Goal: Information Seeking & Learning: Learn about a topic

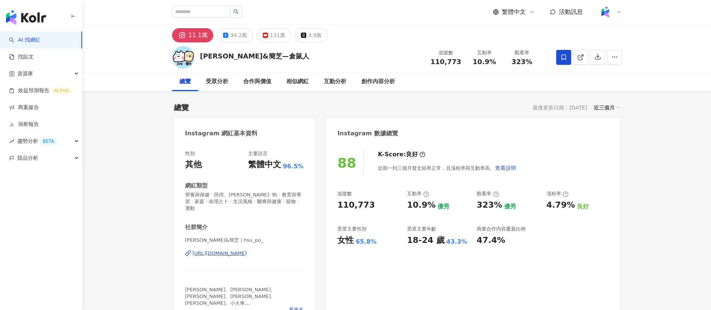
click at [406, 81] on div "總覽 受眾分析 合作與價值 相似網紅 互動分析 創作內容分析" at bounding box center [397, 81] width 450 height 19
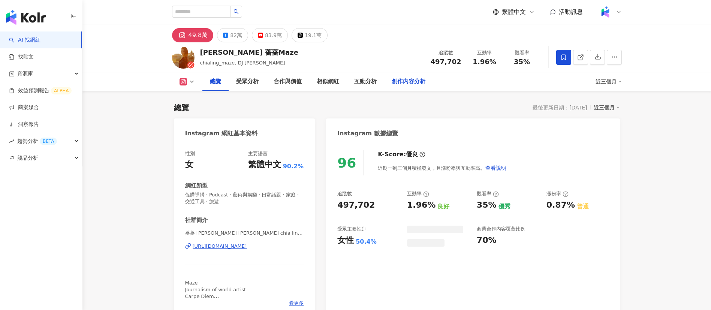
click at [396, 83] on div "創作內容分析" at bounding box center [408, 81] width 34 height 9
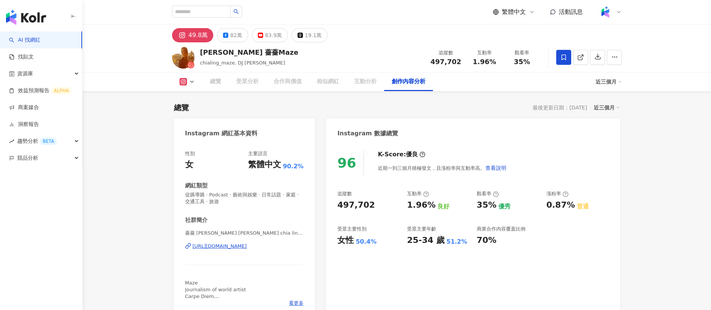
scroll to position [2107, 0]
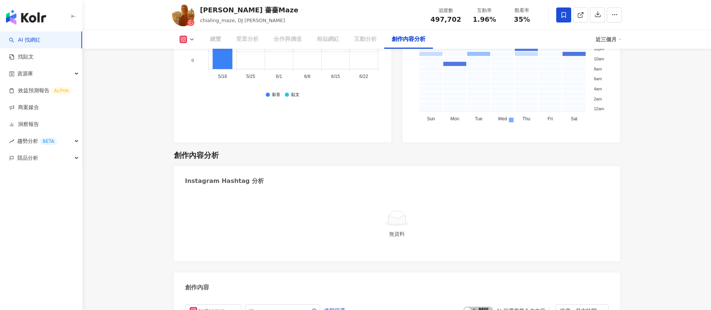
click at [404, 301] on div "Instagram 進階篩選 啟動 關閉 AI 篩選商業合作內容 排序：發布時間" at bounding box center [396, 310] width 423 height 13
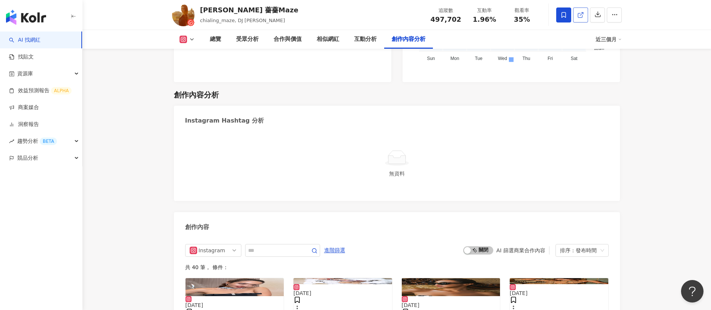
scroll to position [0, 0]
click at [579, 13] on icon at bounding box center [580, 15] width 4 height 4
click at [410, 169] on div "無資料" at bounding box center [396, 173] width 417 height 8
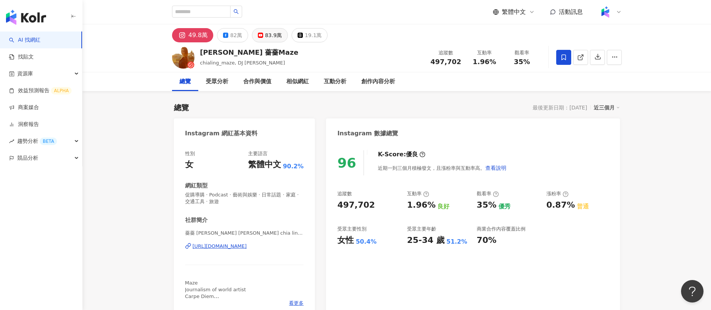
click at [272, 34] on div "83.9萬" at bounding box center [273, 35] width 17 height 10
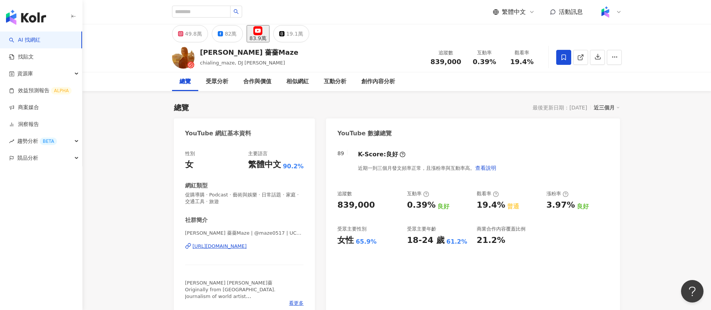
click at [266, 35] on div "83.9萬" at bounding box center [257, 38] width 17 height 6
click at [317, 47] on div "[PERSON_NAME] 薔薔Maze chialing_maze, DJ Maze 追蹤數 839,000 互動率 0.39% 觀看率 19.4%" at bounding box center [396, 57] width 479 height 30
click at [194, 37] on div "49.8萬" at bounding box center [193, 33] width 17 height 10
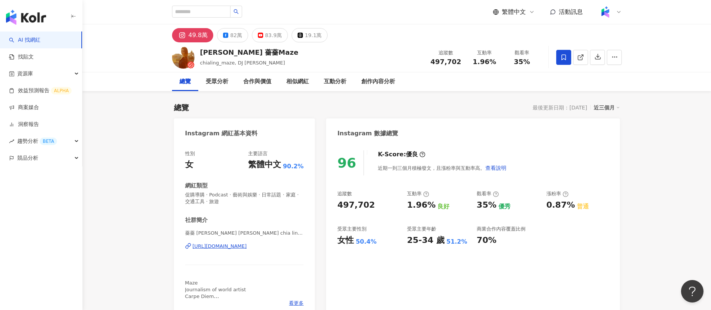
click at [386, 32] on div "49.8萬 82萬 83.9萬 19.1萬" at bounding box center [396, 33] width 479 height 18
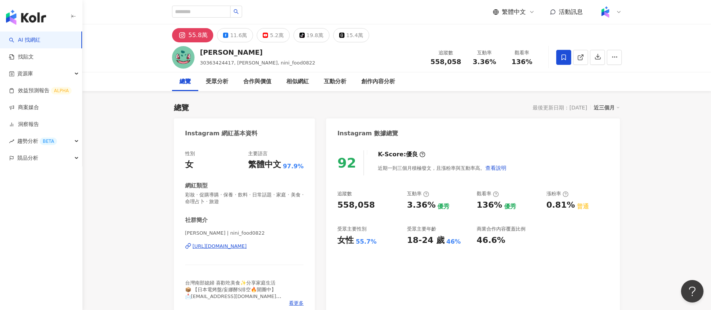
click at [385, 61] on div "Nini Xie 30363424417, Nini 妮妮, nini_food0822 追蹤數 558,058 互動率 3.36% 觀看率 136%" at bounding box center [396, 57] width 479 height 30
drag, startPoint x: 458, startPoint y: 64, endPoint x: 430, endPoint y: 62, distance: 28.6
click at [430, 62] on div "追蹤數 558,058" at bounding box center [446, 57] width 40 height 16
copy span "558,058"
drag, startPoint x: 495, startPoint y: 59, endPoint x: 471, endPoint y: 59, distance: 24.0
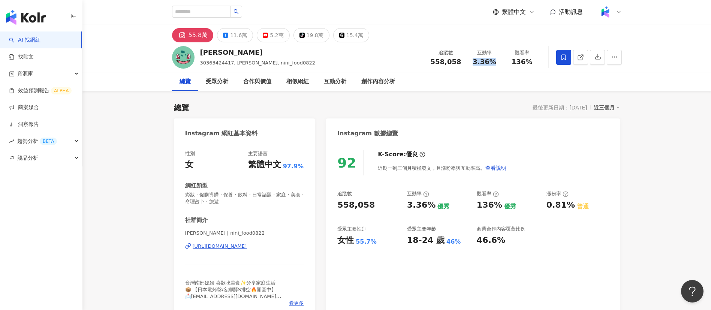
click at [471, 59] on div "3.36%" at bounding box center [484, 61] width 28 height 7
copy span "3.36%"
drag, startPoint x: 534, startPoint y: 64, endPoint x: 512, endPoint y: 65, distance: 22.1
click at [512, 65] on div "136%" at bounding box center [522, 61] width 28 height 7
copy span "136%"
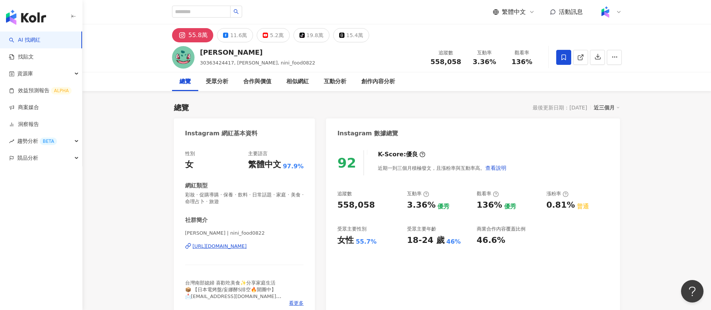
click at [411, 45] on div "Nini Xie 30363424417, Nini 妮妮, nini_food0822 追蹤數 558,058 互動率 3.36% 觀看率 136%" at bounding box center [396, 57] width 479 height 30
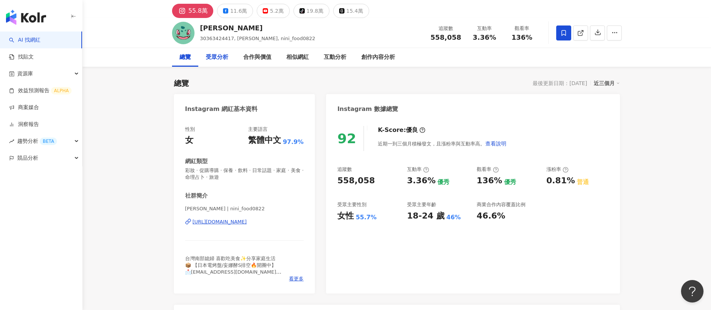
click at [218, 57] on div "受眾分析" at bounding box center [217, 57] width 22 height 9
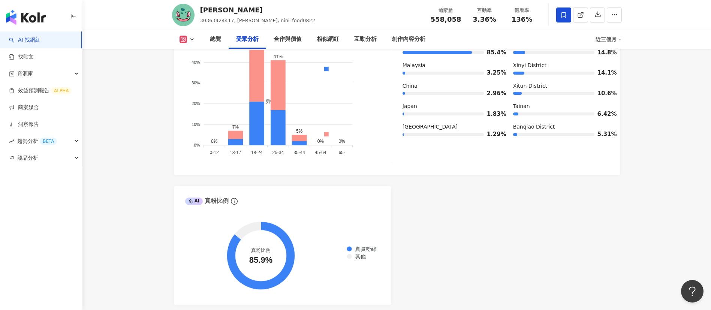
scroll to position [647, 0]
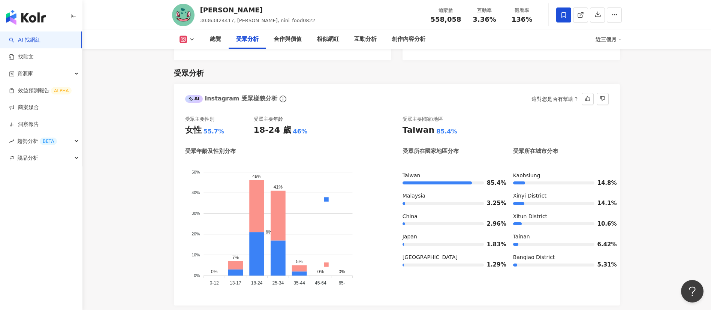
click at [332, 116] on div "受眾主要性別 女性 55.7% 受眾主要年齡 18-24 歲 46%" at bounding box center [288, 126] width 206 height 20
click at [341, 116] on div "受眾主要性別 女性 55.7% 受眾主要年齡 18-24 歲 46%" at bounding box center [288, 126] width 206 height 20
click at [250, 84] on div "AI Instagram 受眾樣貌分析 這對您是否有幫助？" at bounding box center [397, 96] width 446 height 24
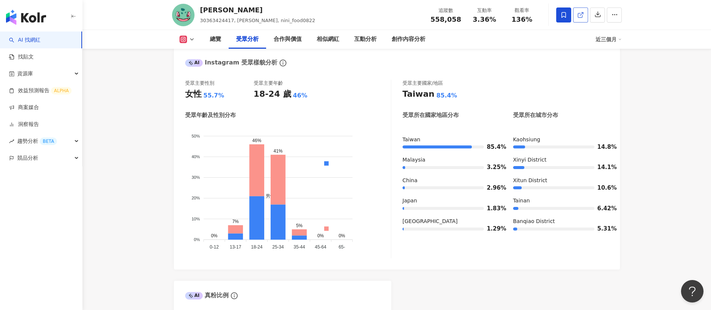
click at [580, 21] on link at bounding box center [580, 14] width 15 height 15
click at [406, 39] on div "創作內容分析" at bounding box center [408, 39] width 34 height 9
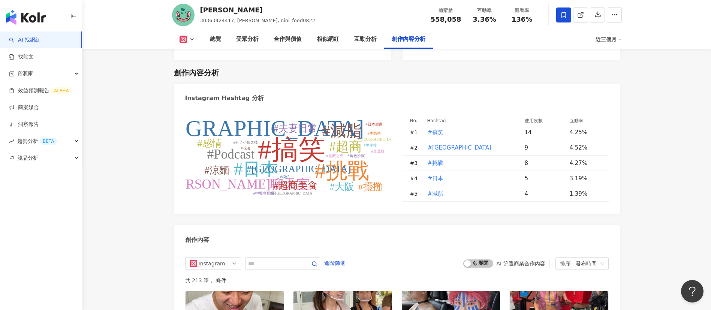
click at [394, 144] on div "#搞笑 #屏東 #挑戰 #日本 #減脂 #超商 #Podcast #牛妮聊天室 #夫妻日常 #超商美食 #中壢 #擺攤 #大阪 #涼麵 #感情 #有了小孩之後…" at bounding box center [396, 158] width 423 height 87
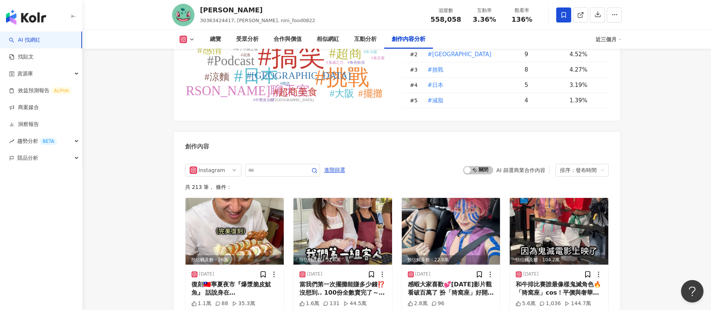
click at [471, 164] on div "啟動 關閉 AI 篩選商業合作內容 排序：發布時間" at bounding box center [535, 170] width 145 height 13
click at [484, 166] on span "啟動 關閉" at bounding box center [478, 170] width 30 height 8
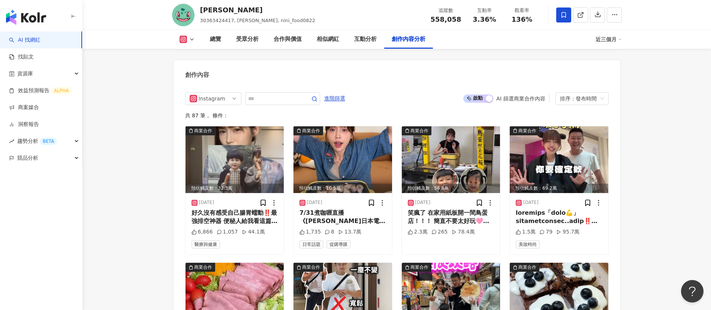
click at [416, 92] on div "Instagram 進階篩選 啟動 關閉 AI 篩選商業合作內容 排序：發布時間" at bounding box center [396, 98] width 423 height 13
click at [237, 209] on div "好久沒有感受自己腸胃蠕動‼️最強排空神器 便秘人給我看這篇 「留言+1」 真實故事：去年被美麗妄那的限動燒到下單🩷酵S 驚人的是😱那一個月吃下來上廁所超級順暢…" at bounding box center [234, 217] width 87 height 17
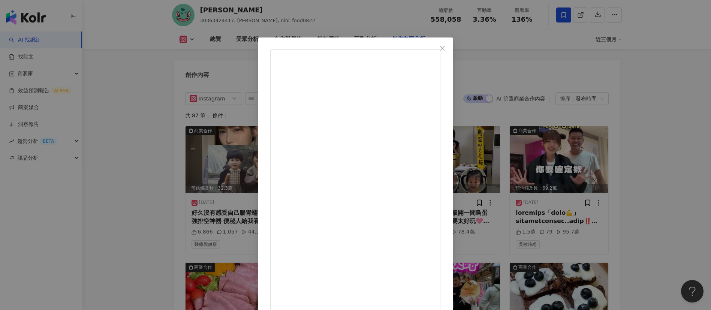
scroll to position [26, 0]
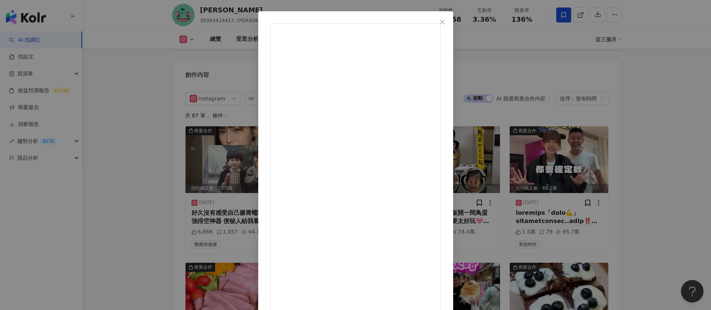
click at [617, 206] on div "Nini Xie 2025/8/2 好久沒有感受自己腸胃蠕動‼️最強排空神器 便秘人給我看這篇 「留言+1」 真實故事：去年被美麗妄那的限動燒到下單🩷酵S 驚…" at bounding box center [355, 155] width 711 height 310
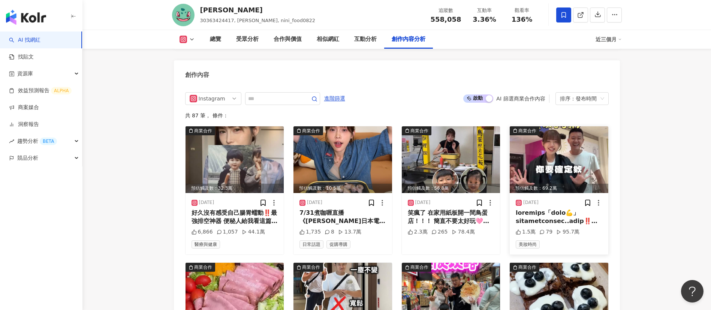
click at [553, 209] on div at bounding box center [558, 217] width 87 height 17
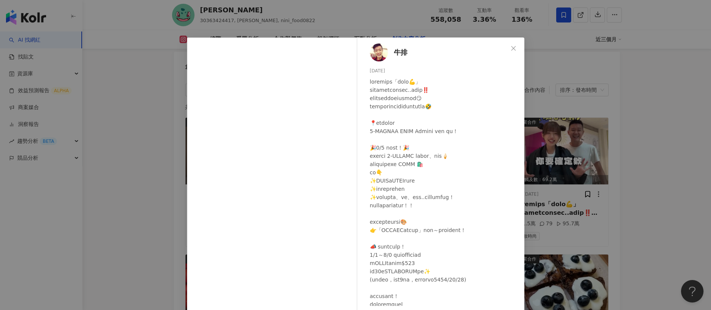
scroll to position [47, 0]
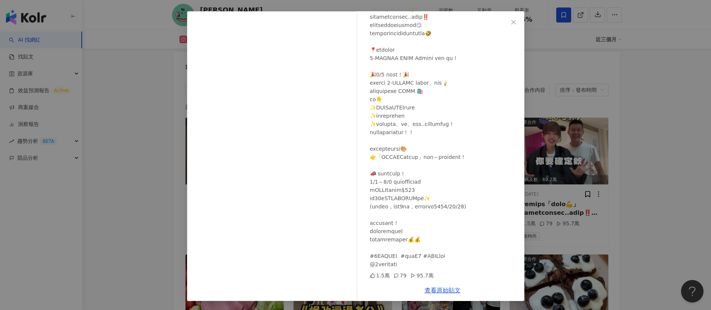
click at [560, 87] on div "牛排 [DATE] 1.5萬 79 95.7萬 查看原始貼文" at bounding box center [355, 155] width 711 height 310
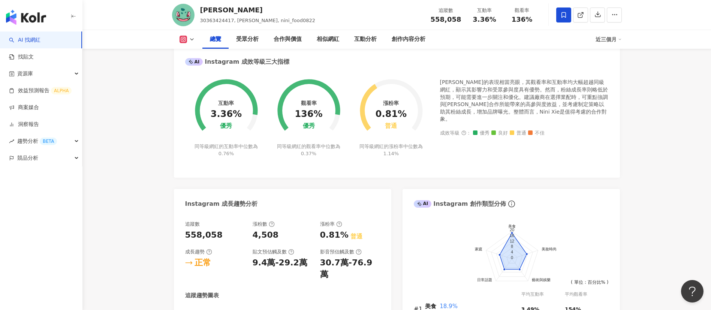
scroll to position [283, 0]
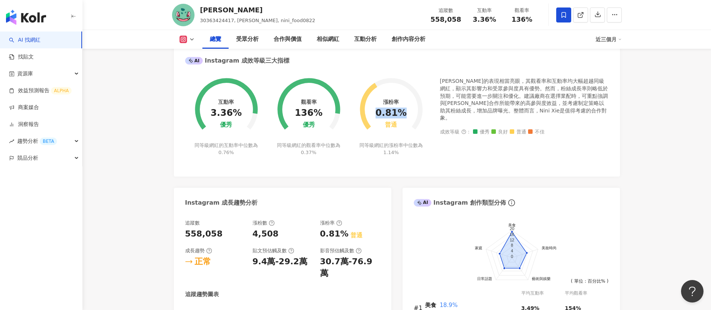
drag, startPoint x: 402, startPoint y: 112, endPoint x: 377, endPoint y: 113, distance: 24.7
click at [377, 113] on div "0.81%" at bounding box center [390, 113] width 31 height 10
copy div "0.81%"
drag, startPoint x: 57, startPoint y: 19, endPoint x: 52, endPoint y: 19, distance: 5.2
click at [52, 19] on div "button" at bounding box center [41, 15] width 82 height 31
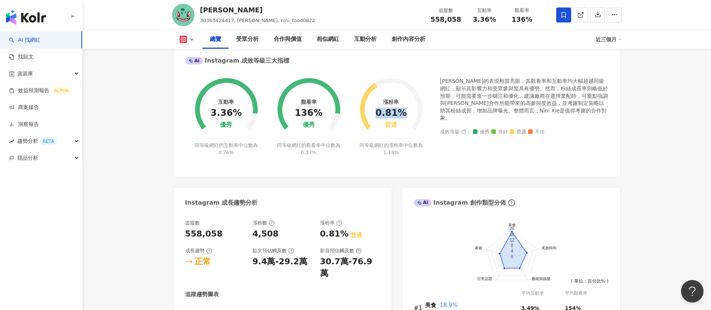
click at [38, 20] on img "button" at bounding box center [26, 17] width 40 height 15
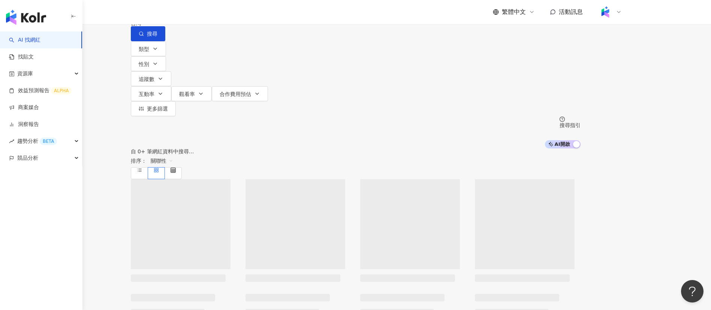
click at [240, 14] on input "search" at bounding box center [209, 7] width 61 height 14
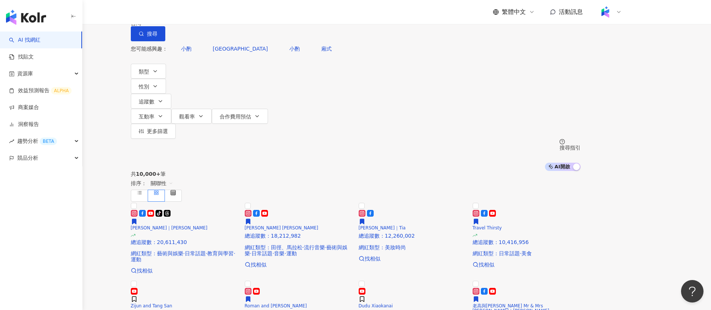
drag, startPoint x: 277, startPoint y: 44, endPoint x: 245, endPoint y: 46, distance: 31.9
click at [240, 14] on input "******" at bounding box center [209, 7] width 61 height 14
type input "***"
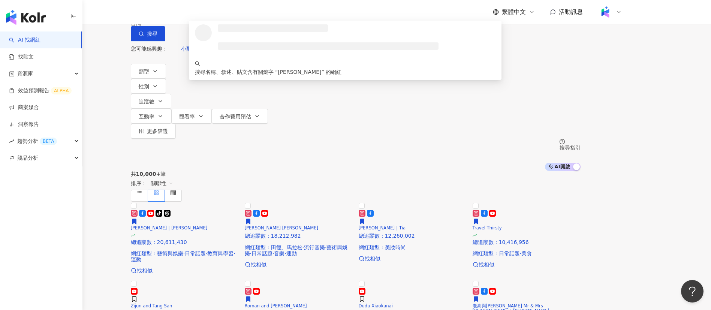
click at [240, 14] on input "***" at bounding box center [209, 7] width 61 height 14
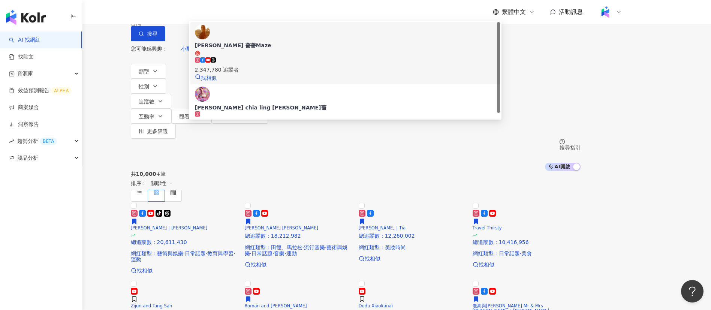
click at [301, 69] on div "2,347,780 追蹤者" at bounding box center [345, 70] width 300 height 8
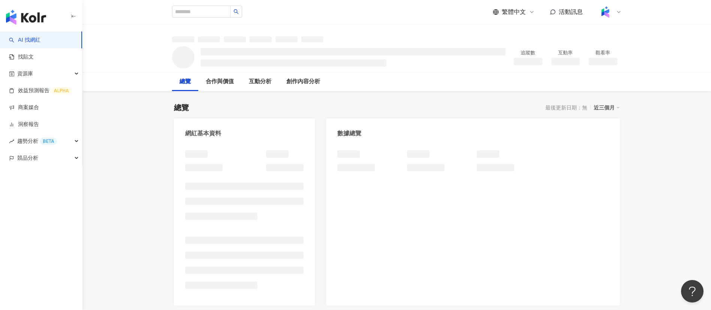
click at [360, 18] on div "繁體中文 活動訊息" at bounding box center [397, 12] width 450 height 24
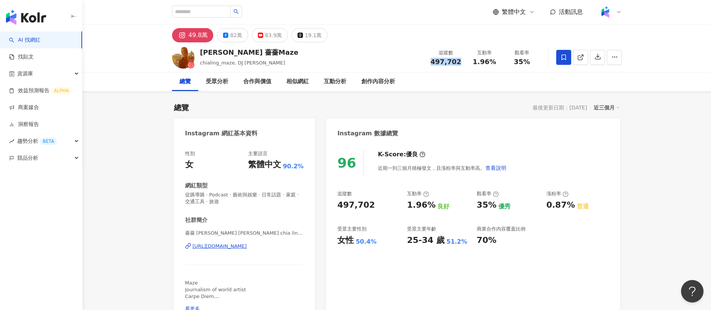
drag, startPoint x: 445, startPoint y: 63, endPoint x: 417, endPoint y: 64, distance: 28.1
click at [417, 64] on div "[PERSON_NAME] 薔薔Maze chialing_maze, DJ Maze 追蹤數 497,702 互動率 1.96% 觀看率 35%" at bounding box center [396, 57] width 479 height 30
copy span "497,702"
drag, startPoint x: 492, startPoint y: 61, endPoint x: 473, endPoint y: 62, distance: 19.5
click at [473, 62] on div "1.96%" at bounding box center [484, 61] width 28 height 7
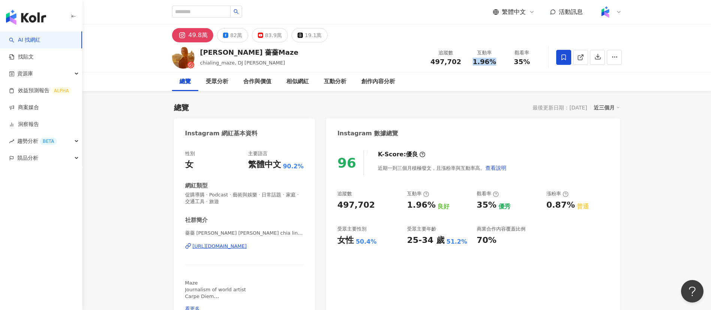
copy span "1.96%"
click at [376, 78] on div "創作內容分析" at bounding box center [378, 81] width 34 height 9
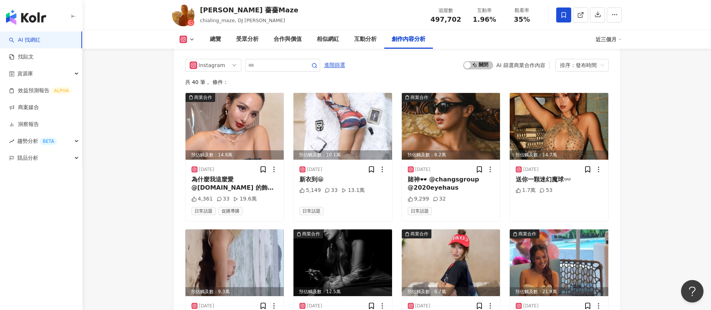
scroll to position [2293, 0]
click at [424, 71] on div "Instagram 進階篩選 啟動 關閉 AI 篩選商業合作內容 排序：發布時間" at bounding box center [396, 64] width 423 height 13
click at [433, 71] on div "Instagram 進階篩選 啟動 關閉 AI 篩選商業合作內容 排序：發布時間" at bounding box center [396, 64] width 423 height 13
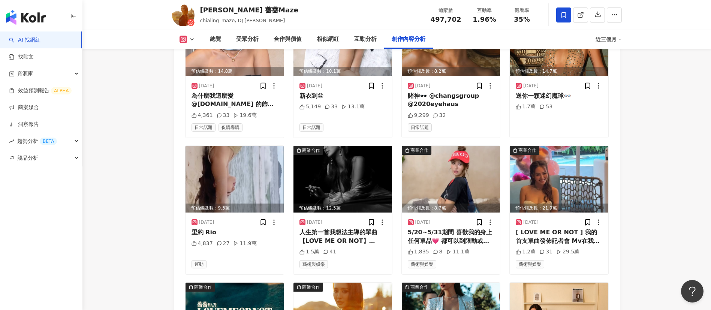
click at [333, 7] on div "[PERSON_NAME] 薔薔Maze chialing_maze, DJ Maze 追蹤數 497,702 互動率 1.96% 觀看率 35%" at bounding box center [396, 15] width 479 height 30
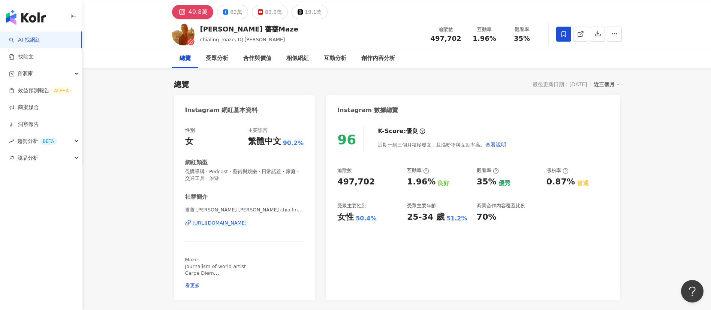
scroll to position [0, 0]
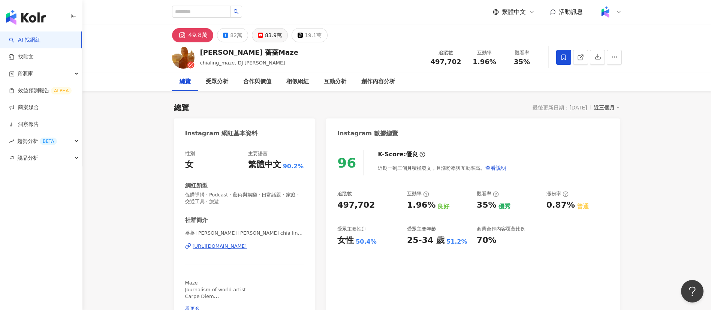
click at [265, 33] on div "83.9萬" at bounding box center [273, 35] width 17 height 10
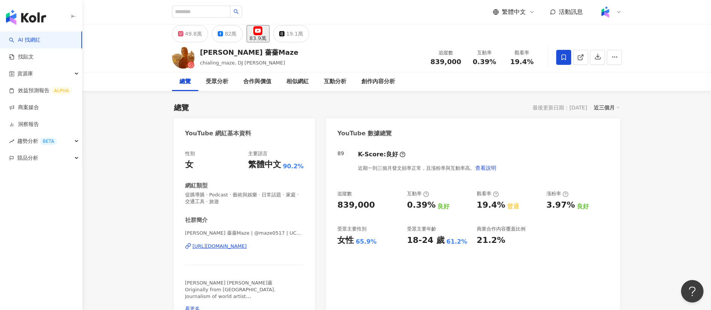
click at [261, 35] on div "83.9萬" at bounding box center [257, 38] width 17 height 6
click at [351, 50] on div "[PERSON_NAME] 薔薔Maze chialing_maze, DJ Maze 追蹤數 839,000 互動率 0.39% 觀看率 19.4%" at bounding box center [396, 57] width 479 height 30
click at [266, 35] on div "83.9萬" at bounding box center [257, 38] width 17 height 6
click at [316, 58] on div "[PERSON_NAME] 薔薔Maze chialing_maze, DJ Maze 追蹤數 839,000 互動率 0.39% 觀看率 19.4%" at bounding box center [396, 57] width 479 height 30
click at [360, 39] on div "49.8萬 82萬 83.9萬 19.1萬" at bounding box center [396, 33] width 479 height 18
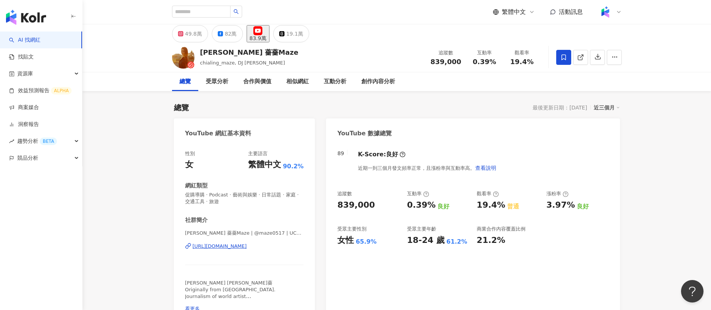
click at [264, 35] on div "83.9萬" at bounding box center [257, 38] width 17 height 6
click at [311, 50] on div "[PERSON_NAME] 薔薔Maze chialing_maze, DJ Maze 追蹤數 839,000 互動率 0.39% 觀看率 19.4%" at bounding box center [396, 57] width 479 height 30
click at [368, 60] on div "[PERSON_NAME] 薔薔Maze chialing_maze, DJ Maze 追蹤數 839,000 互動率 0.39% 觀看率 19.4%" at bounding box center [396, 57] width 479 height 30
click at [317, 7] on div "繁體中文 活動訊息" at bounding box center [397, 12] width 450 height 24
click at [266, 36] on div "83.9萬" at bounding box center [257, 38] width 17 height 6
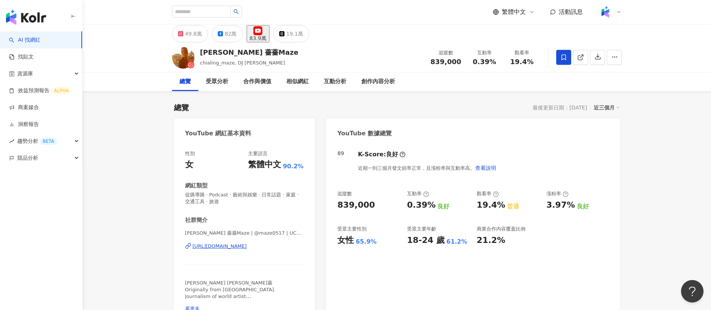
click at [363, 61] on div "[PERSON_NAME] 薔薔Maze chialing_maze, DJ Maze 追蹤數 839,000 互動率 0.39% 觀看率 19.4%" at bounding box center [396, 57] width 479 height 30
click at [278, 56] on div "[PERSON_NAME] 薔薔Maze chialing_maze, DJ Maze 追蹤數 839,000 互動率 0.39% 觀看率 19.4%" at bounding box center [396, 57] width 479 height 30
click at [215, 79] on div "受眾分析" at bounding box center [217, 81] width 22 height 9
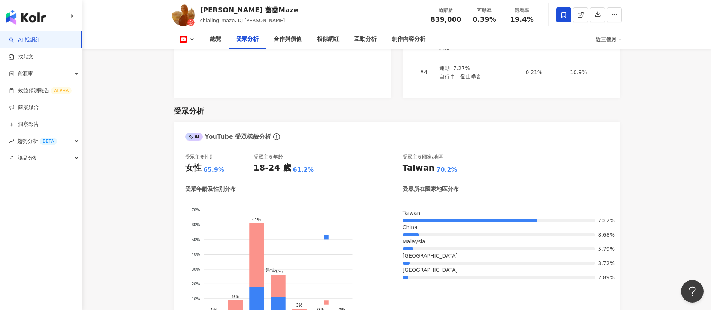
scroll to position [701, 0]
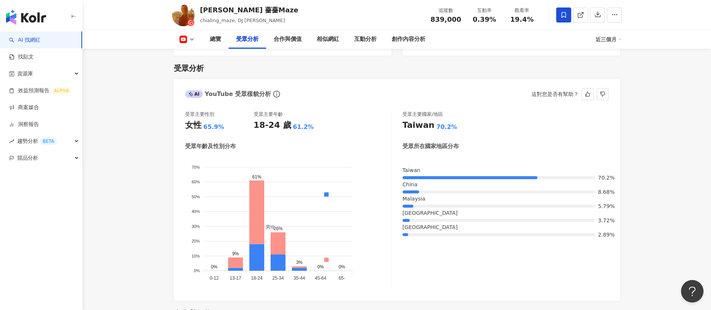
click at [331, 142] on div "受眾年齡及性別分布 男性 女性 70% 70% 60% 60% 50% 50% 40% 40% 30% 30% 20% 20% 10% 10% 0% 0% 0…" at bounding box center [288, 215] width 206 height 147
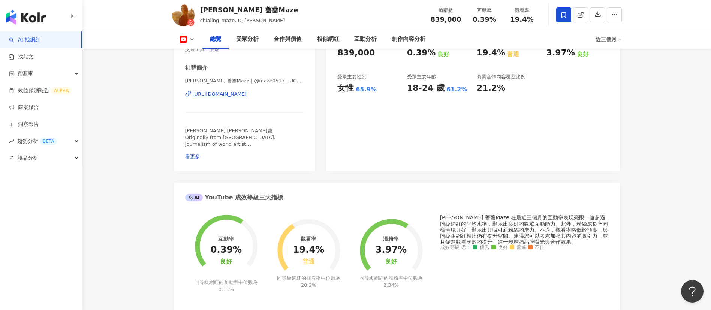
scroll to position [0, 0]
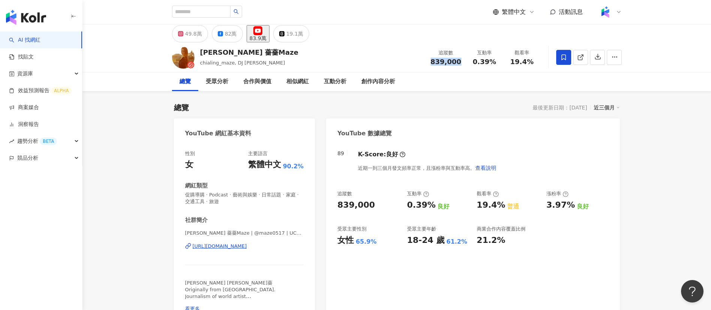
drag, startPoint x: 463, startPoint y: 61, endPoint x: 423, endPoint y: 60, distance: 40.9
click at [423, 60] on div "[PERSON_NAME] 薔薔Maze chialing_maze, DJ Maze 追蹤數 839,000 互動率 0.39% 觀看率 19.4%" at bounding box center [396, 57] width 479 height 30
copy span "839,000"
click at [582, 48] on div at bounding box center [589, 57] width 66 height 22
click at [583, 50] on link at bounding box center [580, 57] width 15 height 15
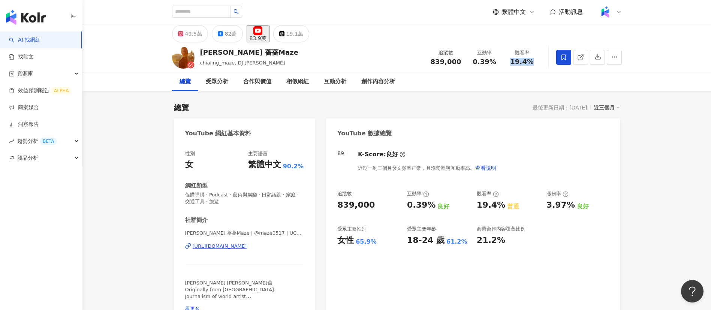
drag, startPoint x: 532, startPoint y: 65, endPoint x: 513, endPoint y: 62, distance: 18.6
click at [513, 62] on span "19.4%" at bounding box center [521, 61] width 23 height 7
copy span "19.4%"
drag, startPoint x: 496, startPoint y: 63, endPoint x: 475, endPoint y: 62, distance: 21.0
click at [475, 62] on div "0.39%" at bounding box center [484, 61] width 28 height 7
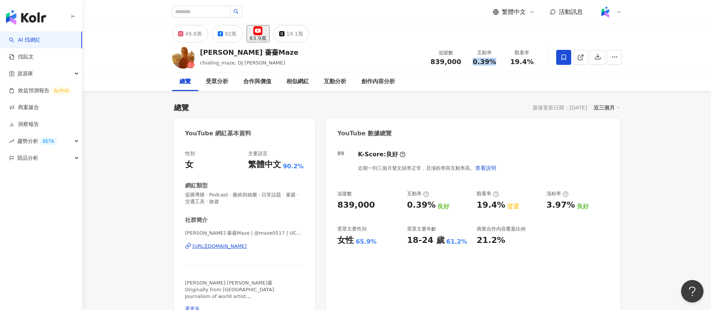
copy span "0.39%"
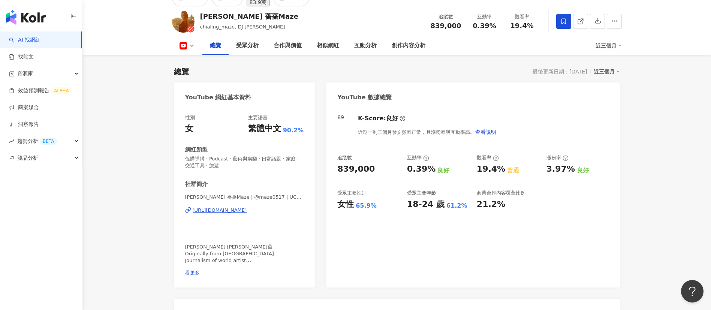
click at [492, 255] on div "89 K-Score : 良好 近期一到三個月發文頻率正常，且漲粉率與互動率高。 查看說明 追蹤數 839,000 互動率 0.39% 良好 觀看率 19.4…" at bounding box center [472, 197] width 293 height 181
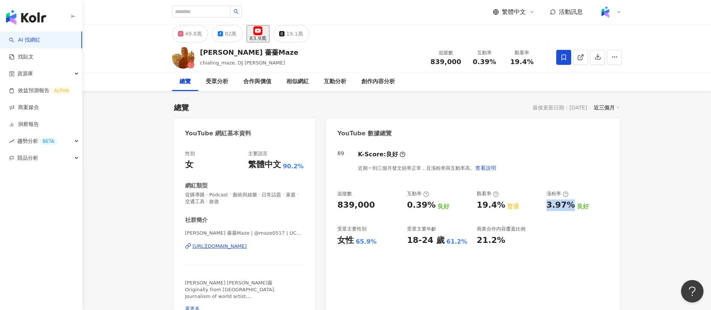
drag, startPoint x: 569, startPoint y: 206, endPoint x: 542, endPoint y: 205, distance: 26.3
click at [542, 205] on div "追蹤數 839,000 互動率 0.39% 良好 觀看率 19.4% 普通 漲粉率 3.97% 良好 受眾主要性別 女性 65.9% 受眾主要年齡 18-24…" at bounding box center [472, 217] width 271 height 55
copy div "3.97%"
click at [384, 82] on div "創作內容分析" at bounding box center [378, 81] width 34 height 9
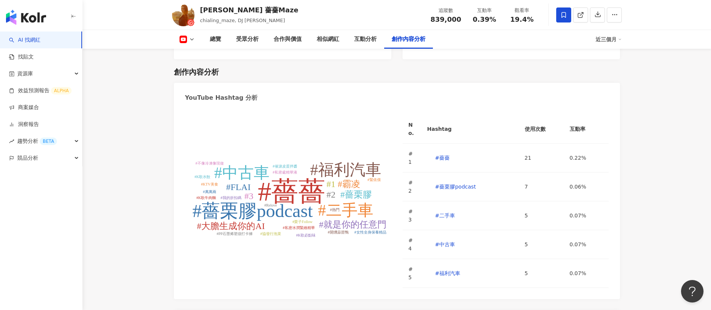
scroll to position [2101, 0]
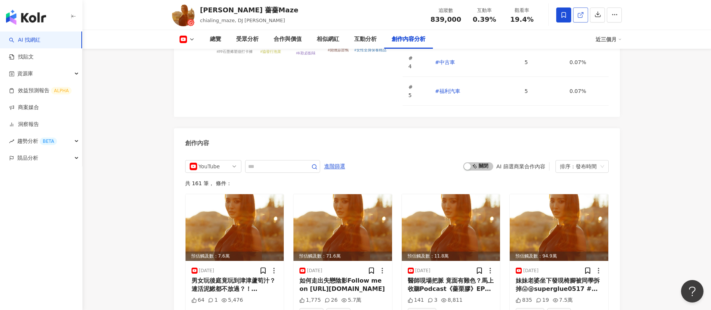
click at [580, 14] on line at bounding box center [580, 13] width 3 height 3
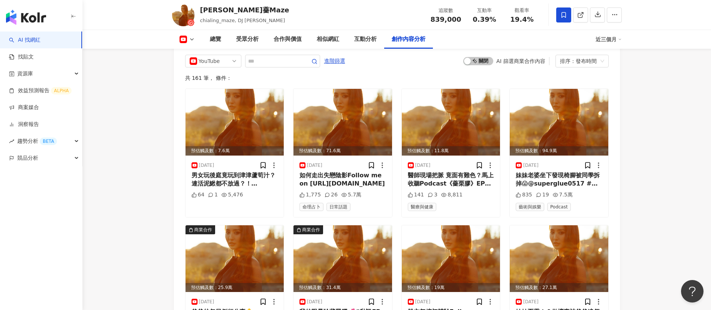
click at [479, 65] on span "啟動 關閉" at bounding box center [478, 61] width 30 height 8
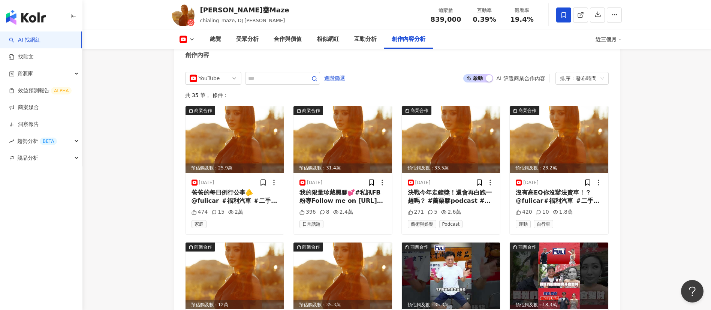
click at [614, 190] on div "YouTube 進階篩選 啟動 關閉 AI 篩選商業合作內容 排序：發布時間 共 35 筆 ， 條件： 商業合作 預估觸及數：25.9萬 2025/8/7 爸…" at bounding box center [397, 303] width 446 height 479
click at [397, 153] on div "商業合作 預估觸及數：25.9萬 2025/8/7 爸爸的每日例行公事🫵 ​@fulicar ⁠＃福利汽車 ＃二手車 ＃中古車 ＃薔薔 ＃薔爸歡迎大家到官網及…" at bounding box center [396, 307] width 423 height 402
click at [393, 98] on div "共 35 筆 ， 條件：" at bounding box center [396, 95] width 423 height 6
click at [286, 136] on div "商業合作 預估觸及數：25.9萬 2025/8/7 爸爸的每日例行公事🫵 ​@fulicar ⁠＃福利汽車 ＃二手車 ＃中古車 ＃薔薔 ＃薔爸歡迎大家到官網及…" at bounding box center [396, 307] width 423 height 402
click at [305, 98] on div "共 35 筆 ， 條件：" at bounding box center [396, 95] width 423 height 6
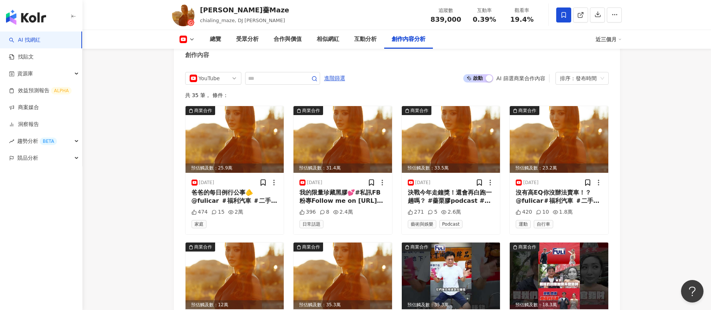
click at [303, 9] on div "林嘉凌 薔薔Maze chialing_maze, DJ Maze 追蹤數 839,000 互動率 0.39% 觀看率 19.4%" at bounding box center [396, 15] width 479 height 30
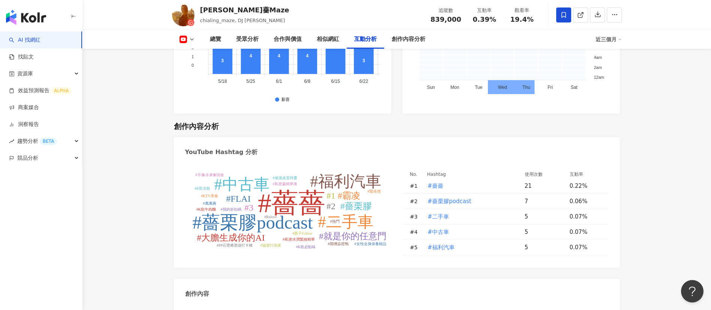
click at [316, 161] on div "YouTube Hashtag 分析" at bounding box center [397, 149] width 446 height 24
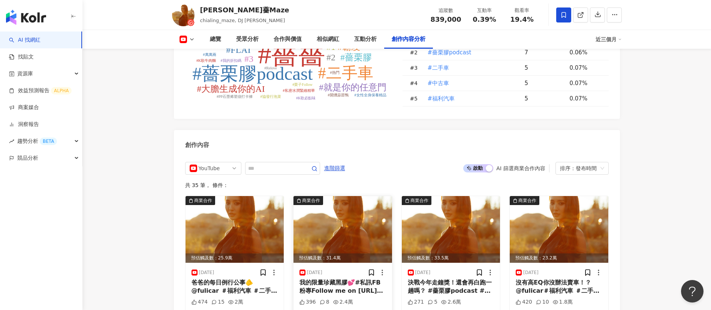
scroll to position [2088, 0]
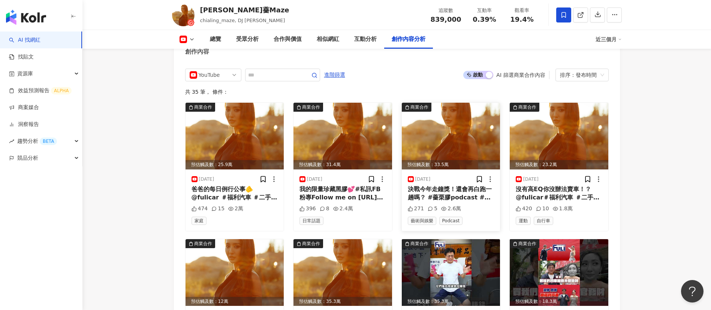
click at [426, 197] on div "決戰今年走鐘獎！還會再白跑一趟嗎？ #薔栗膠podcast #薔薔 ⁨@superglue0517 ⁨@HahataiFollow me on https:/…" at bounding box center [451, 193] width 87 height 17
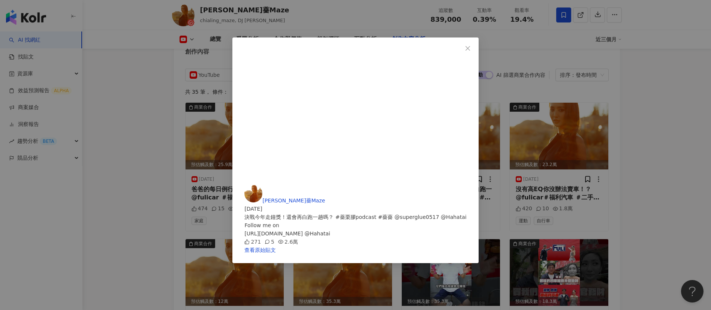
click at [630, 236] on div "林嘉凌 薔薔Maze 2025/8/2 決戰今年走鐘獎！還會再白跑一趟嗎？ #薔栗膠podcast #薔薔 ⁨@superglue0517 ⁨@Hahatai…" at bounding box center [355, 155] width 711 height 310
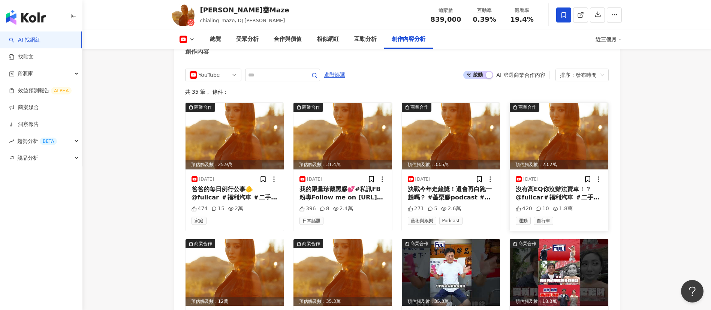
click at [523, 199] on div "沒有高EQ你沒辦法賣車！？@fulicar⁠＃福利汽車 ＃二手車 ＃中古車 ＃薔薔 ＃薔爸歡迎大家到官網及本店賞車 最新漂亮跑車 進口轎車 可愛國產車 趕快牽…" at bounding box center [558, 193] width 87 height 17
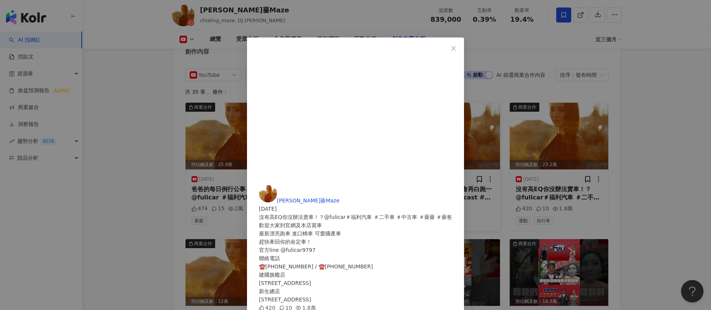
drag, startPoint x: 545, startPoint y: 193, endPoint x: 486, endPoint y: 183, distance: 59.4
click at [545, 193] on div "林嘉凌 薔薔Maze 2025/7/30 沒有高EQ你沒辦法賣車！？@fulicar⁠＃福利汽車 ＃二手車 ＃中古車 ＃薔薔 ＃薔爸 歡迎大家到官網及本店賞車…" at bounding box center [355, 155] width 711 height 310
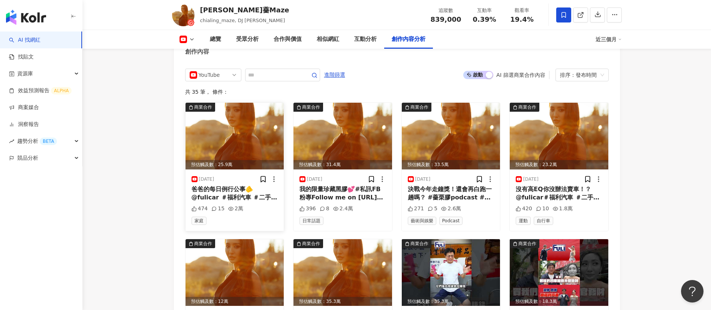
scroll to position [2110, 0]
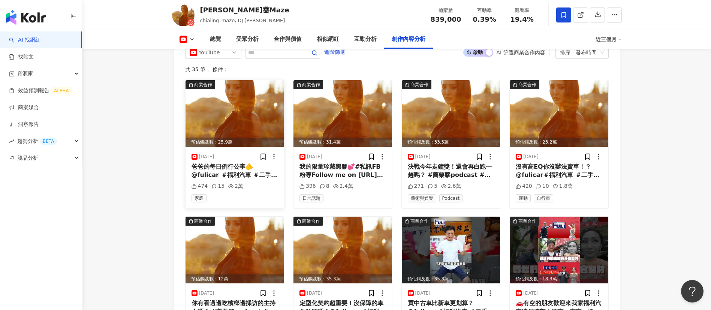
click at [235, 176] on div "爸爸的每日例行公事🫵 ​@fulicar ⁠＃福利汽車 ＃二手車 ＃中古車 ＃薔薔 ＃薔爸歡迎大家到官網及本店賞車 最新漂亮跑車 進口轎車 可愛國產車 趕快牽…" at bounding box center [234, 171] width 87 height 17
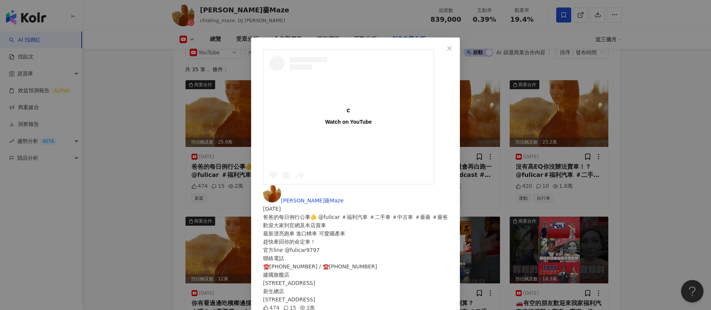
click at [590, 213] on div "Watch on YouTube 林嘉凌 薔薔Maze 2025/8/7 爸爸的每日例行公事🫵 ​@fulicar ⁠＃福利汽車 ＃二手車 ＃中古車 ＃薔薔 …" at bounding box center [355, 155] width 711 height 310
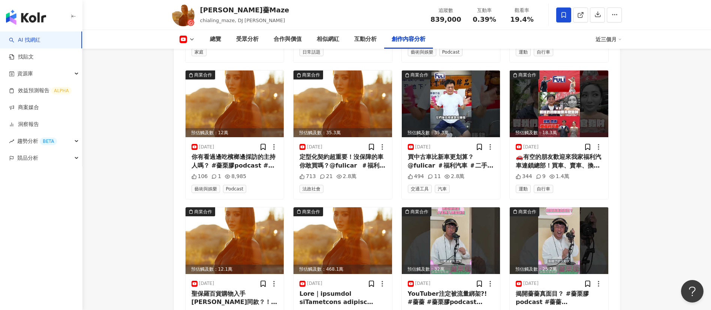
scroll to position [2409, 0]
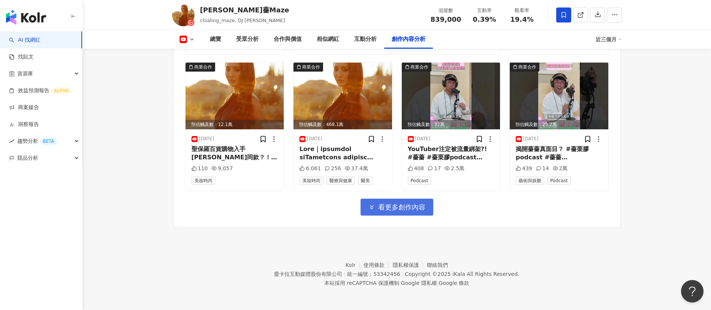
click at [413, 211] on span "看更多創作內容" at bounding box center [401, 207] width 47 height 8
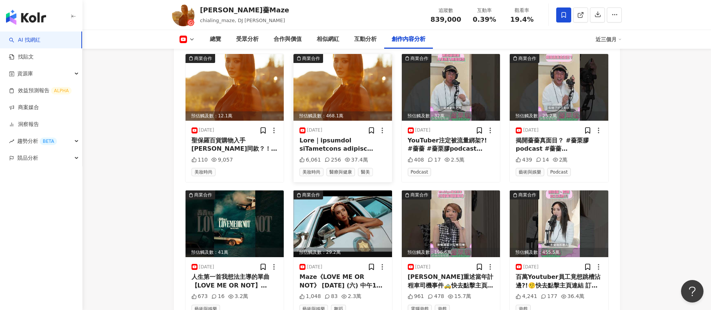
click at [349, 150] on div at bounding box center [342, 144] width 87 height 17
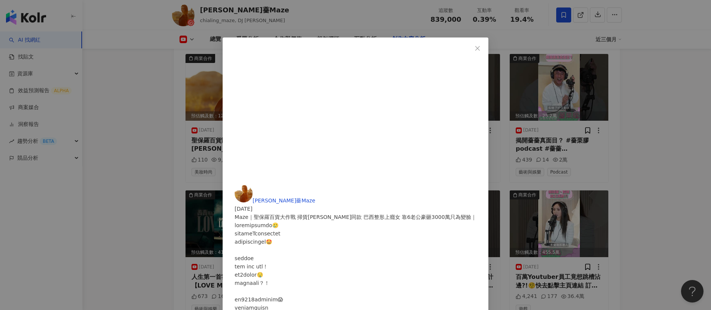
scroll to position [0, 0]
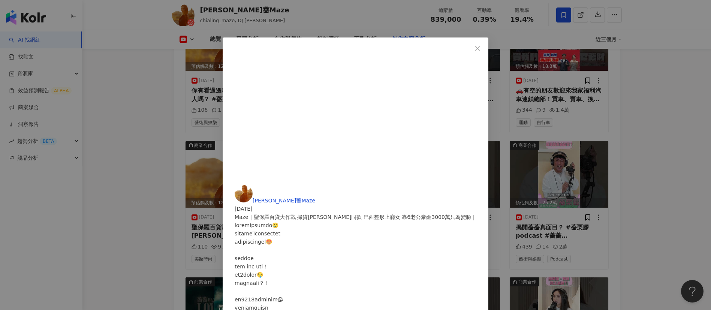
scroll to position [2322, 0]
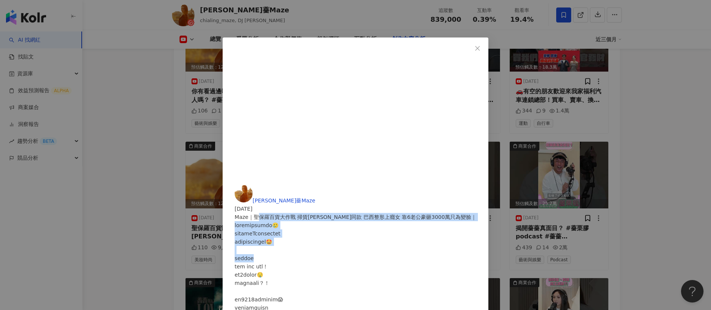
drag, startPoint x: 400, startPoint y: 87, endPoint x: 444, endPoint y: 132, distance: 63.3
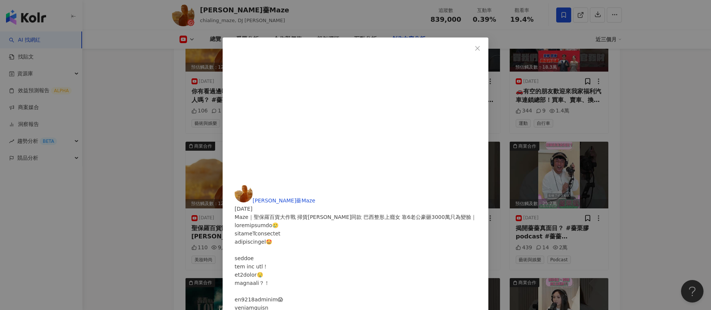
scroll to position [314, 0]
click at [591, 200] on div "林嘉凌 薔薔Maze 2025/6/13 Maze｜聖保羅百貨大作戰 掃貨Beyoncé同款 巴西整形上癮女 靠6老公豪砸3000萬只為變臉｜ 6,061 2…" at bounding box center [355, 155] width 711 height 310
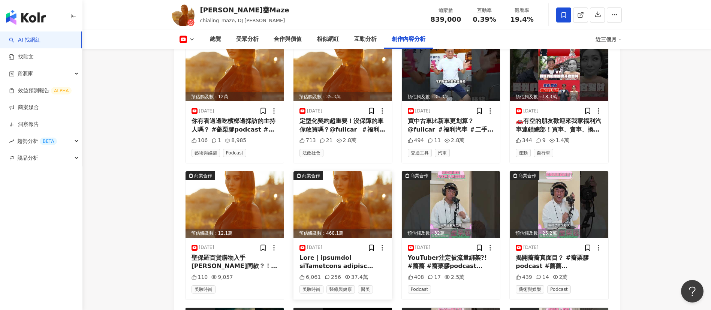
scroll to position [2309, 0]
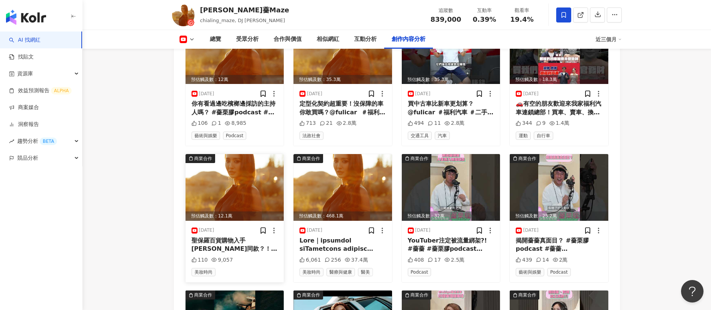
click at [228, 251] on div "聖保羅百貨購物入手Beyoncé同款？！ 3000萬整形費？！Follow me on https://linktr.ee/chialing_maze" at bounding box center [234, 244] width 87 height 17
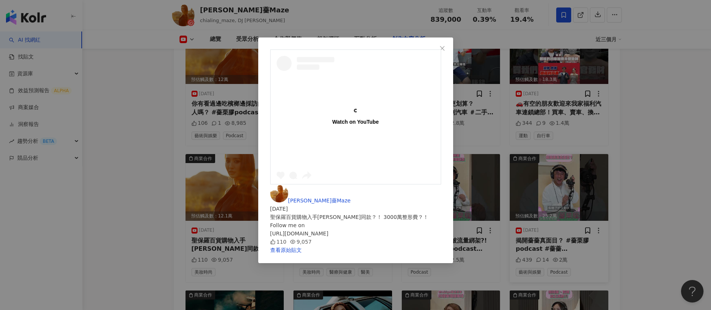
click at [609, 252] on div "Watch on YouTube 林嘉凌 薔薔Maze 2025/6/13 聖保羅百貨購物入手Beyoncé同款？！ 3000萬整形費？！ Follow me…" at bounding box center [355, 155] width 711 height 310
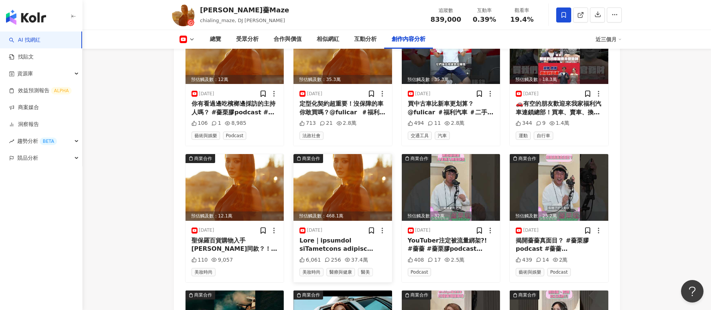
click at [344, 252] on div at bounding box center [342, 244] width 87 height 17
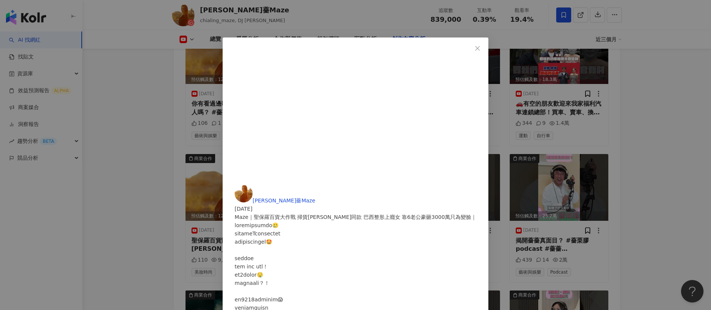
scroll to position [351, 0]
click at [641, 234] on div "林嘉凌 薔薔Maze 2025/6/13 Maze｜聖保羅百貨大作戰 掃貨Beyoncé同款 巴西整形上癮女 靠6老公豪砸3000萬只為變臉｜ 6,061 2…" at bounding box center [355, 155] width 711 height 310
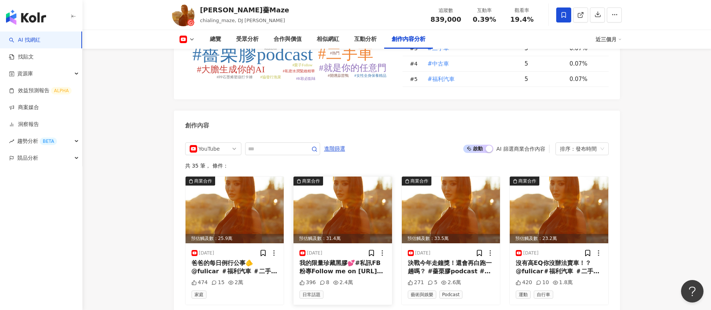
scroll to position [2001, 0]
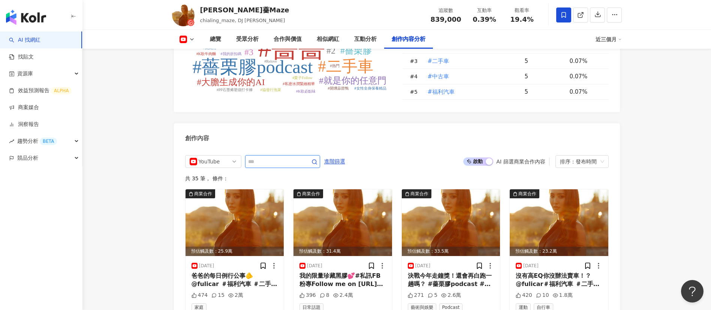
click at [267, 166] on input "text" at bounding box center [274, 161] width 52 height 9
type input "**"
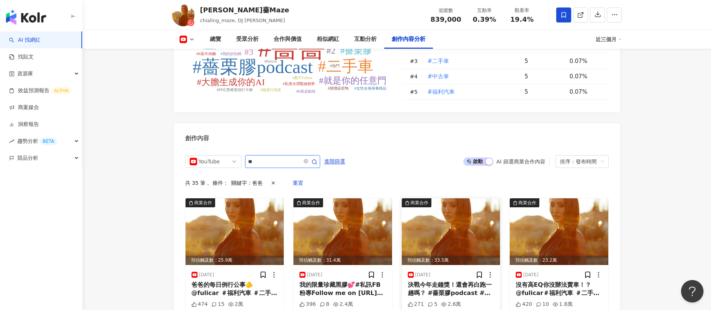
scroll to position [2084, 0]
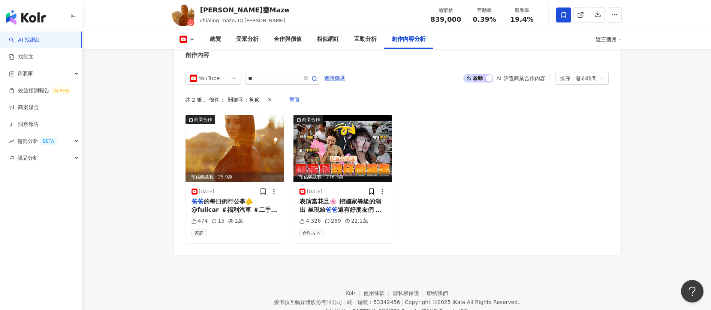
click at [392, 102] on div "共 2 筆 ， 條件： 關鍵字：爸爸 重置" at bounding box center [396, 99] width 423 height 15
click at [217, 206] on span "的每日例行公事🫵 ​@fulicar ⁠＃福利汽車 ＃二手車 ＃中古車 ＃薔薔 ＃薔爸歡迎大家到官網及本店賞車 最新漂亮跑車 進口轎車 可愛國產車 趕快牽回你…" at bounding box center [234, 247] width 86 height 99
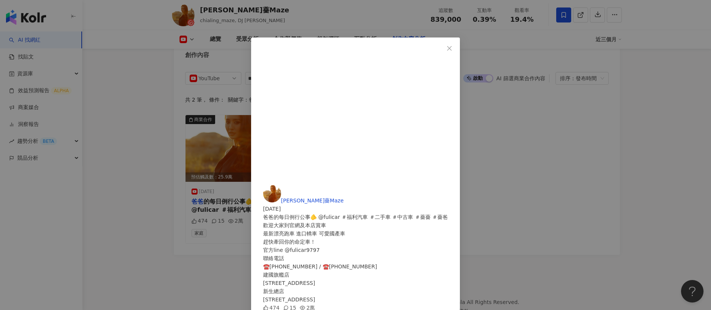
scroll to position [38, 0]
click at [555, 205] on div "林嘉凌 薔薔Maze 2025/8/7 爸爸的每日例行公事🫵 ​@fulicar ⁠＃福利汽車 ＃二手車 ＃中古車 ＃薔薔 ＃薔爸 歡迎大家到官網及本店賞車 …" at bounding box center [355, 155] width 711 height 310
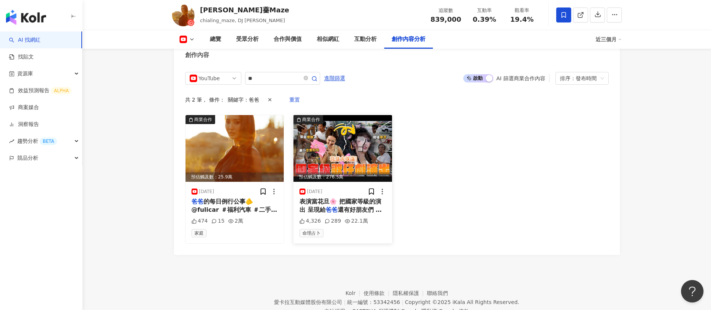
click at [334, 213] on mark "爸爸" at bounding box center [332, 209] width 12 height 7
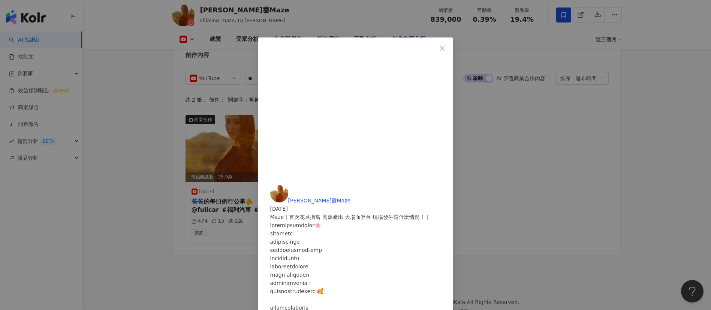
scroll to position [302, 0]
click at [408, 224] on div "林嘉凌 薔薔Maze 2024/12/6 Maze｜首次花旦擔當 高溫產出 大場面登台 現場發生這什麼情況！｜ 4,326 289 22.1萬 查看原始貼文" at bounding box center [355, 155] width 711 height 310
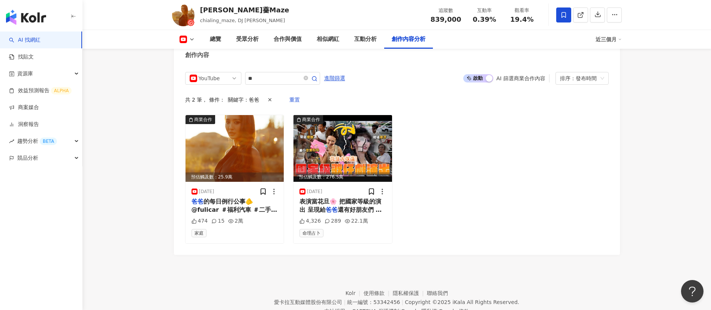
click at [427, 210] on div "商業合作 預估觸及數：25.9萬 2025/8/7 爸爸 的每日例行公事🫵 ​@fulicar ⁠＃福利汽車 ＃二手車 ＃中古車 ＃薔薔 ＃薔爸歡迎大家到官網…" at bounding box center [396, 179] width 423 height 129
click at [381, 101] on div "共 2 筆 ， 條件： 關鍵字：爸爸 重置" at bounding box center [396, 99] width 423 height 15
click at [425, 106] on div "共 2 筆 ， 條件： 關鍵字：爸爸 重置" at bounding box center [396, 99] width 423 height 15
click at [252, 116] on div "YouTube ** 進階篩選 啟動 關閉 AI 篩選商業合作內容 排序：發布時間 共 2 筆 ， 條件： 關鍵字：爸爸 重置 商業合作 預估觸及數：25.9…" at bounding box center [396, 158] width 423 height 172
click at [308, 80] on icon "close-circle" at bounding box center [305, 78] width 4 height 4
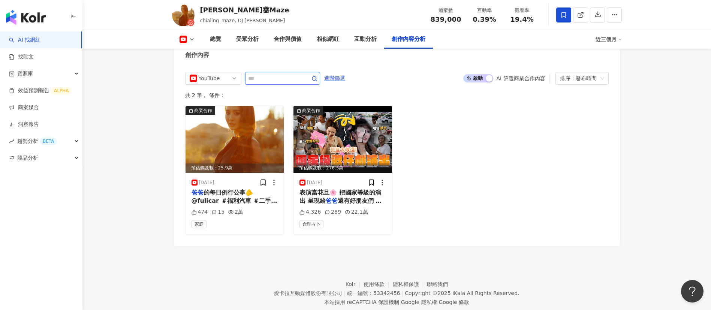
click at [262, 83] on input "text" at bounding box center [274, 78] width 52 height 9
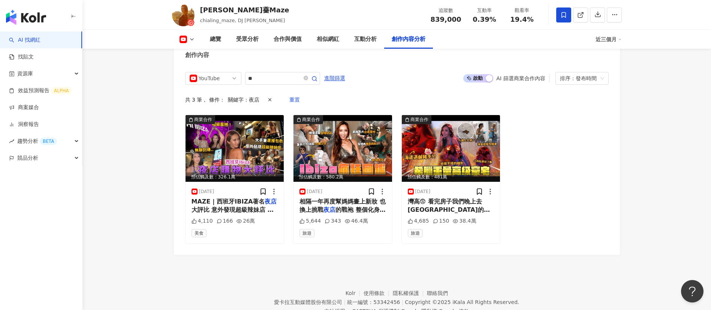
click at [397, 85] on div "YouTube ** 進階篩選 啟動 關閉 AI 篩選商業合作內容 排序：發布時間" at bounding box center [396, 78] width 423 height 13
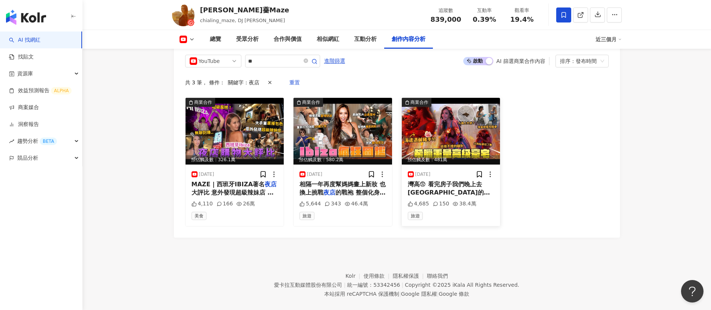
scroll to position [2102, 0]
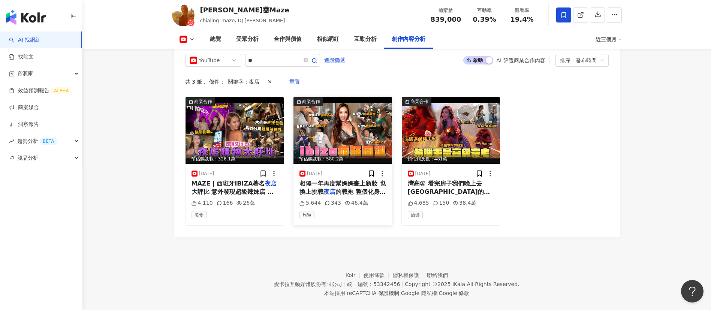
click at [349, 194] on span "的戰袍 整個化身時尚美魔女！ 出國" at bounding box center [342, 195] width 86 height 15
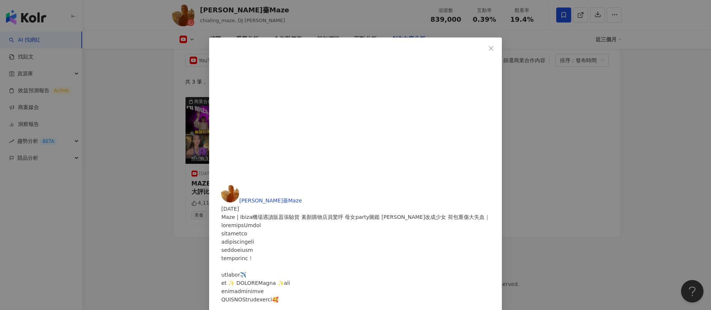
scroll to position [318, 0]
click at [431, 220] on div "林嘉凌 薔薔Maze 2024/10/1 Maze | Ibiza機場遇讀販囂張驗貨 素顏購物店員驚呼 母女party圖鑑 歐巴桑改成少女 荷包重傷大失血｜ …" at bounding box center [355, 155] width 711 height 310
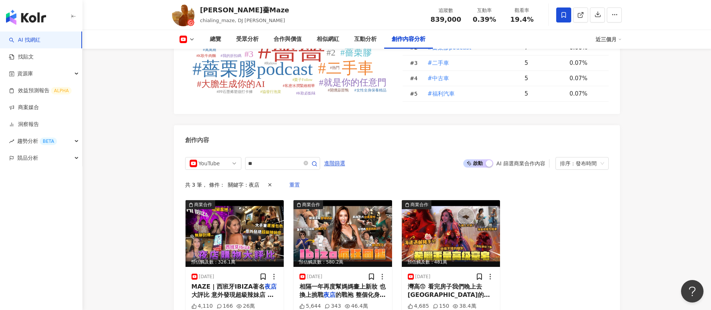
scroll to position [1993, 0]
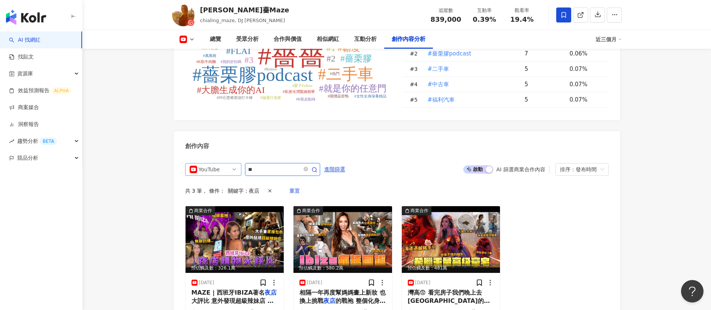
drag, startPoint x: 257, startPoint y: 177, endPoint x: 233, endPoint y: 178, distance: 24.0
click at [233, 176] on div "YouTube **" at bounding box center [252, 169] width 135 height 13
type input "**"
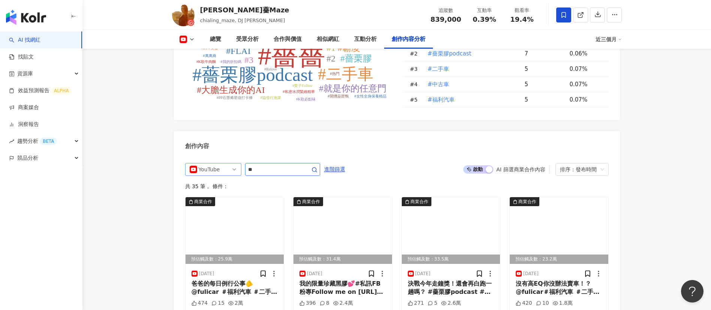
scroll to position [2084, 0]
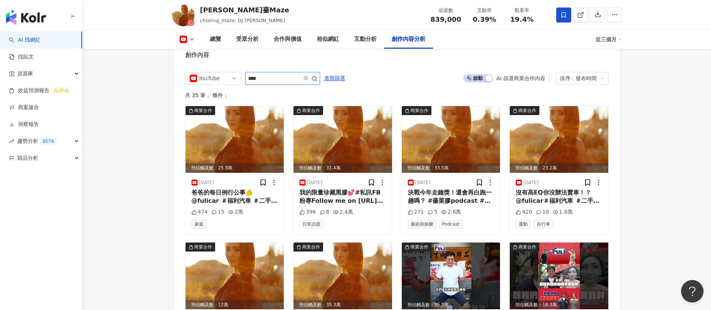
type input "****"
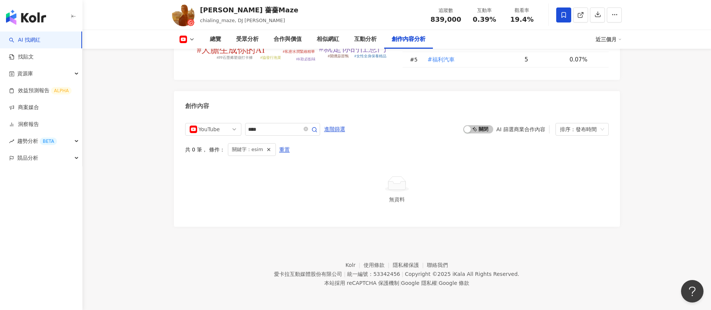
click at [607, 42] on div "近三個月" at bounding box center [608, 39] width 26 height 12
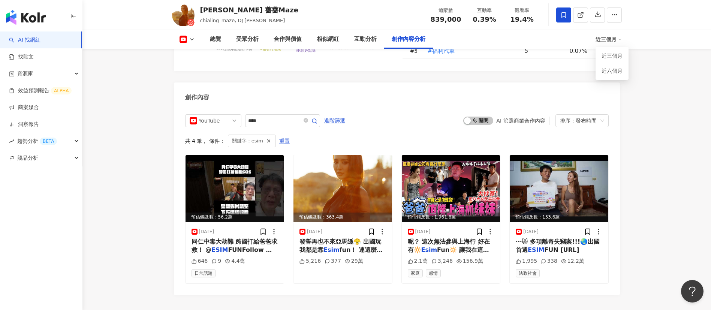
click at [446, 251] on span "呢？ 這次無法參與上海行 好在有🔆" at bounding box center [449, 245] width 82 height 15
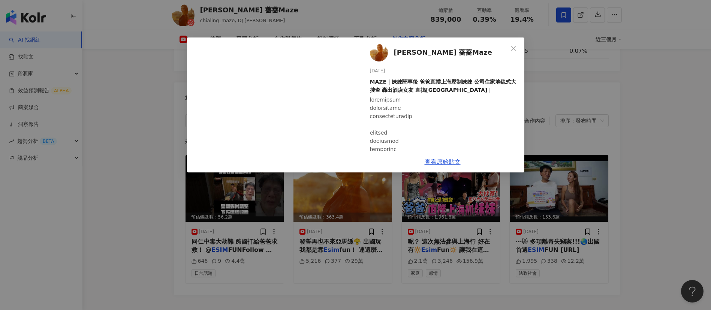
scroll to position [310, 0]
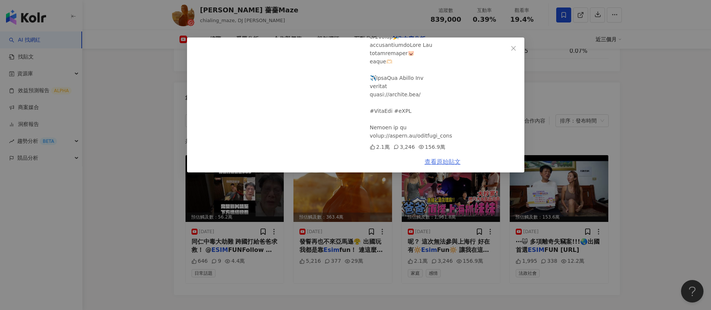
click at [439, 161] on link "查看原始貼文" at bounding box center [442, 161] width 36 height 7
click at [684, 248] on div "林嘉凌 薔薔Maze 2024/10/19 MAZE｜妹妹鬧事後 爸爸直撲上海壓制妹妹 公司住家地毯式大搜查 轟出酒店女友 直搗八大場所｜ 2.1萬 3,24…" at bounding box center [355, 155] width 711 height 310
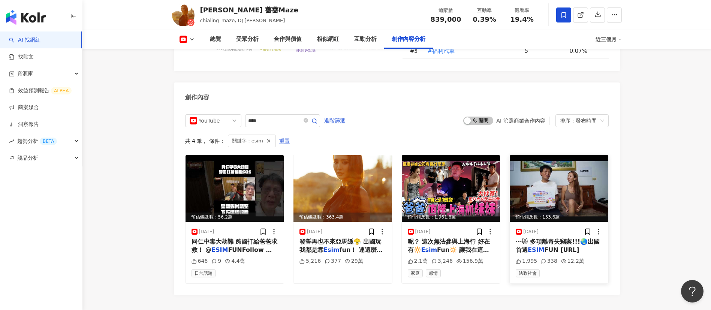
click at [548, 251] on span "⋯🙀 多項離奇失竊案!!!🌏出國首選" at bounding box center [557, 245] width 84 height 15
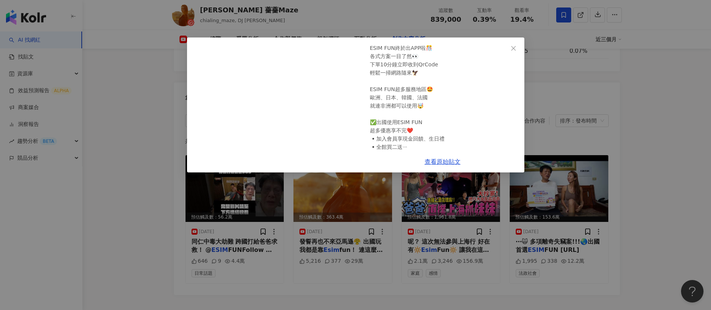
scroll to position [154, 0]
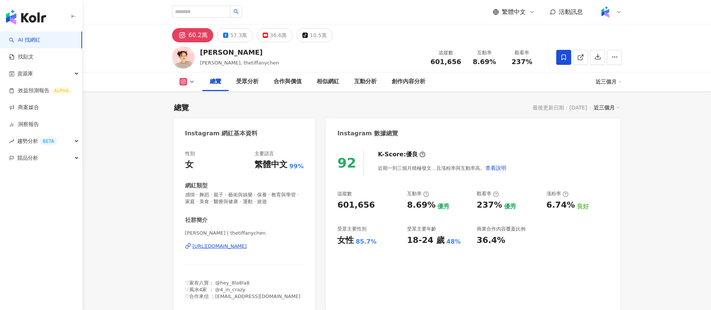
drag, startPoint x: 461, startPoint y: 63, endPoint x: 430, endPoint y: 64, distance: 31.1
click at [430, 64] on div "追蹤數 601,656" at bounding box center [446, 57] width 40 height 16
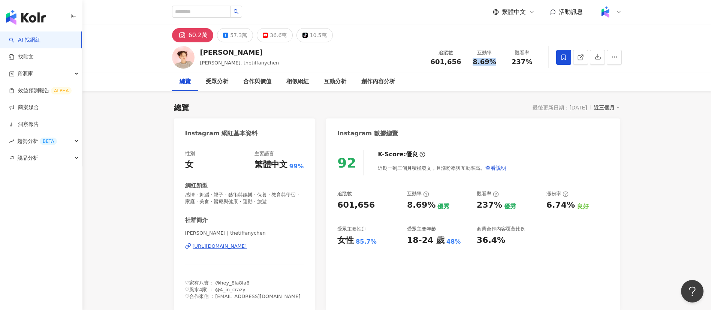
drag, startPoint x: 499, startPoint y: 63, endPoint x: 472, endPoint y: 61, distance: 26.4
click at [472, 61] on div "互動率 8.69%" at bounding box center [484, 57] width 37 height 16
copy span "8.69%"
drag, startPoint x: 533, startPoint y: 59, endPoint x: 499, endPoint y: 60, distance: 34.1
click at [499, 60] on div "追蹤數 601,656 互動率 8.69% 觀看率 237%" at bounding box center [483, 57] width 115 height 22
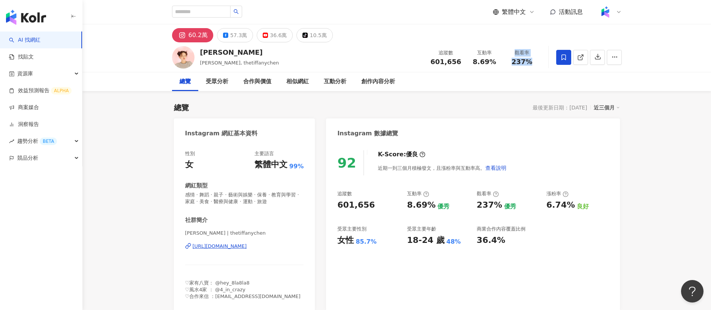
click at [515, 62] on span "237%" at bounding box center [521, 61] width 21 height 7
drag, startPoint x: 535, startPoint y: 64, endPoint x: 510, endPoint y: 64, distance: 25.5
click at [510, 64] on div "237%" at bounding box center [522, 61] width 28 height 7
copy span "237%"
click at [389, 84] on div "創作內容分析" at bounding box center [378, 81] width 34 height 9
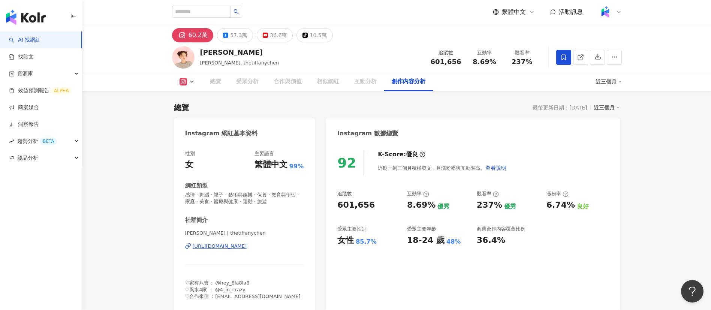
scroll to position [2157, 0]
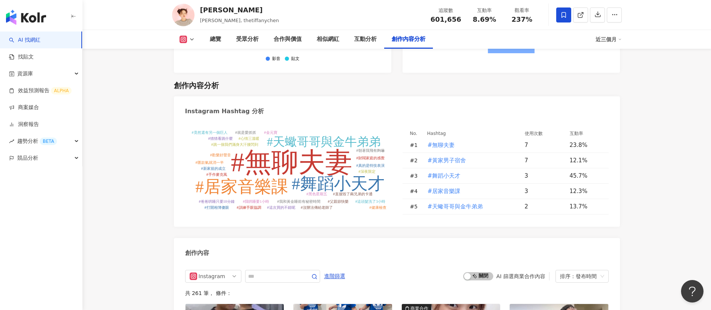
click at [320, 96] on div "Instagram Hashtag 分析" at bounding box center [397, 108] width 446 height 24
click at [332, 96] on div "Instagram Hashtag 分析" at bounding box center [397, 108] width 446 height 24
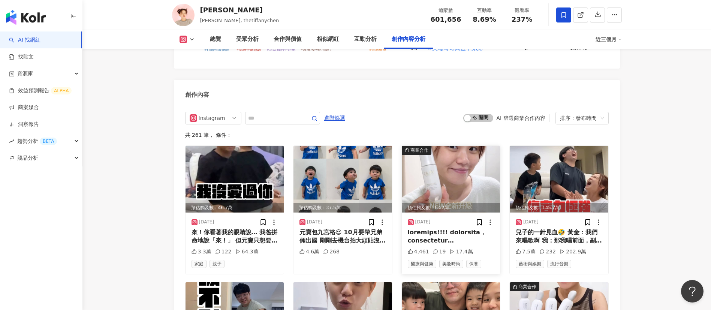
scroll to position [2363, 0]
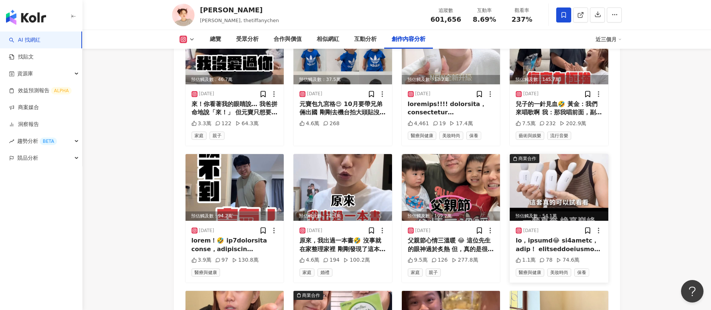
click at [557, 236] on div at bounding box center [558, 244] width 87 height 17
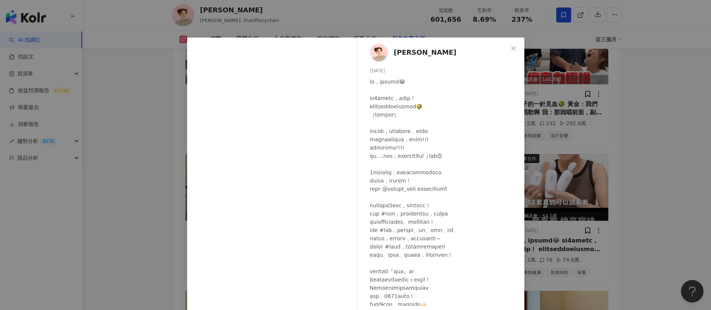
click at [418, 116] on div at bounding box center [444, 214] width 148 height 272
click at [634, 191] on div "陳彥婷 tiffany 2025/8/7 1.1萬 78 74.6萬 查看原始貼文" at bounding box center [355, 155] width 711 height 310
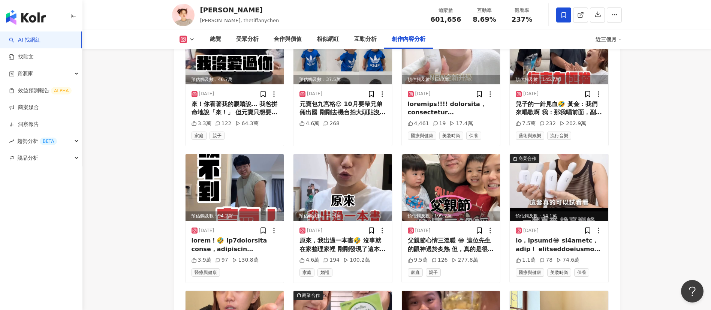
click at [320, 5] on div "陳彥婷 tiffany 陳彥婷, tiffany, thetiffanychen 追蹤數 601,656 互動率 8.69% 觀看率 237%" at bounding box center [396, 15] width 479 height 30
click at [582, 13] on icon at bounding box center [580, 15] width 7 height 7
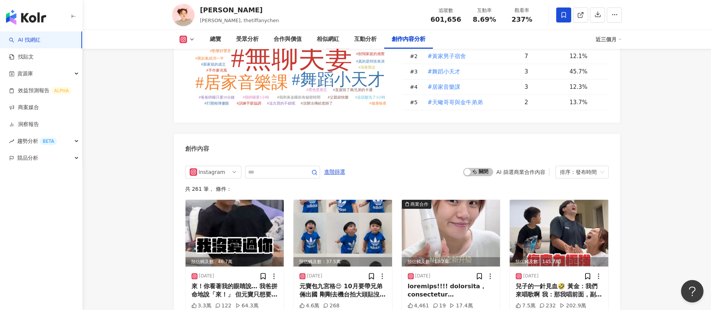
scroll to position [2256, 0]
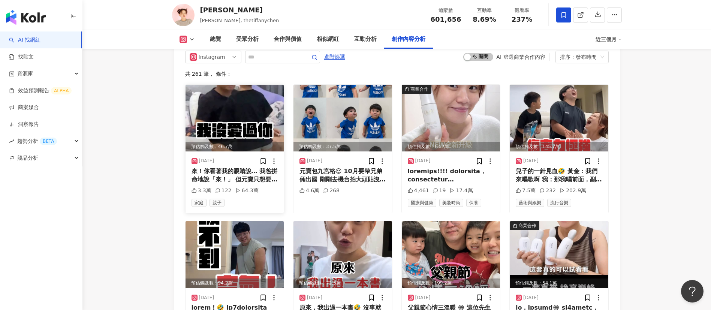
click at [226, 167] on div "來！你看著我的眼睛說… 我爸拼命地說「來！」 但元寶只想要媽媽抱 於是…..黃金回應了🤣 我爸整個嚇到 想說孫子怎麼會覺得阿公不愛他 結果…孫子只是要唱歌😂😂…" at bounding box center [234, 175] width 87 height 17
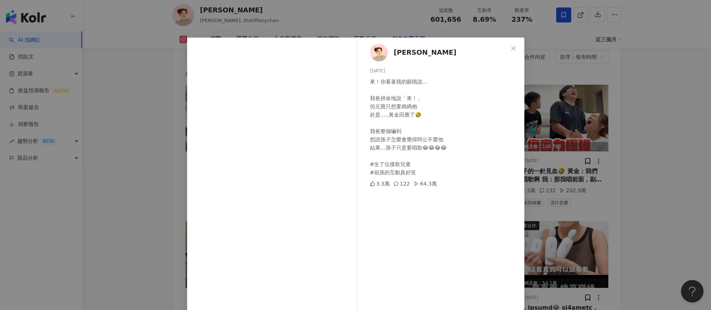
click at [407, 119] on div "來！你看著我的眼睛說… 我爸拼命地說「來！」 但元寶只想要媽媽抱 於是…..黃金回應了🤣 我爸整個嚇到 想說孫子怎麼會覺得阿公不愛他 結果…孫子只是要唱歌😂😂…" at bounding box center [444, 127] width 148 height 99
click at [154, 134] on div "陳彥婷 tiffany 2025/8/16 來！你看著我的眼睛說… 我爸拼命地說「來！」 但元寶只想要媽媽抱 於是…..黃金回應了🤣 我爸整個嚇到 想說孫子怎…" at bounding box center [355, 155] width 711 height 310
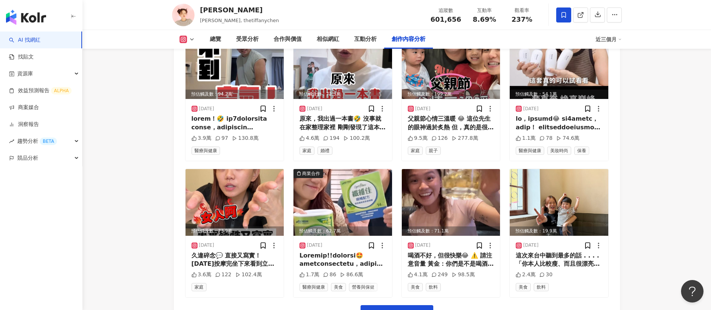
scroll to position [2567, 0]
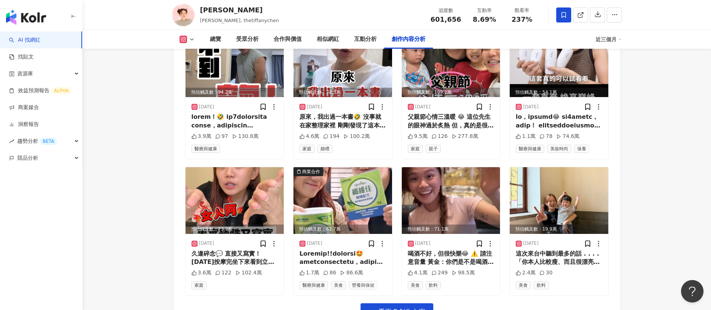
click at [244, 28] on div "陳彥婷 tiffany 陳彥婷, tiffany, thetiffanychen 追蹤數 601,656 互動率 8.69% 觀看率 237%" at bounding box center [396, 15] width 479 height 30
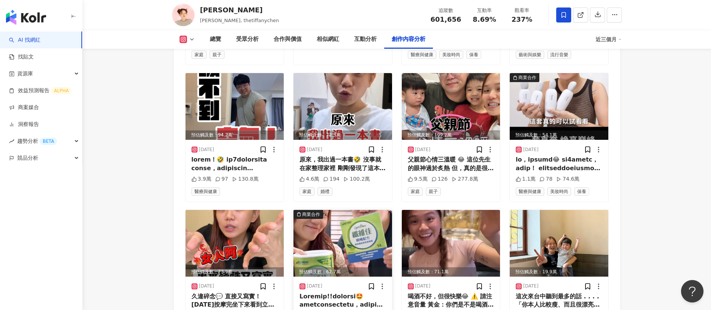
scroll to position [2525, 0]
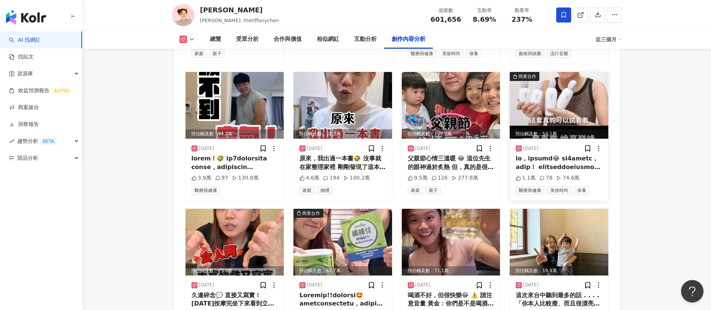
click at [561, 154] on div at bounding box center [558, 162] width 87 height 17
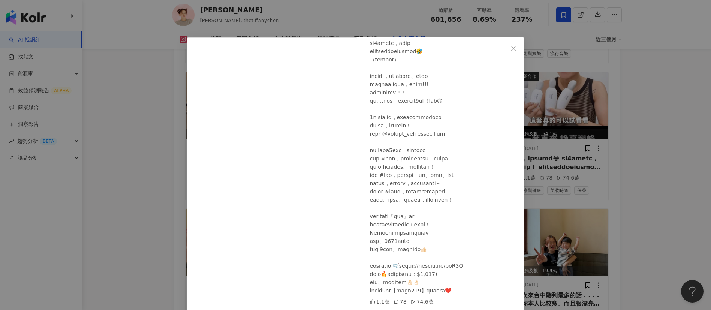
scroll to position [26, 0]
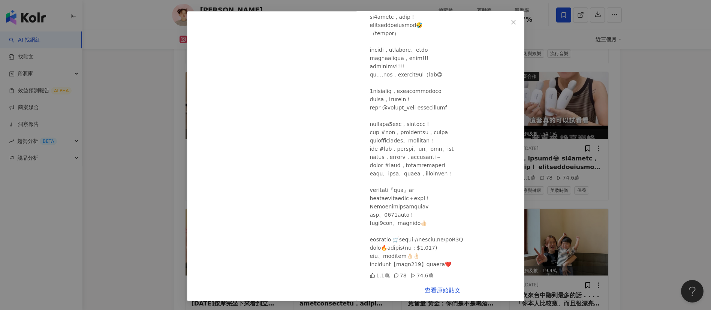
click at [623, 237] on div "陳彥婷 tiffany 2025/8/7 1.1萬 78 74.6萬 查看原始貼文" at bounding box center [355, 155] width 711 height 310
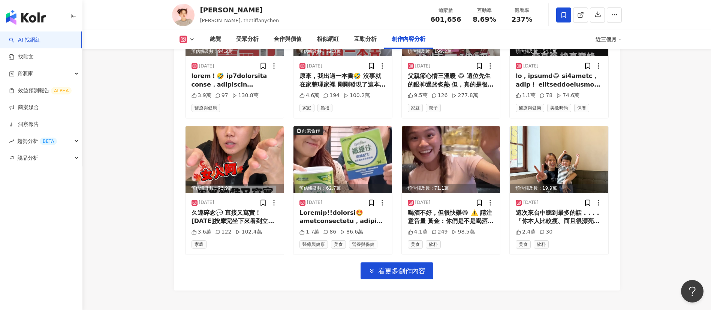
scroll to position [2608, 0]
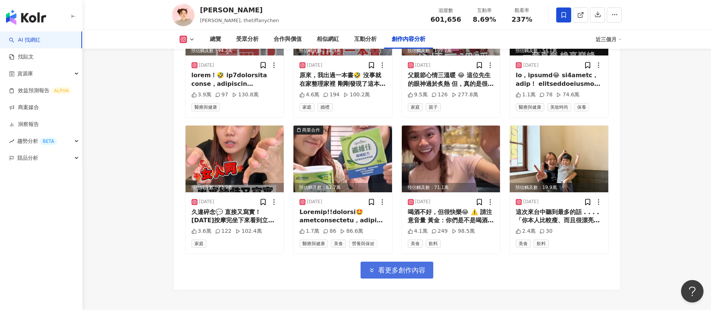
click at [402, 266] on span "看更多創作內容" at bounding box center [401, 270] width 47 height 8
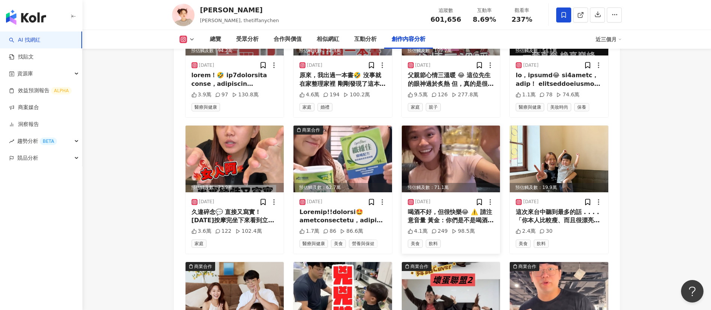
click at [448, 208] on div "喝酒不好，但很快樂😂 ⚠️ 請注意音量 黃金：你們是不是喝酒？ 我：只有喝一點點 黃金：竟然趁我不在喝酒！ 親愛的，我們喝的不是酒 是mommy juice …" at bounding box center [451, 216] width 87 height 17
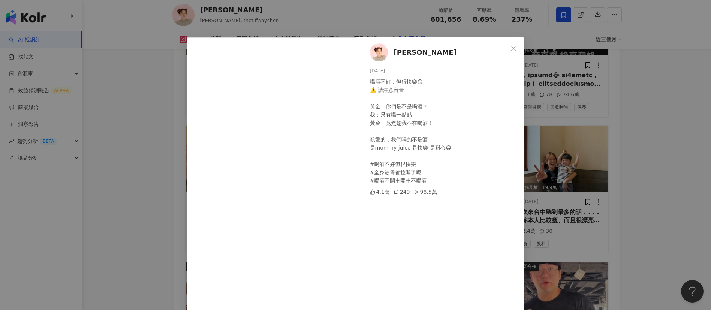
scroll to position [26, 0]
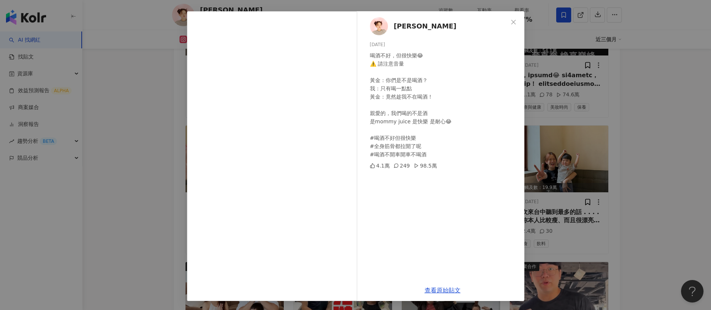
click at [669, 187] on div "陳彥婷 tiffany 2025/8/3 喝酒不好，但很快樂😂 ⚠️ 請注意音量 黃金：你們是不是喝酒？ 我：只有喝一點點 黃金：竟然趁我不在喝酒！ 親愛的，…" at bounding box center [355, 155] width 711 height 310
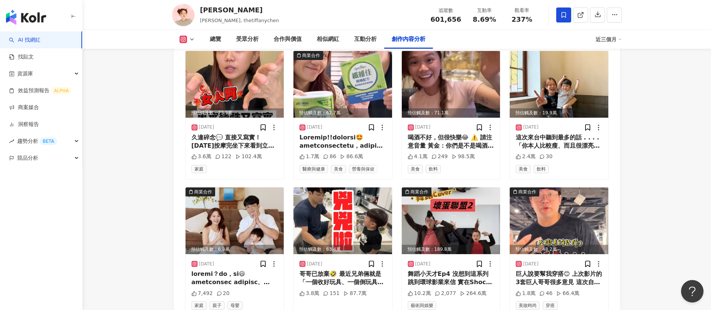
scroll to position [2685, 0]
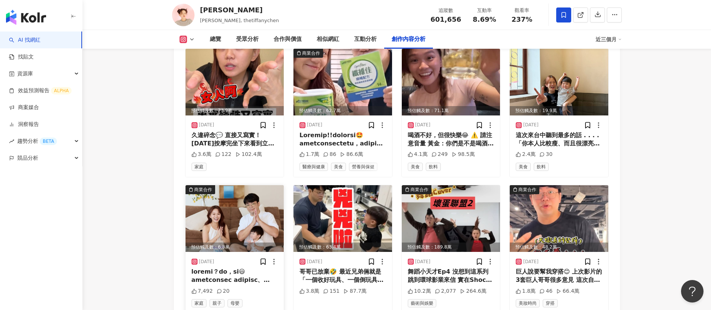
click at [229, 267] on div at bounding box center [234, 275] width 87 height 17
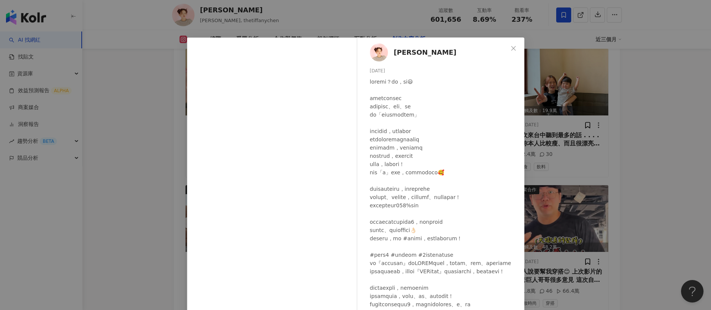
scroll to position [72, 0]
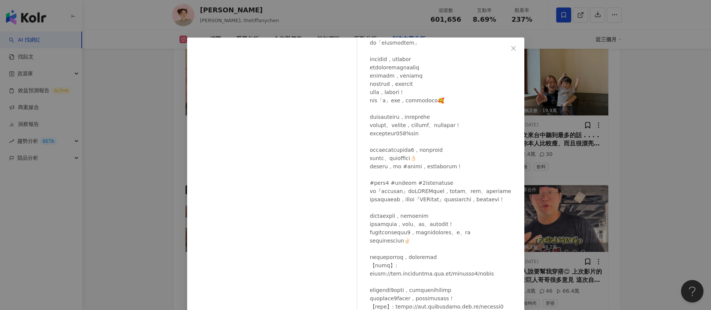
click at [623, 201] on div "陳彥婷 tiffany 2025/7/31 7,492 20 查看原始貼文" at bounding box center [355, 155] width 711 height 310
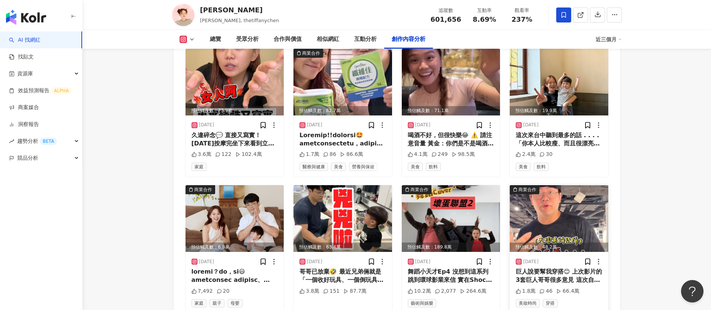
click at [544, 267] on div "巨人說要幫我穿搭😊 上次影片的3套巨人哥哥很多意見 這次自告奮勇說要幫我搭配 結果根本是….角色扮演🤣 平時我就很愛買的 @50_fifty_percent …" at bounding box center [558, 275] width 87 height 17
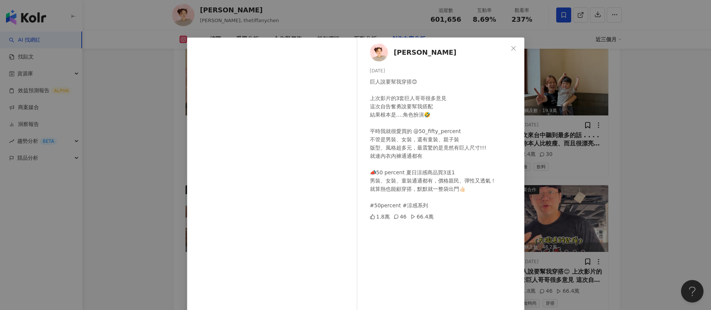
scroll to position [26, 0]
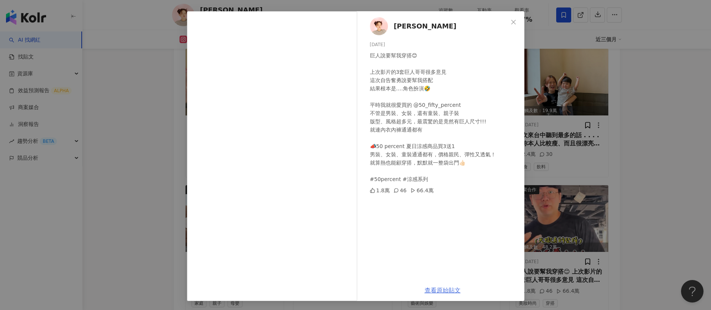
click at [442, 288] on link "查看原始貼文" at bounding box center [442, 290] width 36 height 7
click at [576, 189] on div "陳彥婷 tiffany 2025/7/28 巨人說要幫我穿搭😊 上次影片的3套巨人哥哥很多意見 這次自告奮勇說要幫我搭配 結果根本是….角色扮演🤣 平時我就很…" at bounding box center [355, 155] width 711 height 310
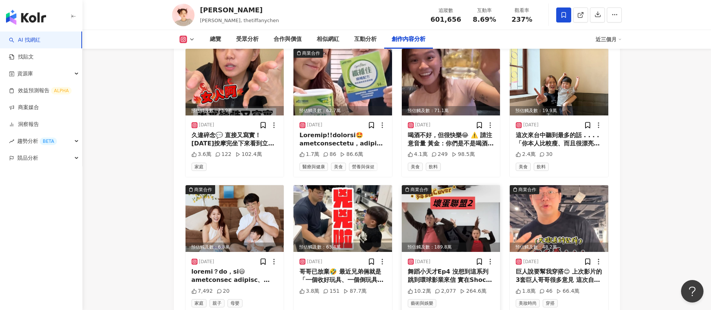
scroll to position [2754, 0]
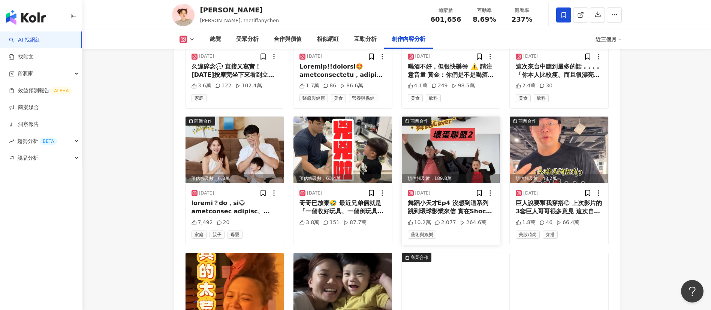
click at [432, 199] on div "舞蹈小天才Ep4 沒想到這系列跳到環球影業來信 實在Shock !!!!算是人生里程碑了（擦淚🥹 所以，前進Global造型不能隨便！ #🇹🇼Taiwan #…" at bounding box center [451, 207] width 87 height 17
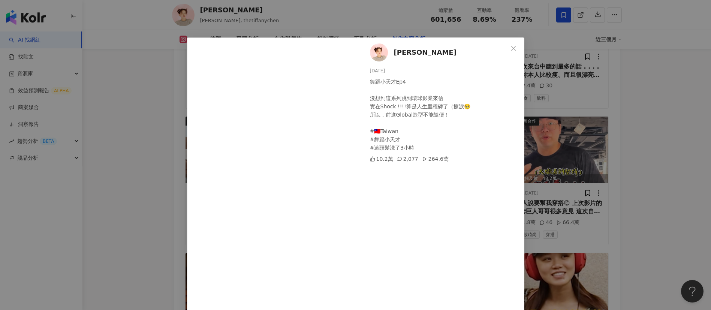
click at [588, 223] on div "陳彥婷 tiffany 2025/7/29 舞蹈小天才Ep4 沒想到這系列跳到環球影業來信 實在Shock !!!!算是人生里程碑了（擦淚🥹 所以，前進Glo…" at bounding box center [355, 155] width 711 height 310
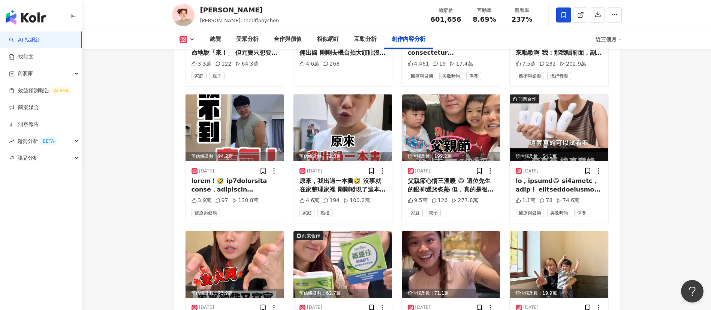
scroll to position [2504, 0]
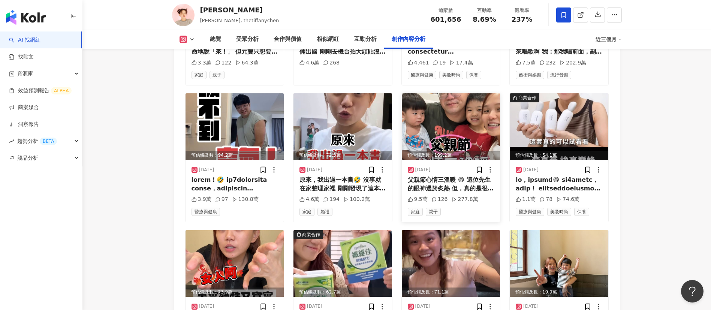
click at [445, 176] on div "父親節心情三溫暖 😂 這位先生的眼神過於炙熱 但，真的是很抱歉 月經大人早晨報到🤣 #心情三溫暖 #父親節快樂" at bounding box center [451, 184] width 87 height 17
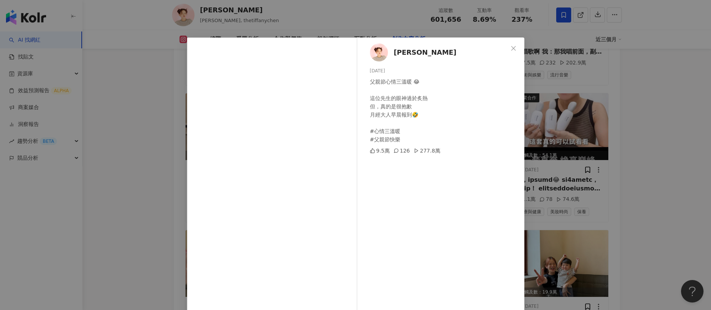
click at [572, 176] on div "陳彥婷 tiffany 2025/8/8 父親節心情三溫暖 😂 這位先生的眼神過於炙熱 但，真的是很抱歉 月經大人早晨報到🤣 #心情三溫暖 #父親節快樂 9.…" at bounding box center [355, 155] width 711 height 310
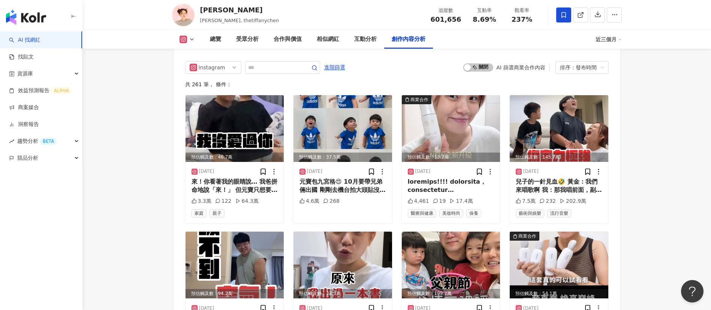
scroll to position [2367, 0]
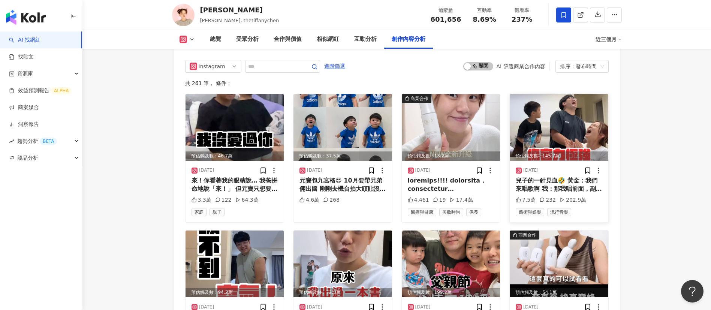
click at [554, 176] on div "兒子的一針見血🤣 黃金：我們來唱歌啊 我：那我唱前面，副歌你們唱 然後…. 是關心，同時也是傷害🤣🤣 #居家音樂課 #沒辦法傳給老師了" at bounding box center [558, 184] width 87 height 17
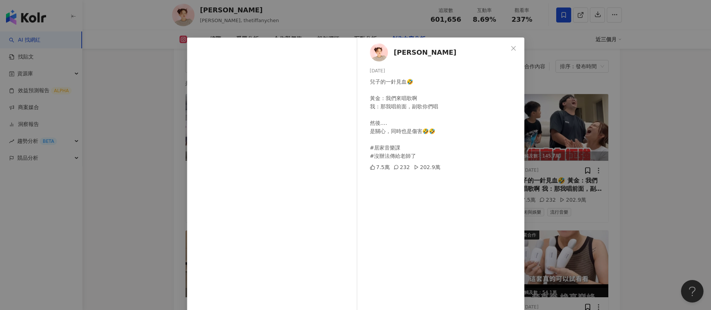
scroll to position [26, 0]
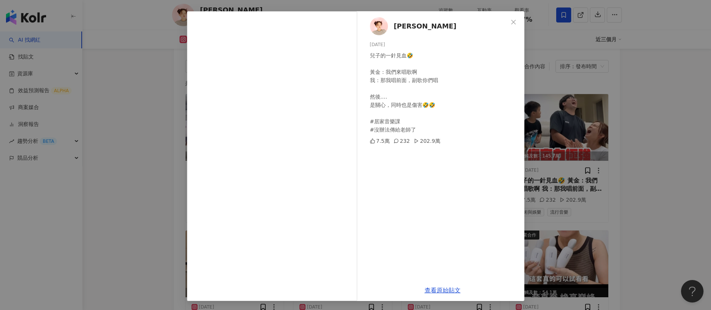
click at [642, 197] on div "陳彥婷 tiffany 2025/8/13 兒子的一針見血🤣 黃金：我們來唱歌啊 我：那我唱前面，副歌你們唱 然後…. 是關心，同時也是傷害🤣🤣 #居家音樂課…" at bounding box center [355, 155] width 711 height 310
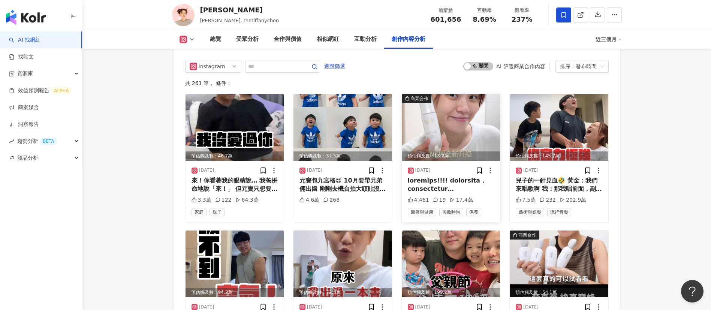
click at [435, 176] on div at bounding box center [451, 184] width 87 height 17
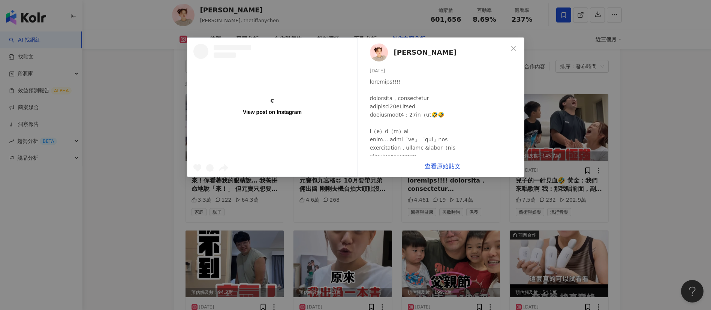
click at [603, 208] on div "View post on Instagram 陳彥婷 tiffany 2025/8/14 4,461 19 17.4萬 查看原始貼文" at bounding box center [355, 155] width 711 height 310
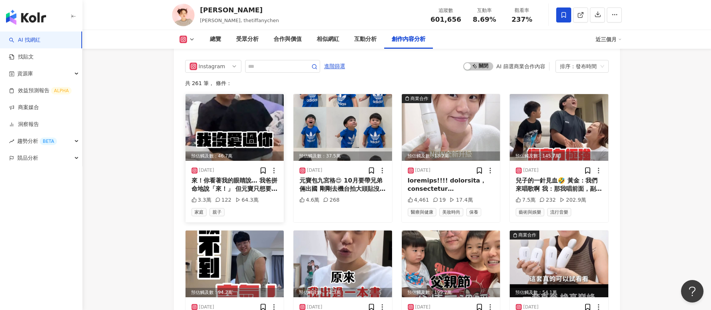
click at [241, 176] on div "來！你看著我的眼睛說… 我爸拼命地說「來！」 但元寶只想要媽媽抱 於是…..黃金回應了🤣 我爸整個嚇到 想說孫子怎麼會覺得阿公不愛他 結果…孫子只是要唱歌😂😂…" at bounding box center [234, 184] width 87 height 17
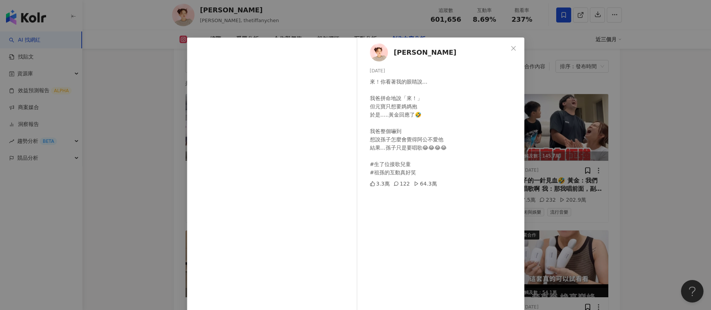
click at [547, 187] on div "陳彥婷 tiffany 2025/8/16 來！你看著我的眼睛說… 我爸拼命地說「來！」 但元寶只想要媽媽抱 於是…..黃金回應了🤣 我爸整個嚇到 想說孫子怎…" at bounding box center [355, 155] width 711 height 310
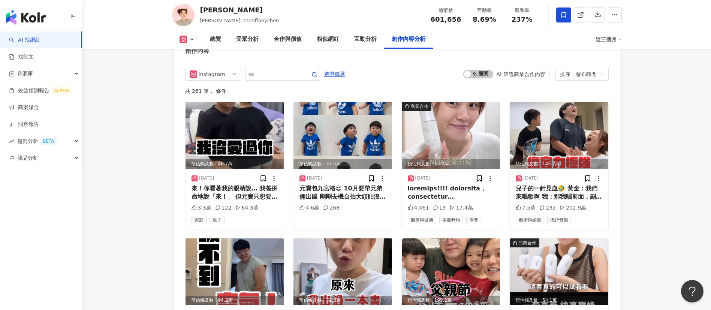
scroll to position [2563, 0]
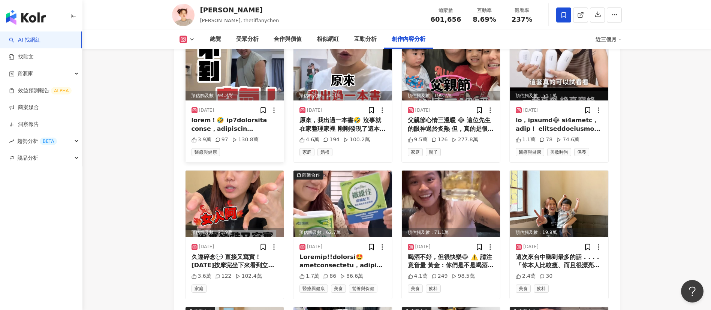
click at [243, 116] on div at bounding box center [234, 124] width 87 height 17
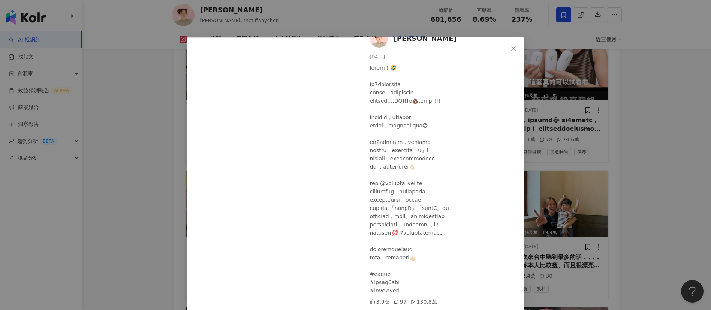
scroll to position [26, 0]
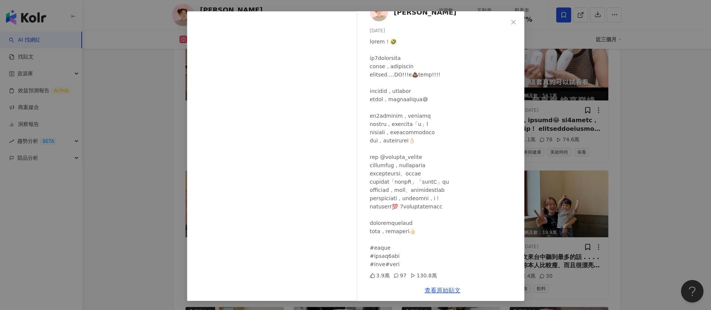
click at [638, 215] on div "陳彥婷 tiffany 2025/8/11 3.9萬 97 130.8萬 查看原始貼文" at bounding box center [355, 155] width 711 height 310
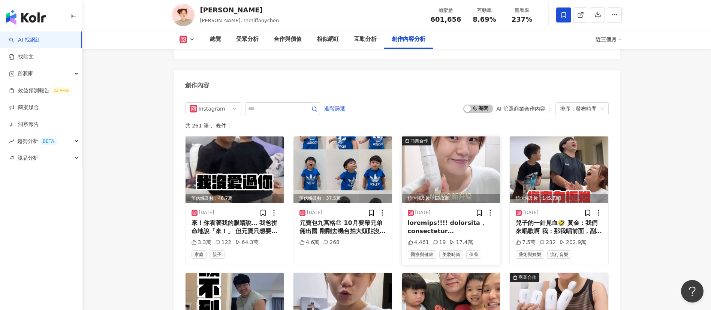
scroll to position [2348, 0]
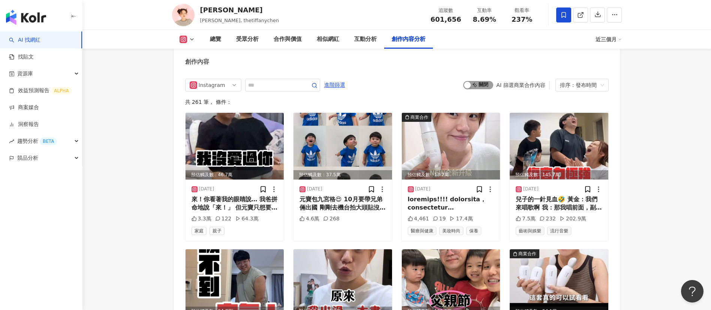
click at [483, 81] on span "啟動 關閉" at bounding box center [478, 85] width 30 height 8
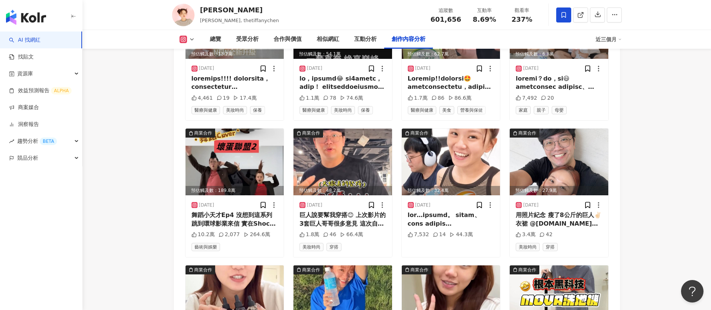
scroll to position [2469, 0]
click at [394, 15] on div "陳彥婷 tiffany 陳彥婷, tiffany, thetiffanychen 追蹤數 601,656 互動率 8.69% 觀看率 237%" at bounding box center [396, 15] width 479 height 30
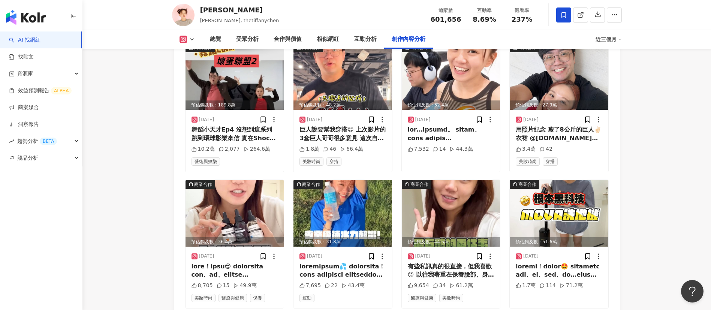
scroll to position [2554, 0]
click at [355, 262] on div at bounding box center [342, 270] width 87 height 17
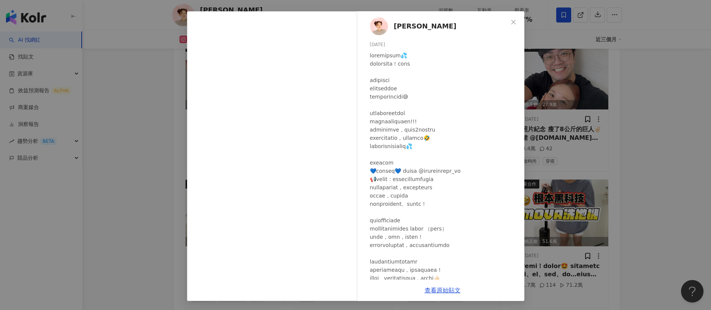
scroll to position [47, 0]
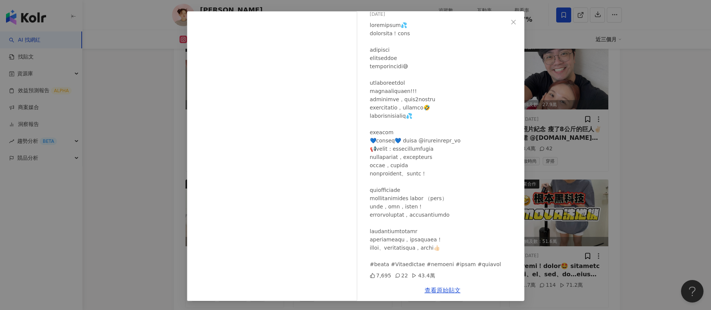
click at [588, 255] on div "陳彥婷 tiffany 2025/7/16 7,695 22 43.4萬 查看原始貼文" at bounding box center [355, 155] width 711 height 310
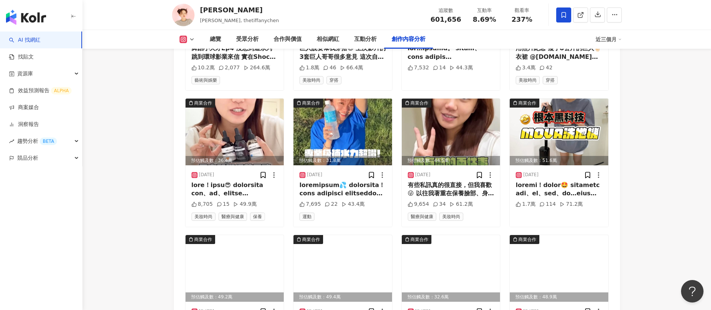
scroll to position [2639, 0]
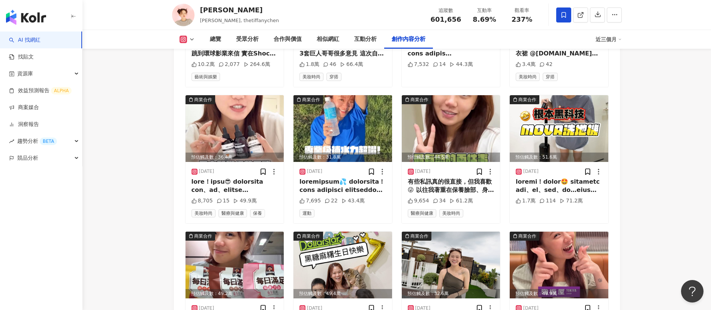
click at [548, 178] on div at bounding box center [558, 186] width 87 height 17
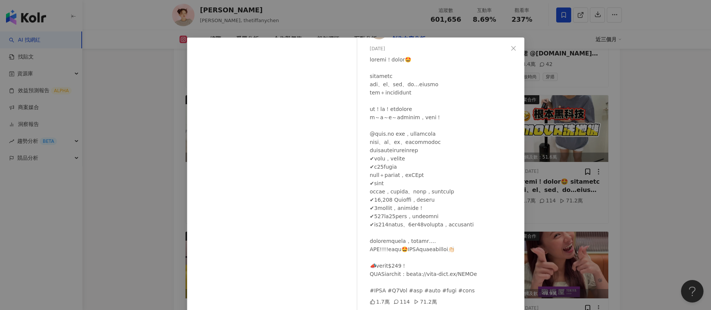
scroll to position [26, 0]
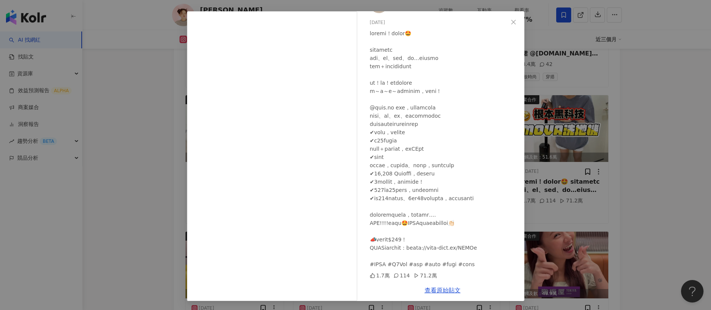
click at [435, 296] on div "查看原始貼文" at bounding box center [442, 289] width 163 height 21
click at [432, 290] on link "查看原始貼文" at bounding box center [442, 290] width 36 height 7
click at [578, 175] on div "陳彥婷 tiffany 2025/7/7 1.7萬 114 71.2萬 查看原始貼文" at bounding box center [355, 155] width 711 height 310
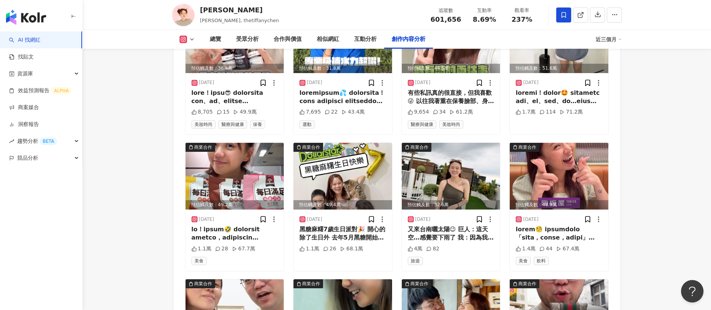
scroll to position [2728, 0]
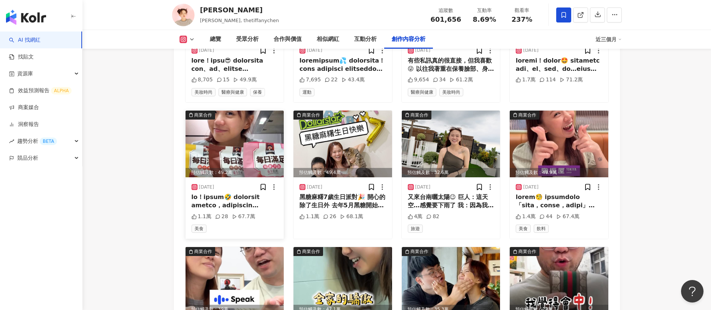
click at [252, 193] on div at bounding box center [234, 201] width 87 height 17
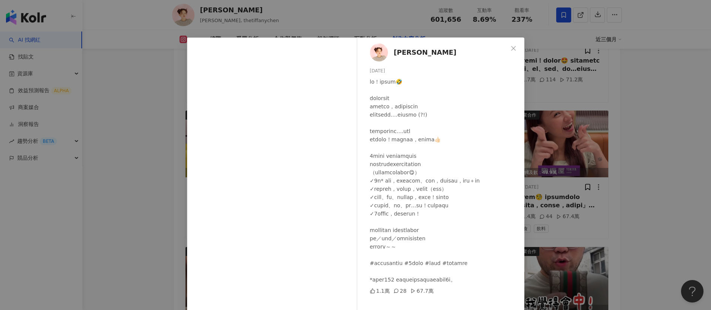
scroll to position [26, 0]
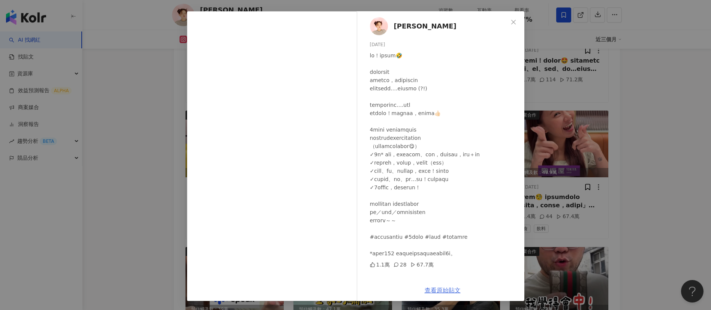
click at [444, 289] on link "查看原始貼文" at bounding box center [442, 290] width 36 height 7
click at [409, 200] on div at bounding box center [444, 154] width 148 height 206
click at [432, 155] on div at bounding box center [444, 154] width 148 height 206
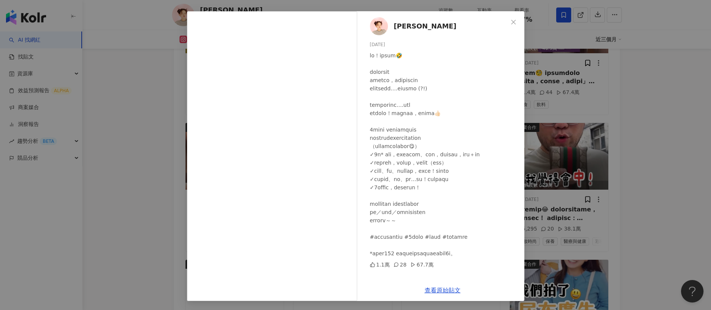
scroll to position [2884, 0]
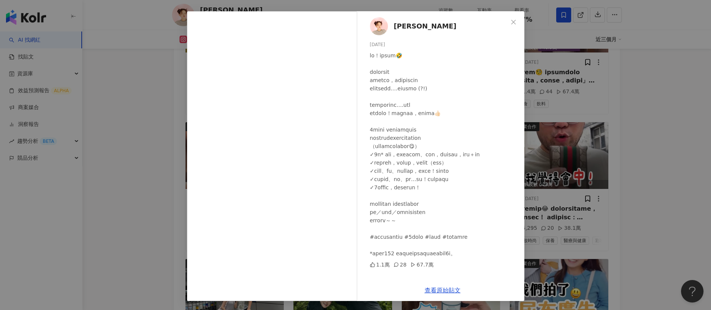
click at [682, 184] on div "陳彥婷 tiffany 2025/7/3 1.1萬 28 67.7萬 查看原始貼文" at bounding box center [355, 155] width 711 height 310
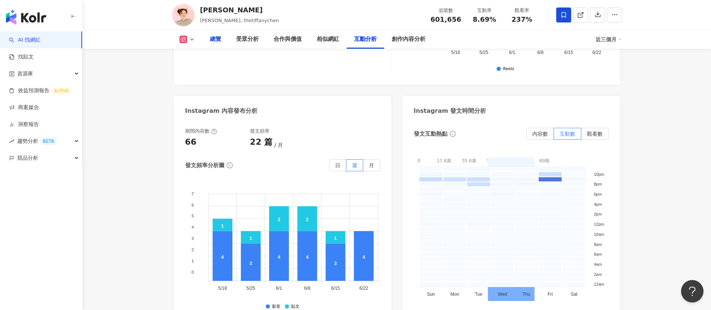
click at [217, 35] on div "總覽" at bounding box center [215, 39] width 11 height 9
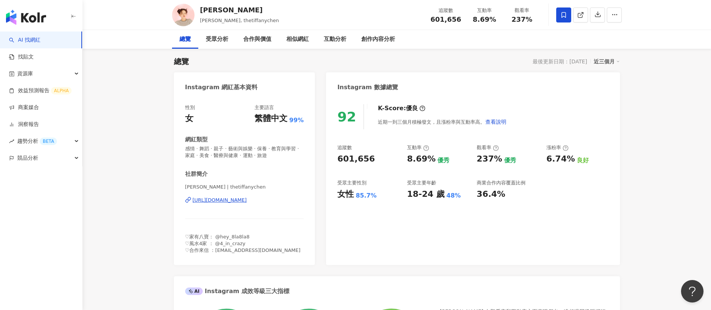
scroll to position [44, 0]
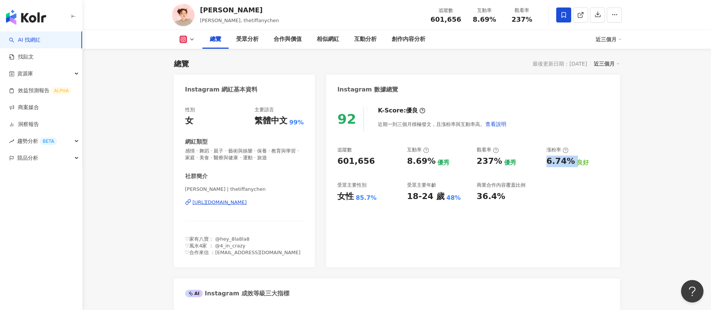
drag, startPoint x: 572, startPoint y: 161, endPoint x: 545, endPoint y: 163, distance: 26.7
click at [545, 163] on div "追蹤數 601,656 互動率 8.69% 優秀 觀看率 237% 優秀 漲粉率 6.74% 良好 受眾主要性別 女性 85.7% 受眾主要年齡 18-24 …" at bounding box center [472, 173] width 271 height 55
copy div "6.74%"
click at [312, 88] on div "Instagram 網紅基本資料" at bounding box center [244, 87] width 141 height 24
click at [424, 199] on div "18-24 歲" at bounding box center [425, 197] width 37 height 12
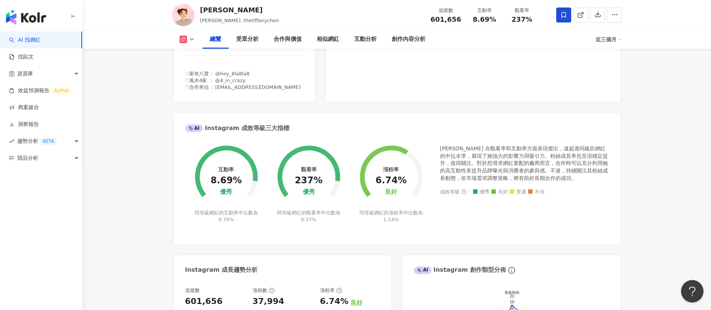
scroll to position [393, 0]
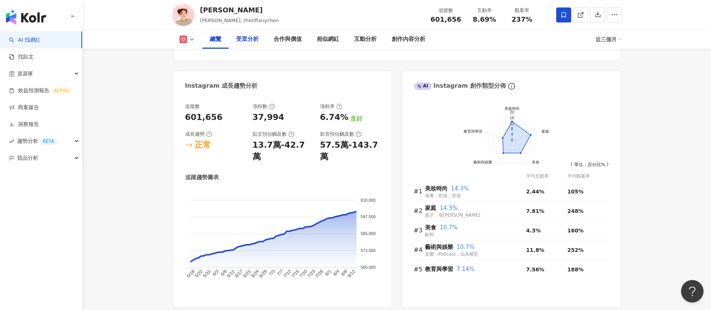
click at [242, 41] on div "受眾分析" at bounding box center [247, 39] width 22 height 9
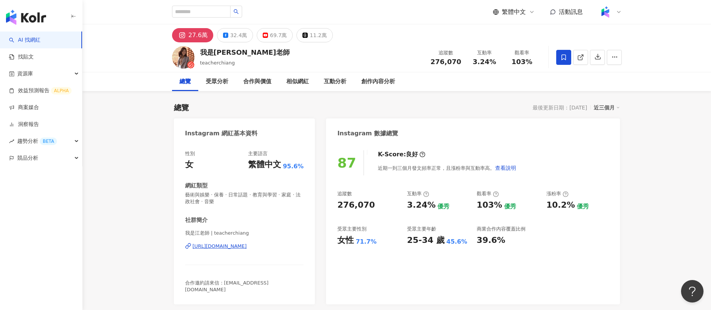
click at [374, 52] on div "我是江老師 teacherchiang 追蹤數 276,070 互動率 3.24% 觀看率 103%" at bounding box center [396, 57] width 479 height 30
drag, startPoint x: 459, startPoint y: 62, endPoint x: 430, endPoint y: 61, distance: 28.5
click at [430, 61] on div "追蹤數 276,070" at bounding box center [446, 57] width 40 height 16
copy span "276,070"
click at [582, 61] on span at bounding box center [580, 57] width 7 height 8
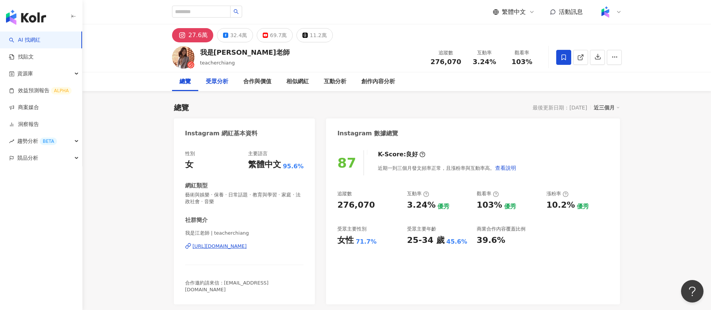
click at [217, 77] on div "受眾分析" at bounding box center [217, 81] width 22 height 9
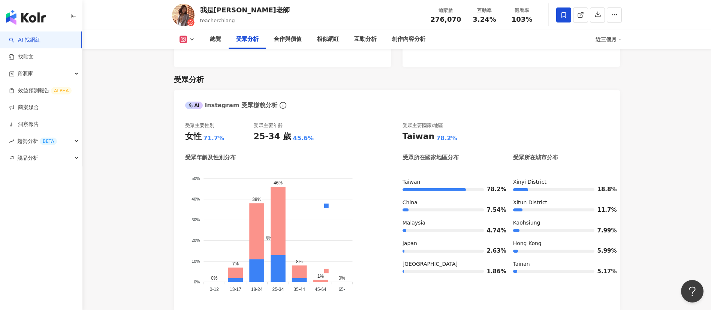
click at [185, 38] on icon at bounding box center [182, 39] width 7 height 7
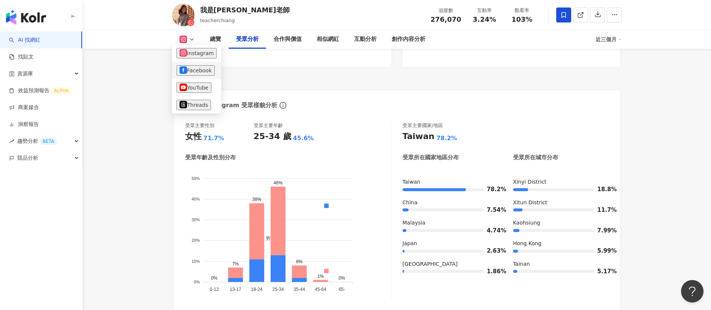
click at [197, 67] on button "Facebook" at bounding box center [195, 70] width 38 height 10
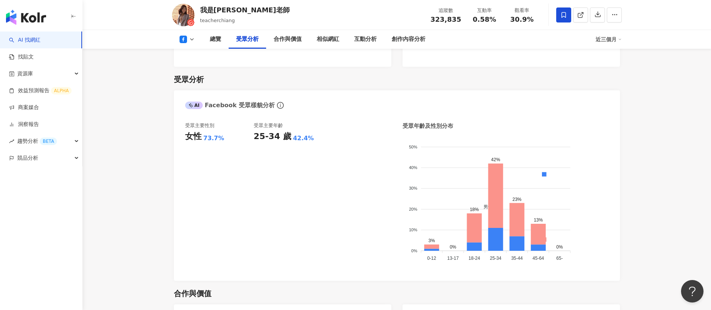
click at [270, 90] on div "AI Facebook 受眾樣貌分析" at bounding box center [397, 102] width 446 height 24
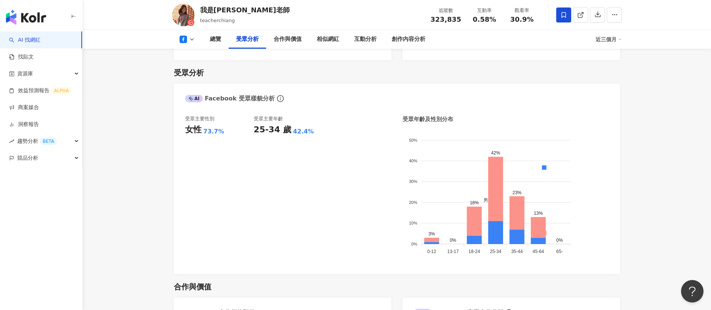
click at [189, 42] on icon at bounding box center [192, 39] width 6 height 6
click at [197, 70] on button "Facebook" at bounding box center [195, 70] width 38 height 10
click at [190, 34] on div "總覽 受眾分析 合作與價值 相似網紅 互動分析 創作內容分析 近三個月" at bounding box center [397, 39] width 450 height 19
click at [191, 38] on icon at bounding box center [192, 39] width 6 height 6
click at [211, 56] on button "Instagram" at bounding box center [196, 53] width 40 height 10
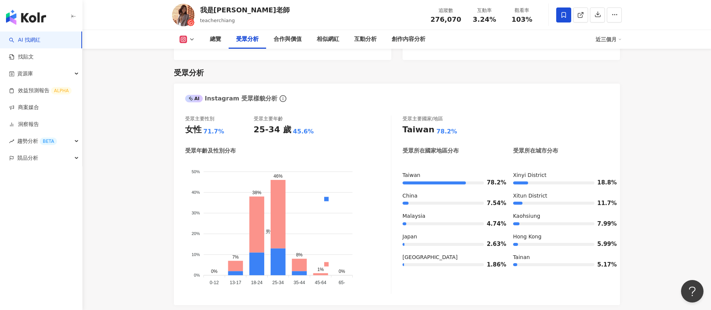
click at [246, 94] on div "AI Instagram 受眾樣貌分析" at bounding box center [231, 98] width 92 height 8
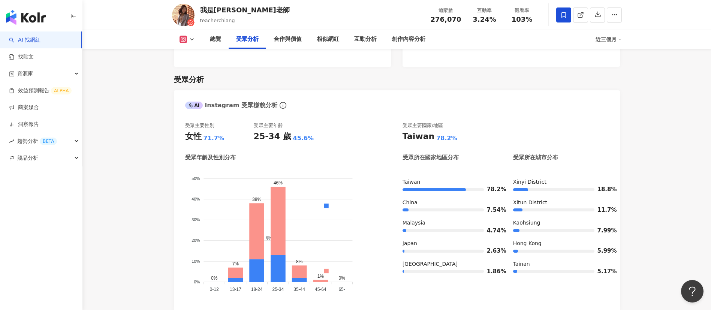
click at [158, 36] on div "總覽 受眾分析 合作與價值 相似網紅 互動分析 創作內容分析 近三個月" at bounding box center [396, 39] width 479 height 19
drag, startPoint x: 460, startPoint y: 22, endPoint x: 431, endPoint y: 19, distance: 29.3
click at [431, 19] on div "追蹤數 276,070" at bounding box center [446, 15] width 40 height 16
copy span "276,070"
drag, startPoint x: 499, startPoint y: 22, endPoint x: 474, endPoint y: 21, distance: 24.7
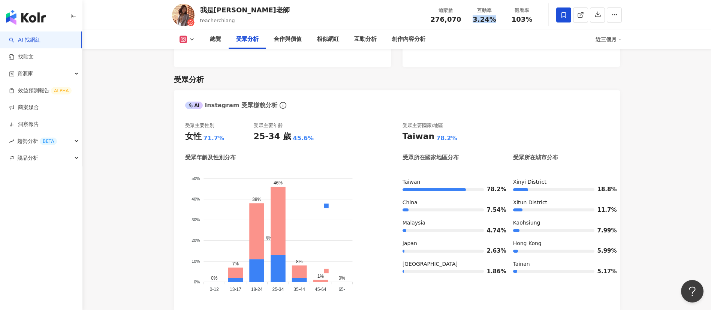
click at [474, 21] on div "互動率 3.24%" at bounding box center [484, 15] width 37 height 16
copy span "3.24%"
drag, startPoint x: 532, startPoint y: 25, endPoint x: 508, endPoint y: 22, distance: 23.8
click at [508, 22] on div "追蹤數 276,070 互動率 3.24% 觀看率 103%" at bounding box center [483, 15] width 115 height 22
copy span "103%"
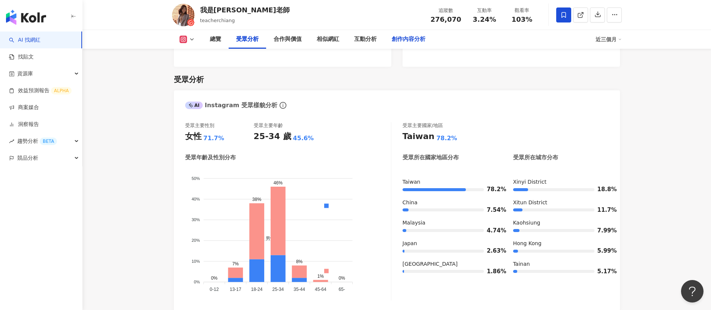
click at [421, 40] on div "創作內容分析" at bounding box center [408, 39] width 34 height 9
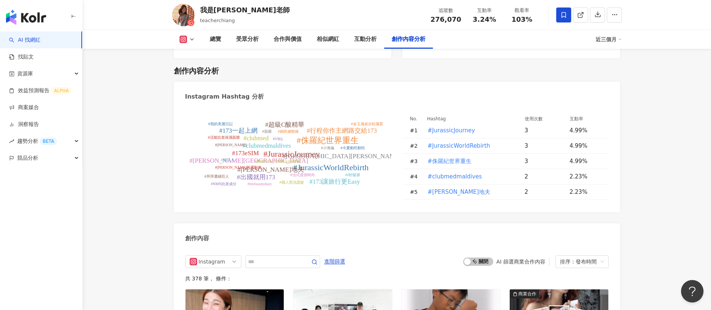
scroll to position [2241, 0]
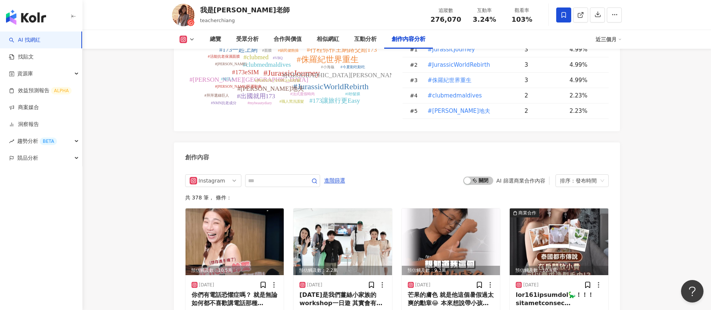
click at [326, 142] on div "創作內容" at bounding box center [397, 154] width 446 height 24
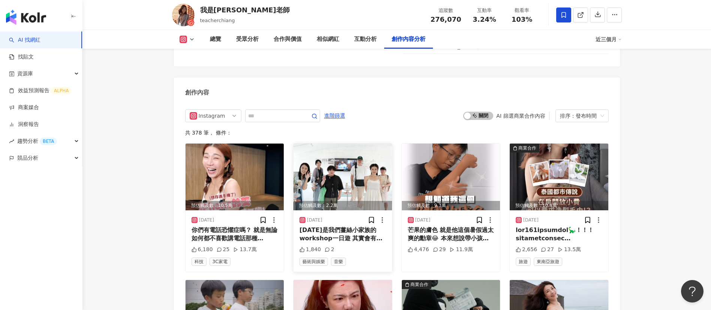
scroll to position [2305, 0]
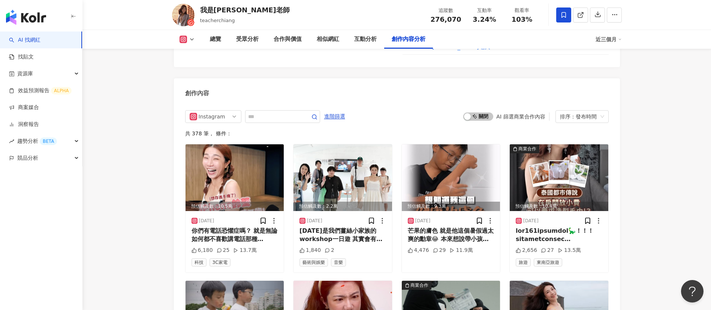
click at [281, 78] on div "創作內容" at bounding box center [397, 90] width 446 height 24
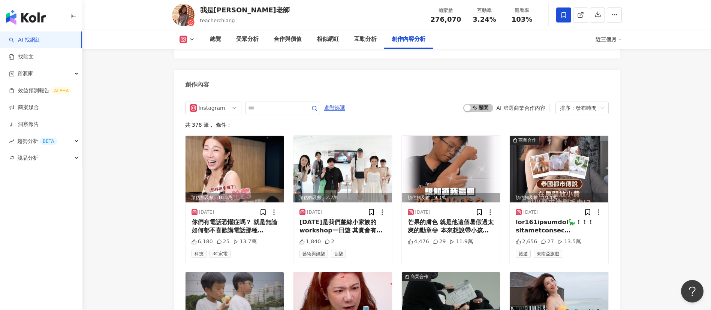
scroll to position [2314, 0]
click at [188, 80] on div "創作內容" at bounding box center [197, 84] width 24 height 8
drag, startPoint x: 184, startPoint y: 66, endPoint x: 237, endPoint y: 75, distance: 54.7
click at [237, 75] on div "創作內容" at bounding box center [397, 81] width 446 height 24
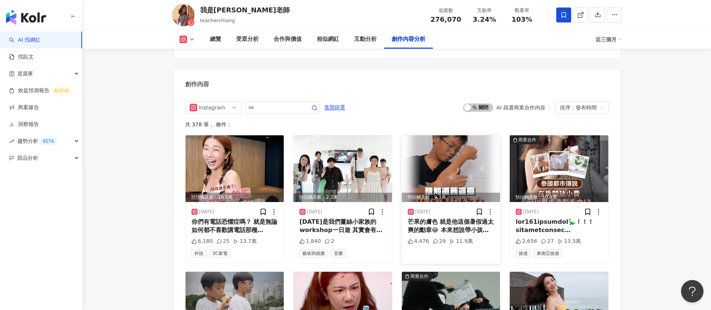
scroll to position [2403, 0]
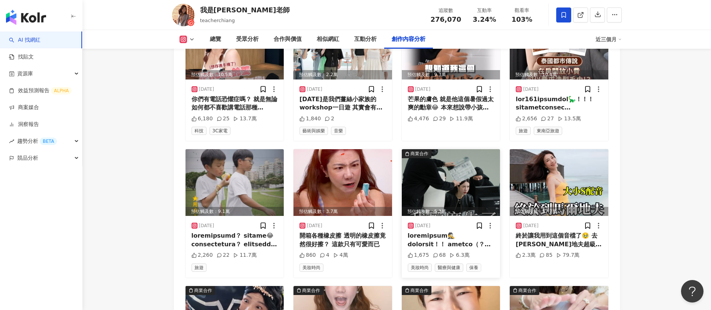
click at [450, 231] on div at bounding box center [451, 239] width 87 height 17
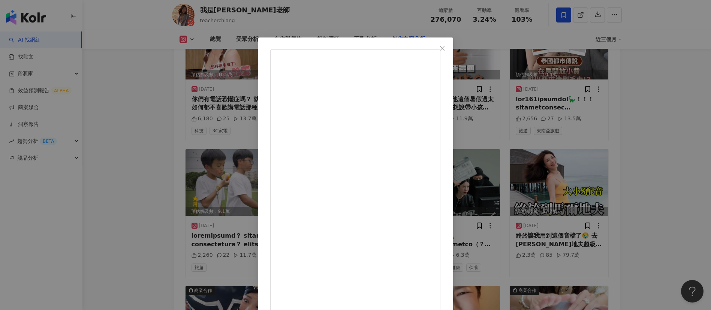
scroll to position [137, 0]
click at [666, 232] on div "我是江老師 2025/8/13 1,675 68 6.3萬 查看原始貼文" at bounding box center [355, 155] width 711 height 310
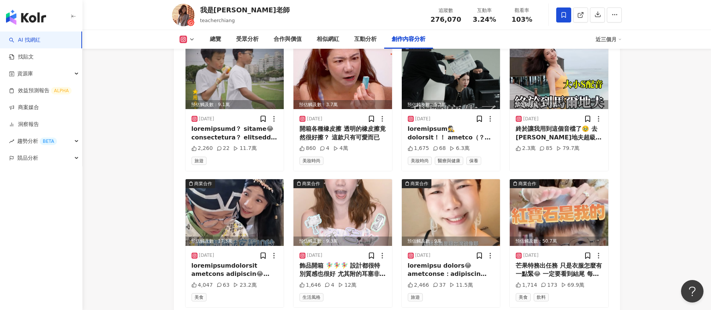
scroll to position [2545, 0]
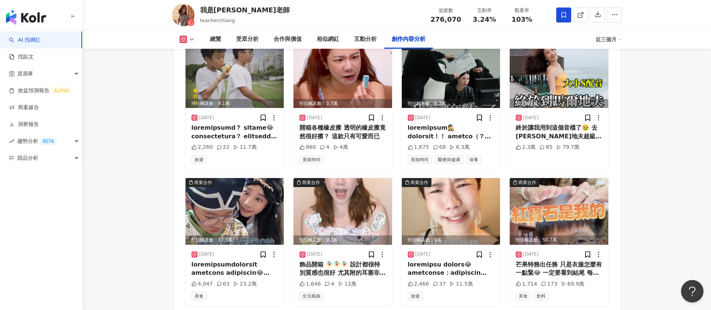
click at [225, 260] on div at bounding box center [234, 268] width 87 height 17
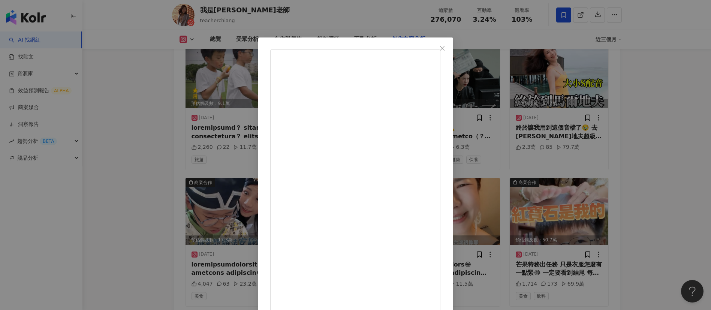
scroll to position [26, 0]
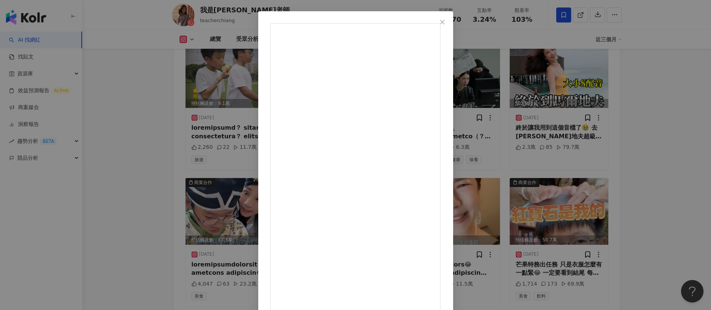
click at [133, 140] on div "我是江老師 2025/8/12 4,047 63 23.2萬 查看原始貼文" at bounding box center [355, 155] width 711 height 310
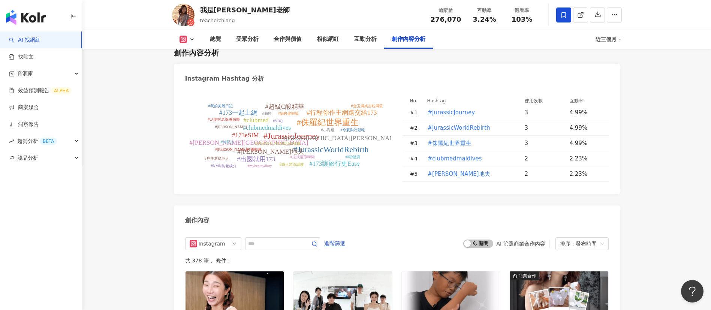
scroll to position [2176, 0]
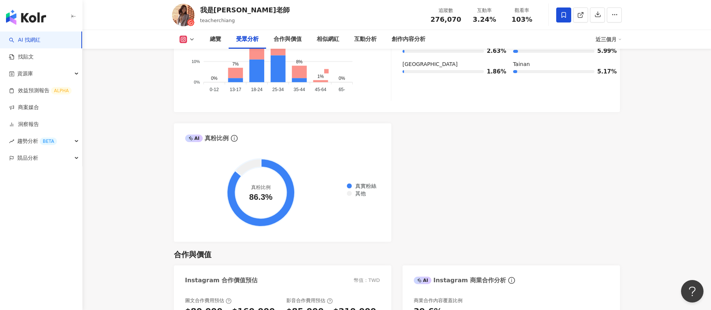
scroll to position [824, 0]
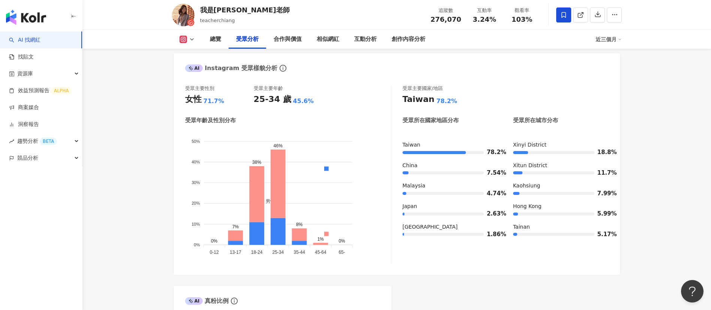
scroll to position [660, 0]
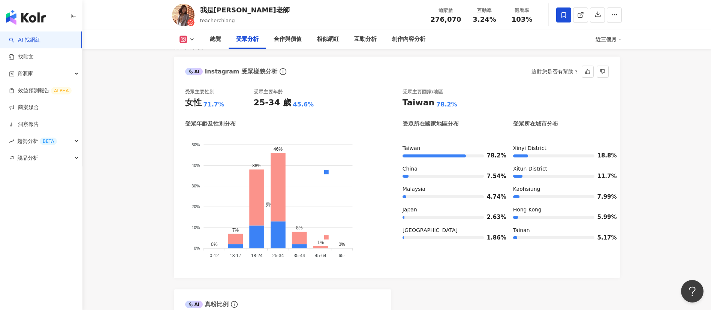
click at [330, 120] on div "受眾年齡及性別分布" at bounding box center [288, 124] width 206 height 8
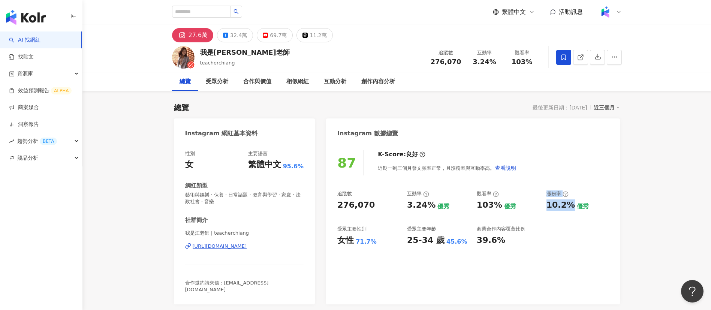
drag, startPoint x: 570, startPoint y: 206, endPoint x: 541, endPoint y: 207, distance: 28.9
click at [541, 207] on div "追蹤數 276,070 互動率 3.24% 優秀 觀看率 103% 優秀 漲粉率 10.2% 優秀 受眾主要性別 女性 71.7% 受眾主要年齡 25-34 …" at bounding box center [472, 217] width 271 height 55
copy div "優秀 漲粉率 10.2%"
click at [573, 254] on div "87 K-Score : 良好 近期一到三個月發文頻率正常，且漲粉率與互動率高。 查看說明 追蹤數 276,070 互動率 3.24% 優秀 觀看率 103%…" at bounding box center [472, 223] width 293 height 161
drag, startPoint x: 569, startPoint y: 206, endPoint x: 546, endPoint y: 206, distance: 23.2
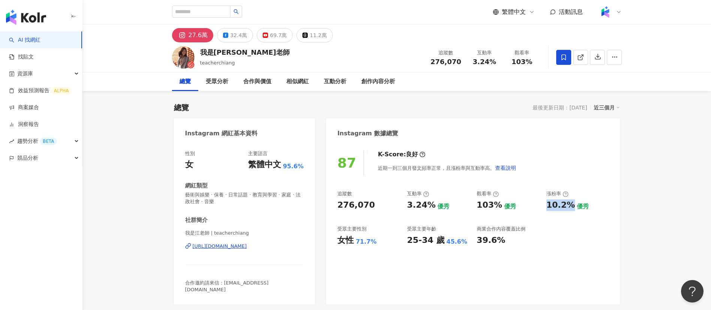
click at [546, 206] on div "10.2%" at bounding box center [560, 205] width 28 height 12
copy div "10.2%"
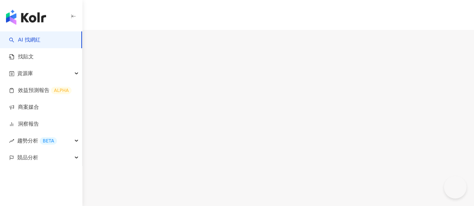
drag, startPoint x: 455, startPoint y: 62, endPoint x: 432, endPoint y: 60, distance: 22.6
click at [432, 85] on div "追蹤數 164,740" at bounding box center [237, 97] width 474 height 24
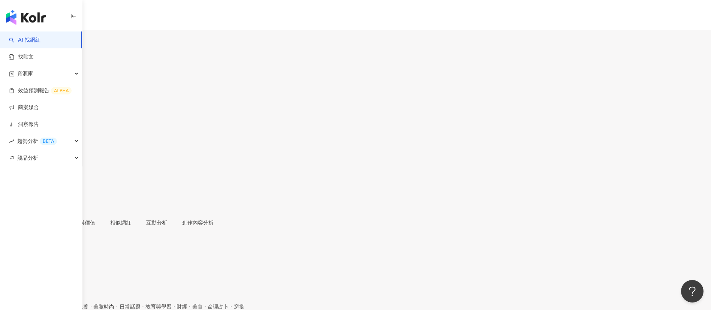
drag, startPoint x: 478, startPoint y: 61, endPoint x: 471, endPoint y: 61, distance: 7.1
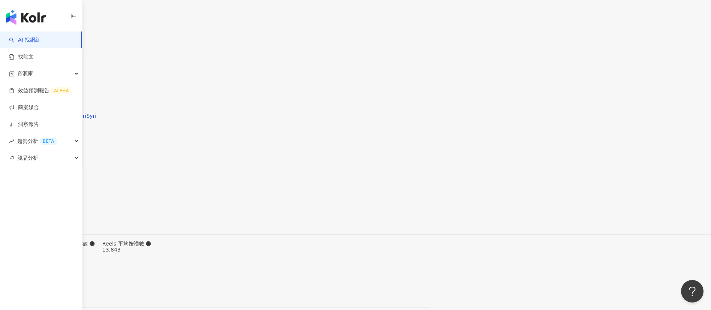
drag, startPoint x: 479, startPoint y: 21, endPoint x: 470, endPoint y: 20, distance: 8.2
copy span "8.64%"
drag, startPoint x: 532, startPoint y: 24, endPoint x: 505, endPoint y: 21, distance: 27.1
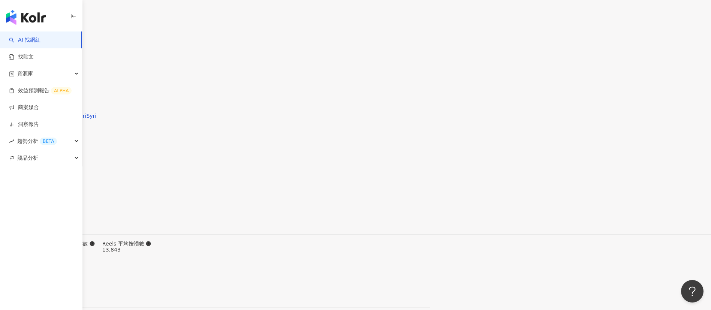
copy span "262%"
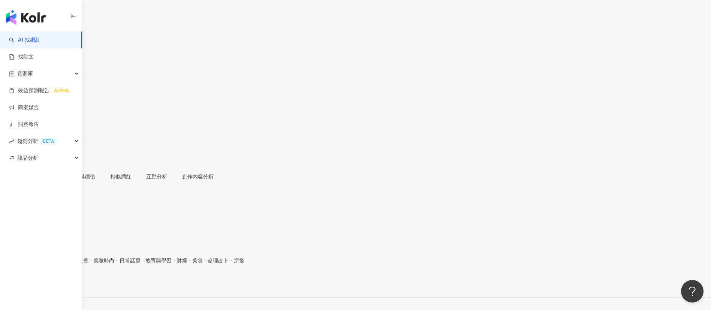
drag, startPoint x: 571, startPoint y: 161, endPoint x: 547, endPoint y: 160, distance: 24.8
copy div "4.78%"
click at [214, 172] on div "創作內容分析" at bounding box center [197, 176] width 31 height 8
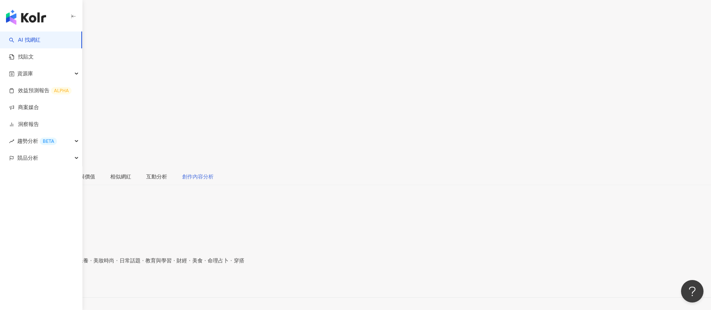
scroll to position [2157, 0]
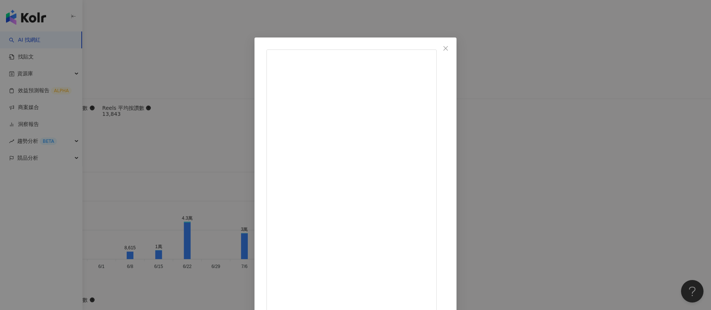
scroll to position [26, 0]
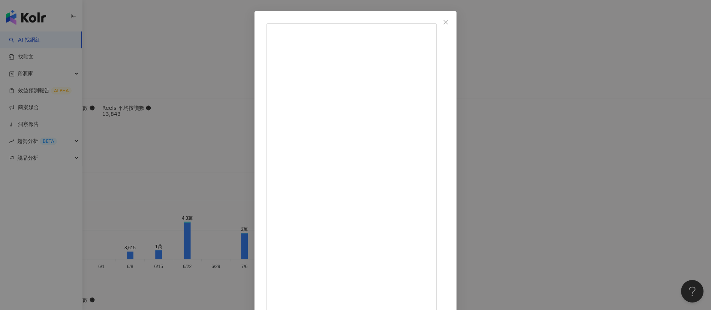
click at [473, 206] on div "沈 [DATE] 我是一片肉(抽獎）！ 三生有幸可成為可口可樂的肉肉大使， 而我人生中最需要的就是肉～ 這次可口可樂幫我找來全家出了「姨次滿足熟成牛豚雙拼」便…" at bounding box center [355, 155] width 711 height 310
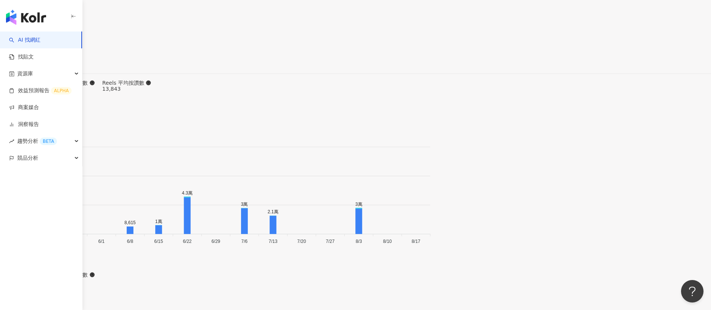
scroll to position [2318, 0]
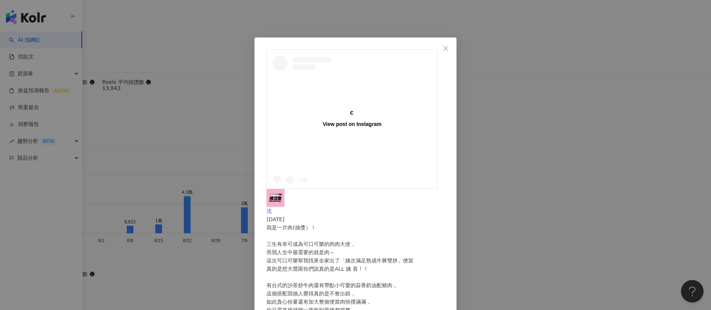
click at [306, 134] on div "View post on Instagram" at bounding box center [352, 119] width 170 height 139
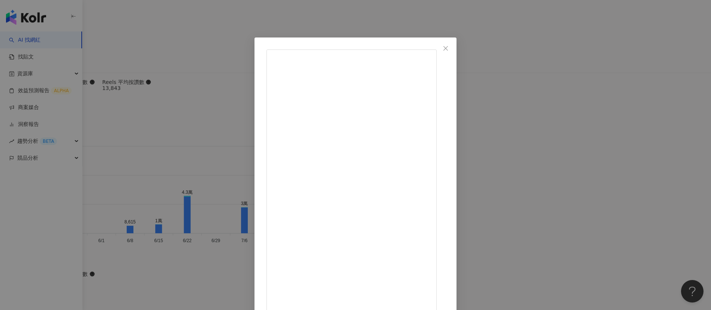
click at [473, 149] on div "沈 [DATE] 我是一片肉(抽獎）！ 三生有幸可成為可口可樂的肉肉大使， 而我人生中最需要的就是肉～ 這次可口可樂幫我找來全家出了「姨次滿足熟成牛豚雙拼」便…" at bounding box center [355, 155] width 711 height 310
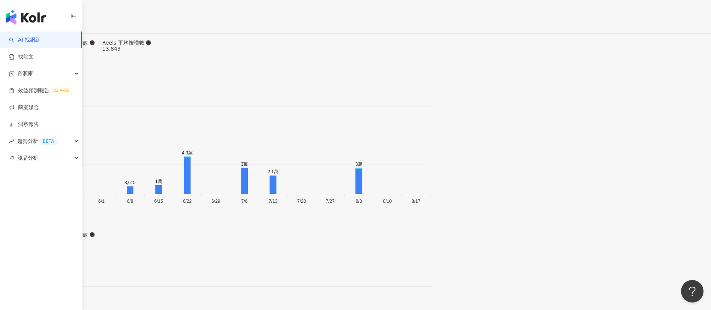
scroll to position [2358, 0]
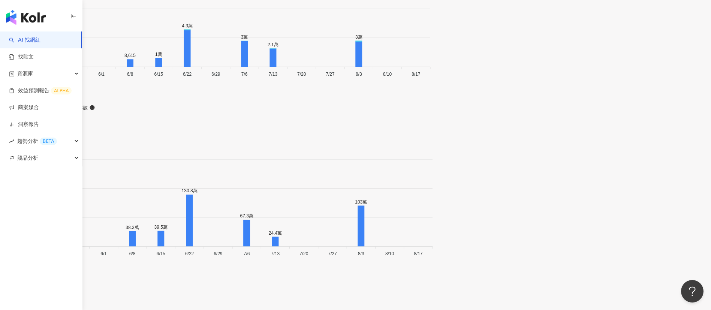
scroll to position [2308, 0]
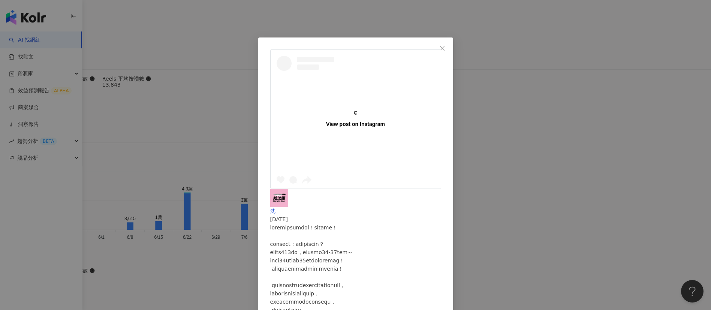
click at [473, 206] on div "View post on Instagram 沈 [DATE] 1.8萬 100 66.1萬 查看原始貼文" at bounding box center [355, 155] width 711 height 310
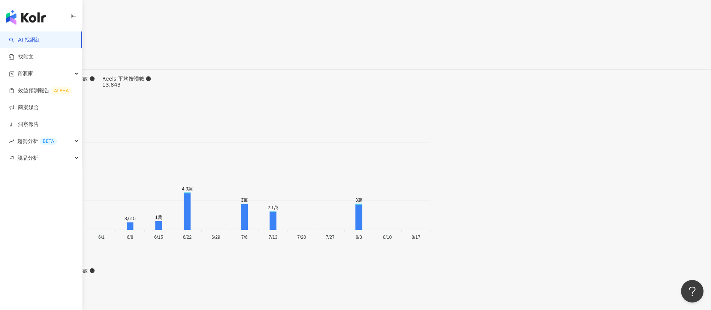
scroll to position [2339, 0]
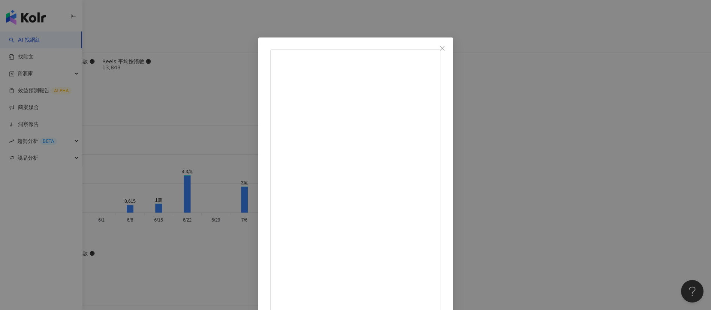
click at [473, 206] on div "沈 [DATE] 台南又一家好讚麵包！ 只開五六日請大家這週動起來吧！ 記得先跟 @two.wild.ducks.hanging 預約， 他只有一人作業❤️❤…" at bounding box center [355, 155] width 711 height 310
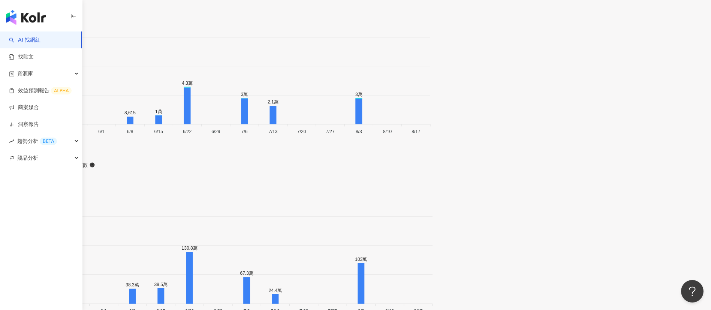
scroll to position [2428, 0]
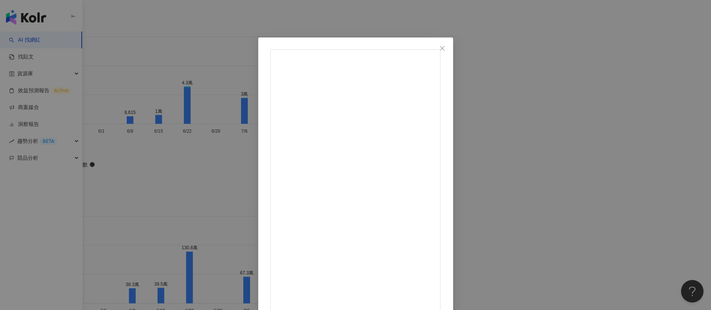
scroll to position [26, 0]
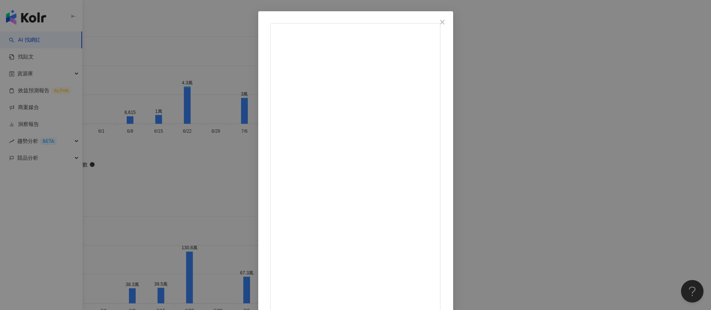
click at [109, 124] on div "沈 [DATE] 5,618 74 18.6萬 查看原始貼文" at bounding box center [355, 155] width 711 height 310
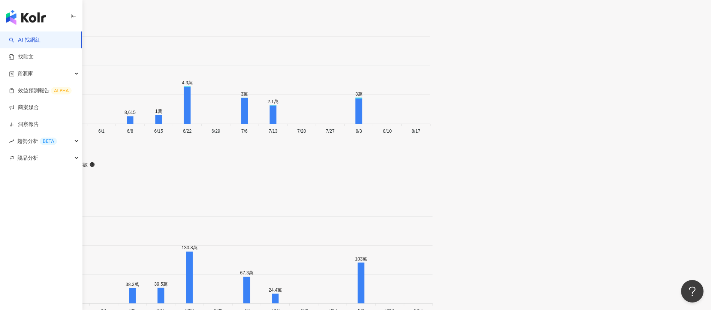
scroll to position [2160, 0]
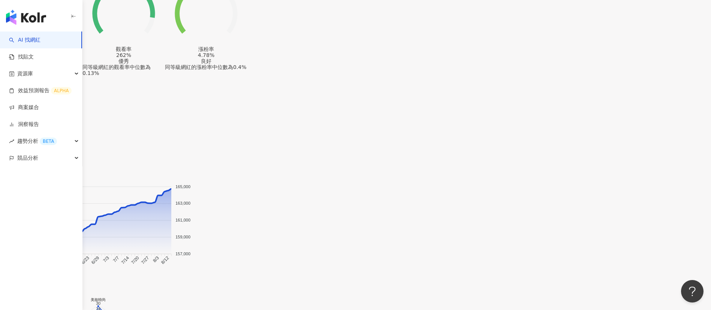
scroll to position [644, 0]
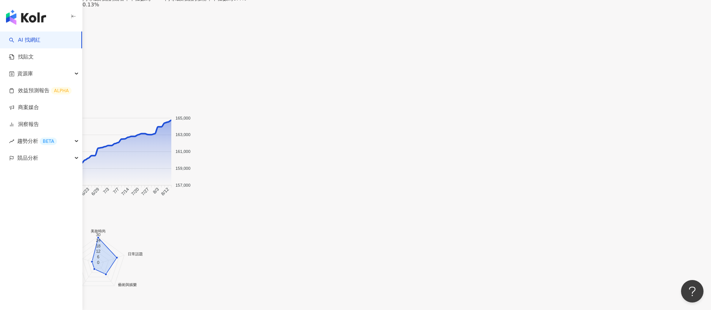
click at [27, 19] on img "button" at bounding box center [26, 17] width 40 height 15
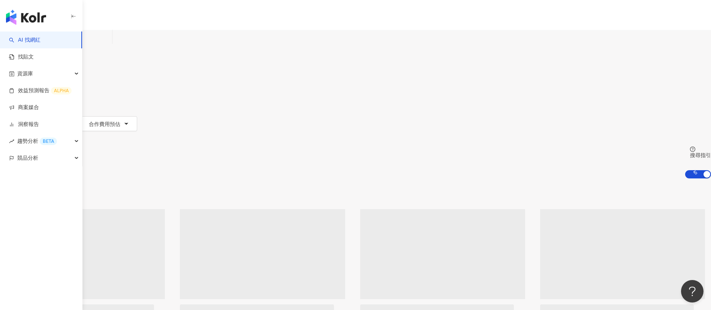
click at [109, 44] on input "search" at bounding box center [78, 37] width 61 height 14
type input "*"
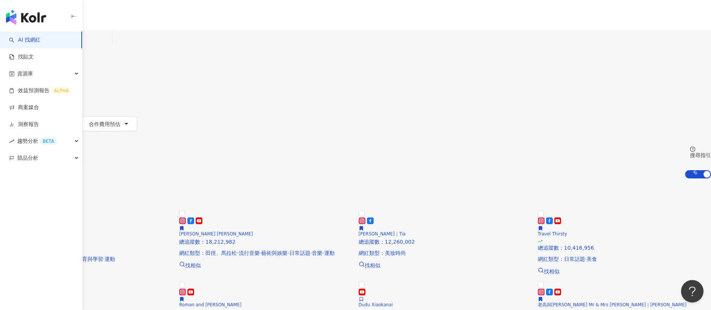
type input "****"
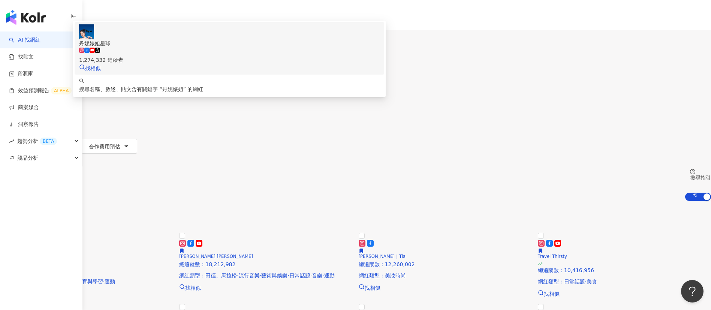
click at [90, 55] on span at bounding box center [86, 52] width 5 height 6
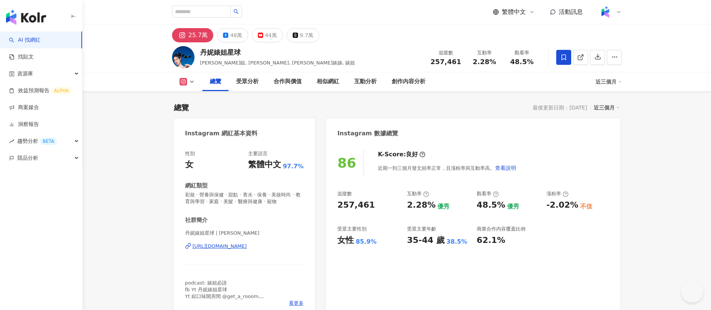
drag, startPoint x: 428, startPoint y: 61, endPoint x: 378, endPoint y: 0, distance: 78.8
click at [427, 60] on div "丹妮婊姐星球 丹妮婊姐, dannybeeech, 丹妮婊姊, 婊姐 追蹤數 257,461 互動率 2.28% 觀看率 48.5%" at bounding box center [396, 57] width 479 height 30
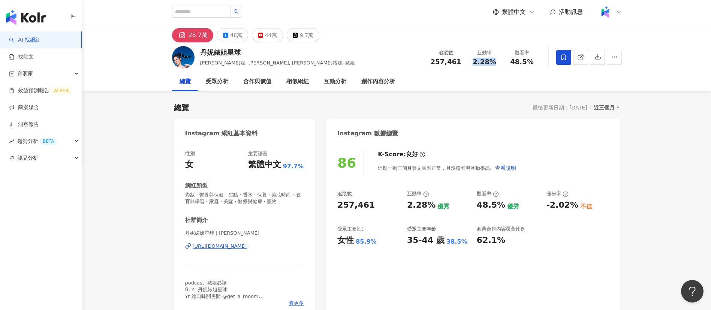
drag, startPoint x: 500, startPoint y: 62, endPoint x: 467, endPoint y: 60, distance: 33.7
click at [467, 60] on div "互動率 2.28%" at bounding box center [484, 57] width 37 height 16
copy span "2.28%"
drag, startPoint x: 534, startPoint y: 67, endPoint x: 509, endPoint y: 63, distance: 24.7
click at [509, 63] on div "追蹤數 257,461 互動率 2.28% 觀看率 48.5%" at bounding box center [483, 57] width 115 height 22
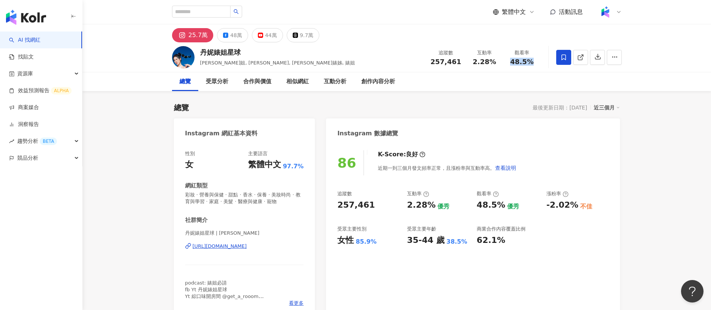
copy span "48.5%"
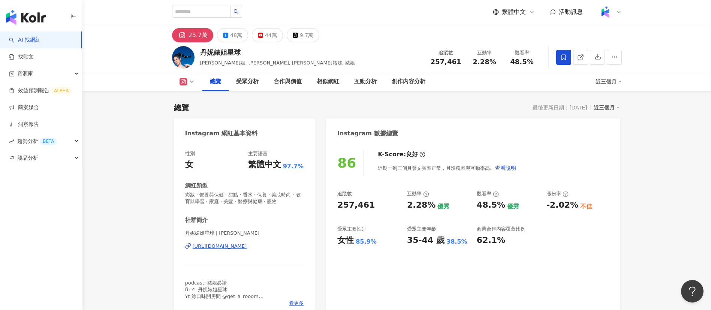
scroll to position [93, 0]
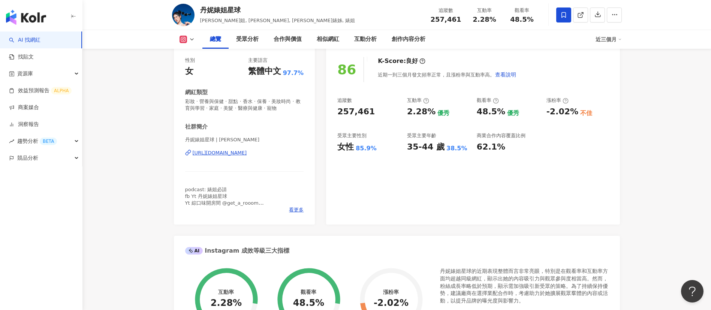
click at [248, 96] on div "網紅類型" at bounding box center [244, 92] width 119 height 8
click at [250, 36] on div "受眾分析" at bounding box center [247, 39] width 22 height 9
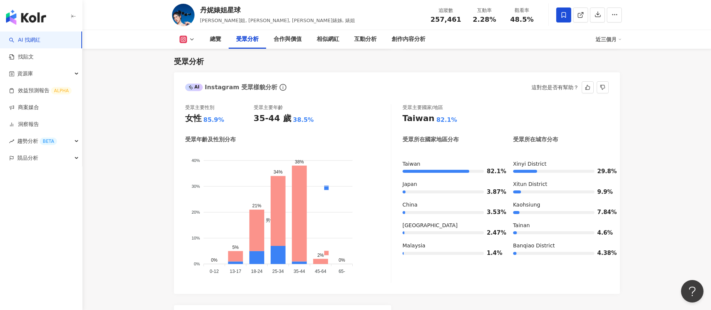
click at [339, 97] on div "AI Instagram 受眾樣貌分析 這對您是否有幫助？" at bounding box center [397, 84] width 446 height 24
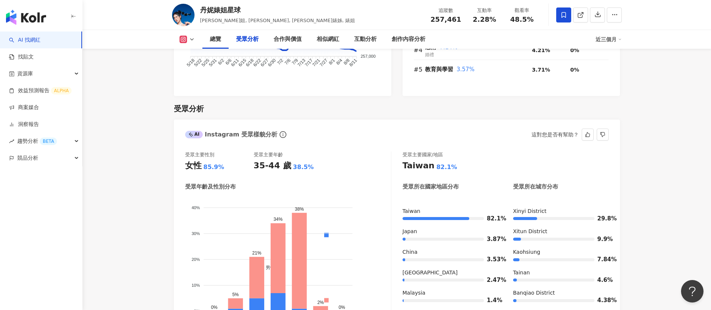
scroll to position [732, 0]
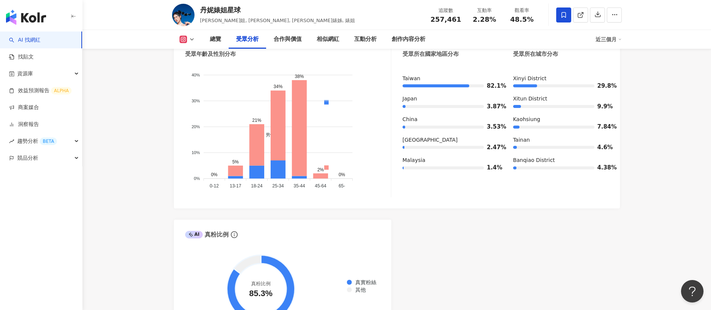
click at [376, 208] on div "AI Instagram 受眾樣貌分析 受眾主要性別 女性 85.9% 受眾主要年齡 35-44 歲 38.5% 受眾年齡及性別分布 男性 女性 40% 40…" at bounding box center [397, 162] width 446 height 351
click at [432, 217] on div "AI Instagram 受眾樣貌分析 這對您是否有幫助？ 受眾主要性別 女性 85.9% 受眾主要年齡 35-44 歲 38.5% 受眾年齡及性別分布 男性…" at bounding box center [397, 162] width 446 height 351
click at [392, 215] on div "AI Instagram 受眾樣貌分析 受眾主要性別 女性 85.9% 受眾主要年齡 35-44 歲 38.5% 受眾年齡及性別分布 男性 女性 40% 40…" at bounding box center [397, 162] width 446 height 351
click at [581, 12] on polyline at bounding box center [582, 13] width 2 height 2
click at [402, 40] on div "創作內容分析" at bounding box center [408, 39] width 34 height 9
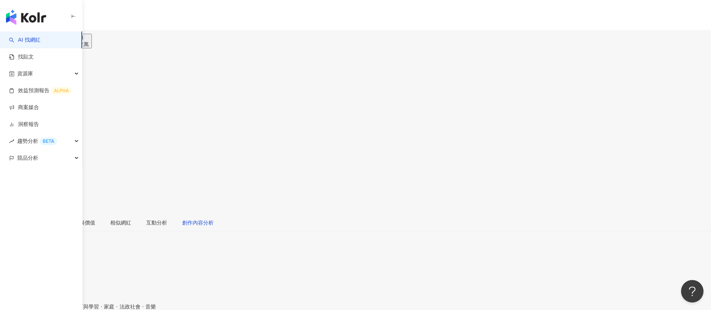
click at [214, 206] on div "創作內容分析" at bounding box center [197, 222] width 31 height 8
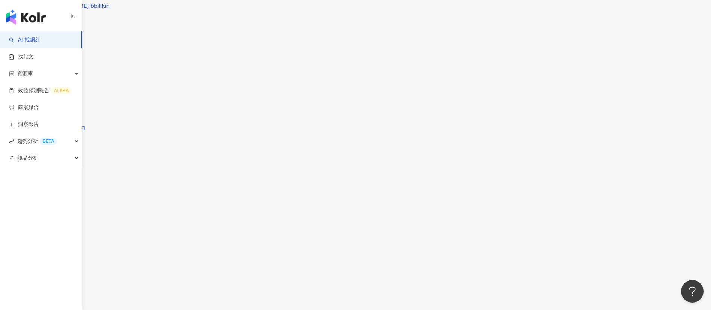
scroll to position [2497, 0]
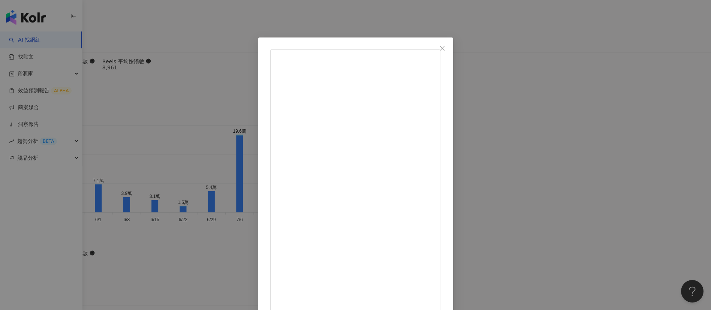
scroll to position [26, 0]
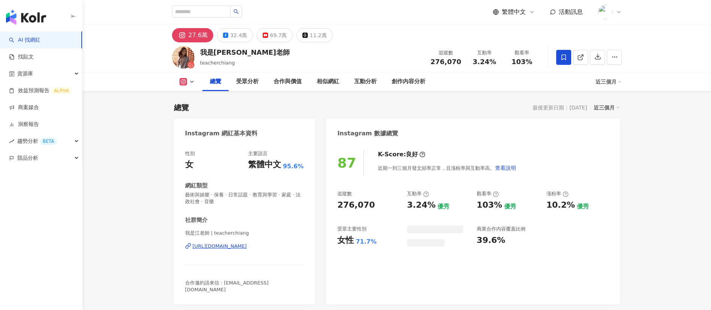
click at [252, 53] on div "我是江老師 teacherchiang 追蹤數 276,070 互動率 3.24% 觀看率 103%" at bounding box center [396, 57] width 479 height 30
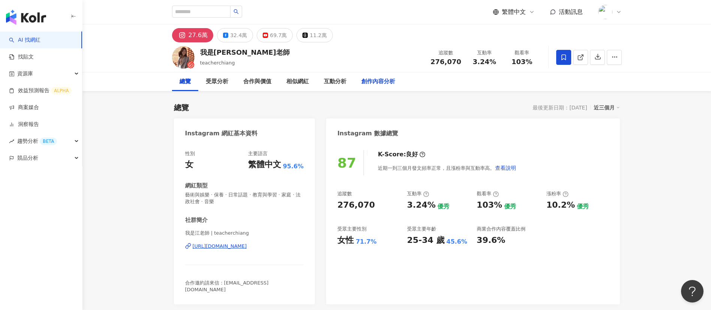
click at [383, 82] on div "創作內容分析" at bounding box center [378, 81] width 34 height 9
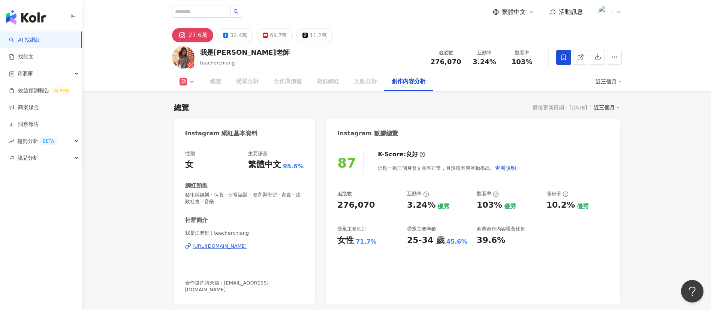
scroll to position [2160, 0]
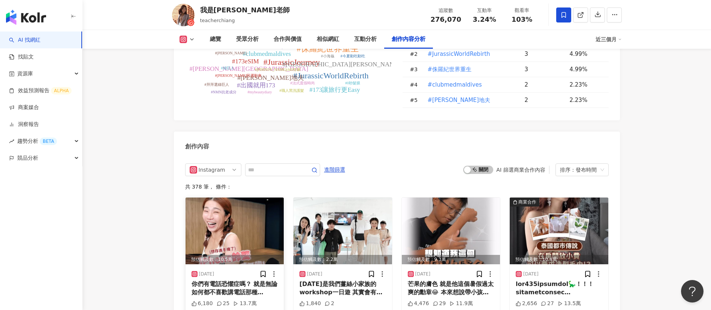
scroll to position [2254, 0]
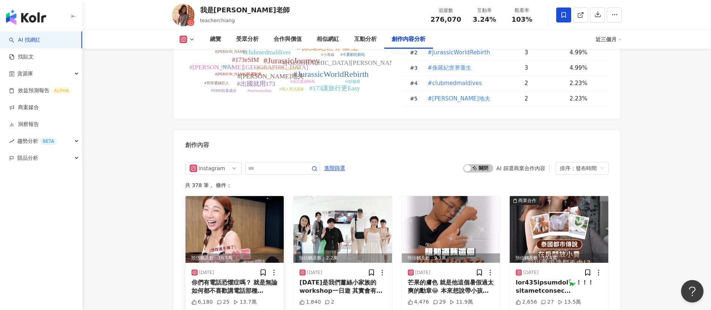
click at [232, 282] on div "你們有電話恐懼症嗎？ 就是無論如何都不喜歡講電話那種 iPhone鈴聲很多都是用木琴打的喔！ 這次 @twincussion 的Remix版本太好聽了 這個版…" at bounding box center [234, 286] width 87 height 17
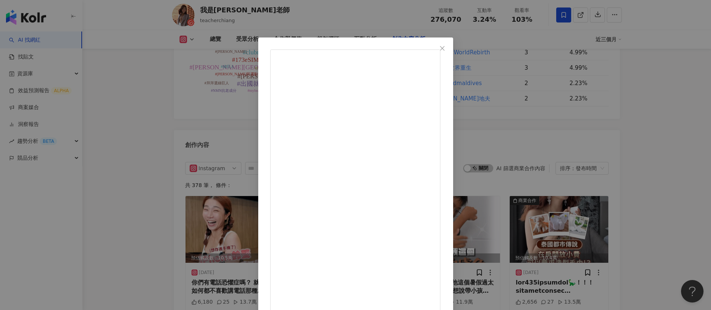
click at [608, 221] on div "我是江老師 [DATE] 你們有電話恐懼症嗎？ 就是無論如何都不喜歡講電話那種 iPhone鈴聲很多都是用木琴打的喔！ 這次 @twincussion 的Re…" at bounding box center [355, 155] width 711 height 310
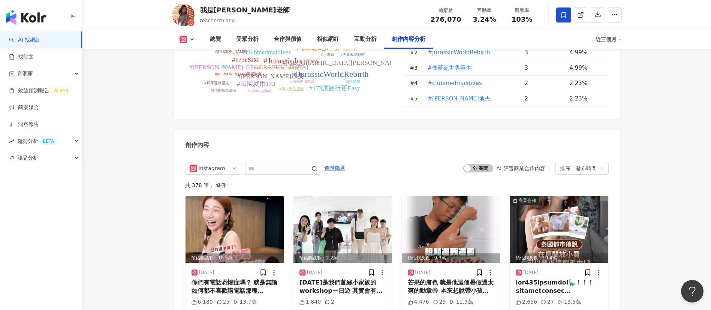
click at [428, 130] on div "創作內容" at bounding box center [397, 142] width 446 height 24
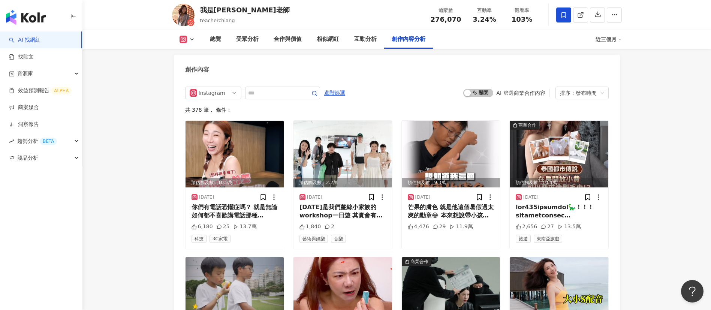
click at [354, 57] on div "創作內容" at bounding box center [397, 67] width 446 height 24
click at [283, 69] on div "創作內容" at bounding box center [397, 67] width 446 height 24
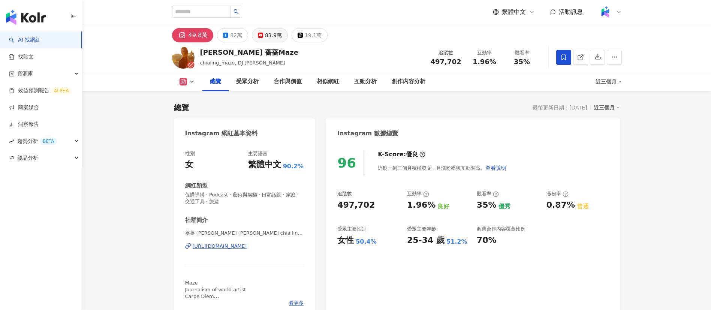
click at [265, 34] on div "83.9萬" at bounding box center [273, 35] width 17 height 10
click at [268, 34] on div "83.9萬" at bounding box center [273, 35] width 17 height 10
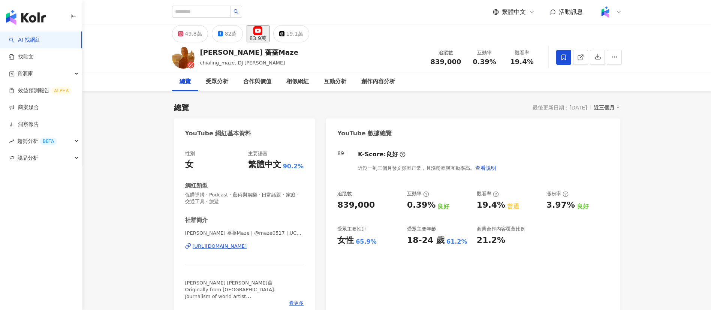
click at [613, 81] on div "總覽 受眾分析 合作與價值 相似網紅 互動分析 創作內容分析" at bounding box center [397, 81] width 450 height 19
click at [606, 108] on div "近三個月" at bounding box center [606, 108] width 26 height 10
click at [603, 109] on div "近三個月" at bounding box center [606, 108] width 26 height 10
click at [609, 138] on div "YouTube 數據總覽" at bounding box center [472, 130] width 293 height 24
click at [599, 105] on div "近三個月" at bounding box center [606, 108] width 26 height 10
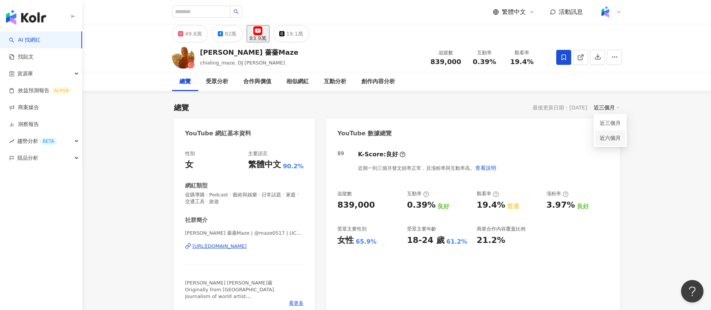
click at [611, 135] on link "近六個月" at bounding box center [609, 138] width 21 height 6
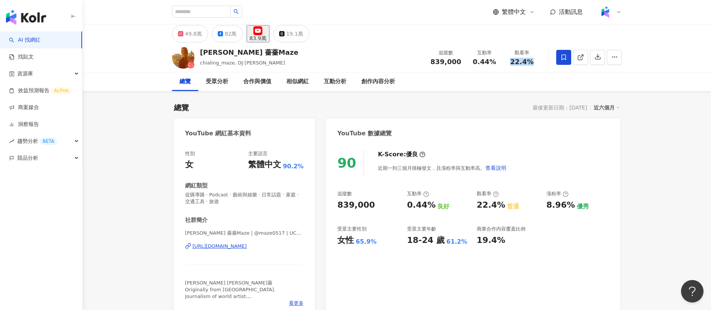
drag, startPoint x: 538, startPoint y: 61, endPoint x: 512, endPoint y: 60, distance: 26.2
click at [512, 60] on div "觀看率 22.4%" at bounding box center [521, 57] width 37 height 16
copy span "22.4%"
click at [366, 79] on div "創作內容分析" at bounding box center [378, 81] width 34 height 9
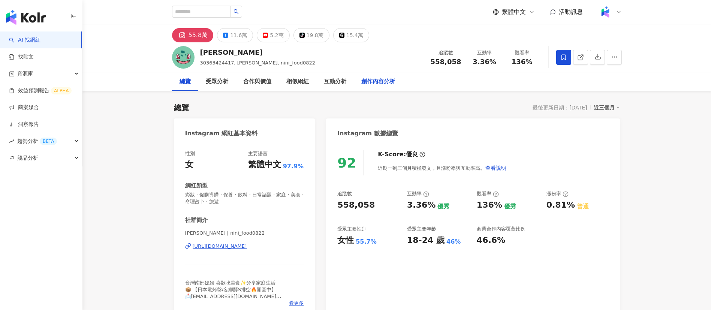
click at [367, 80] on div "創作內容分析" at bounding box center [378, 81] width 34 height 9
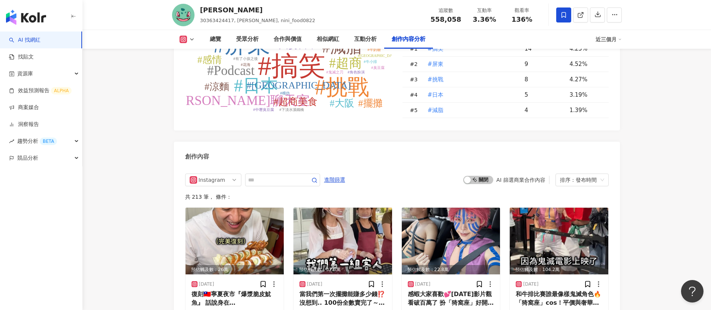
scroll to position [2230, 0]
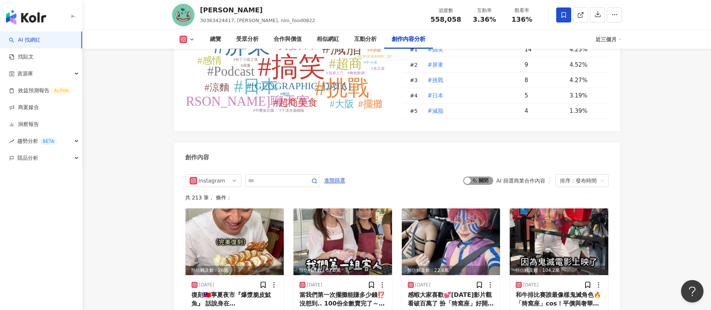
click at [473, 177] on span "啟動 關閉" at bounding box center [478, 180] width 30 height 8
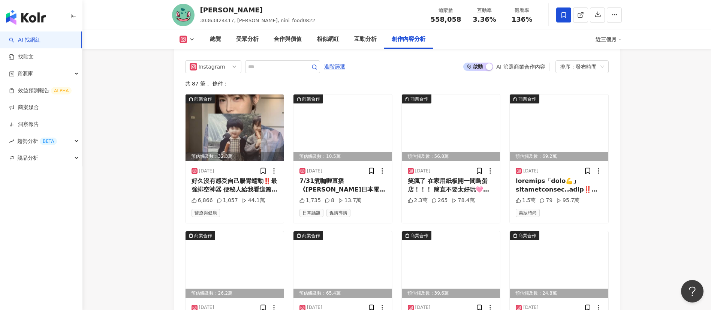
scroll to position [2344, 0]
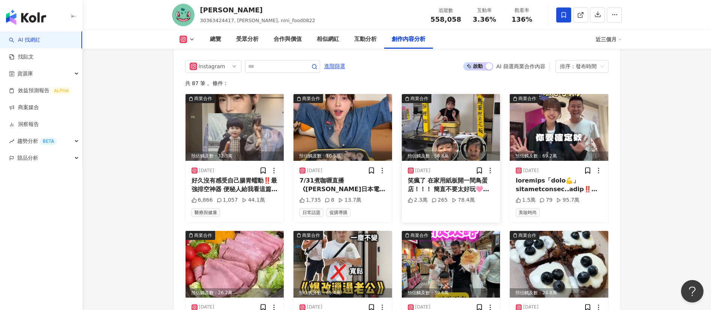
click at [437, 179] on div "笑瘋了 在家用紙板開一間鳥蛋店！！！ 簡直不要太好玩🩷誰要來買😂 糖糖還跟我搶著當老闆 日本[PERSON_NAME]可夢多功能電烤盤 團購價全網最低＄328…" at bounding box center [451, 184] width 87 height 17
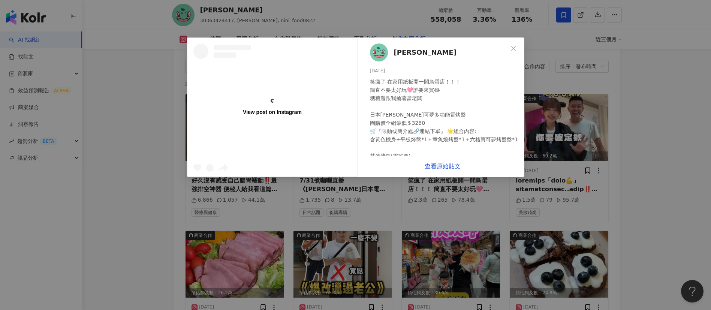
scroll to position [26, 0]
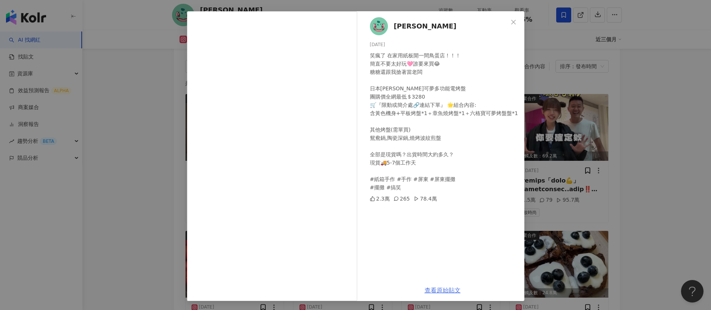
click at [441, 206] on link "查看原始貼文" at bounding box center [442, 290] width 36 height 7
